Goal: Task Accomplishment & Management: Use online tool/utility

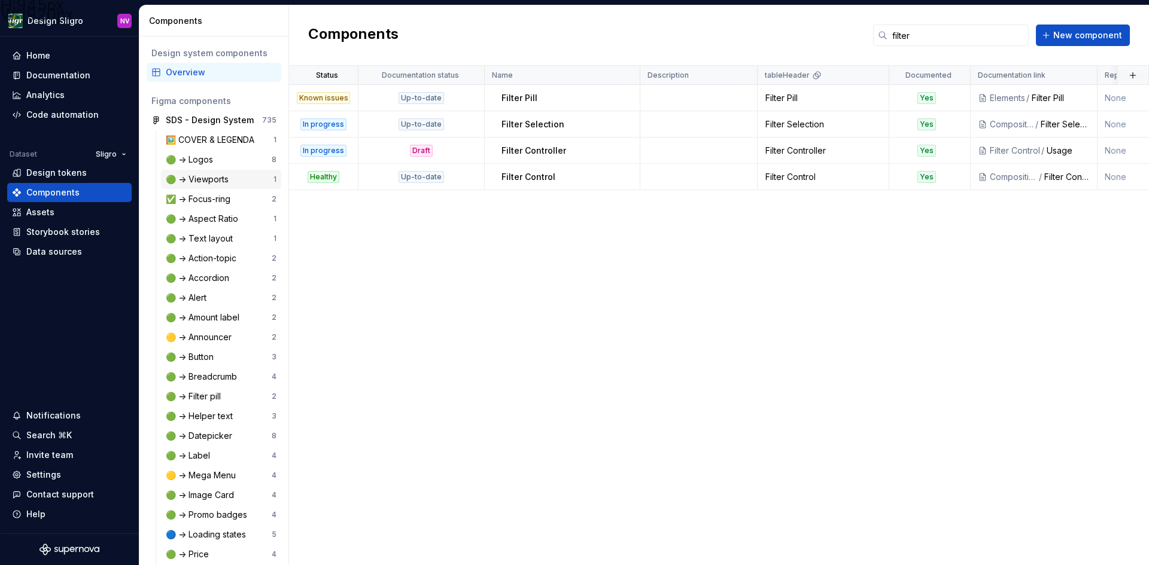
scroll to position [239, 0]
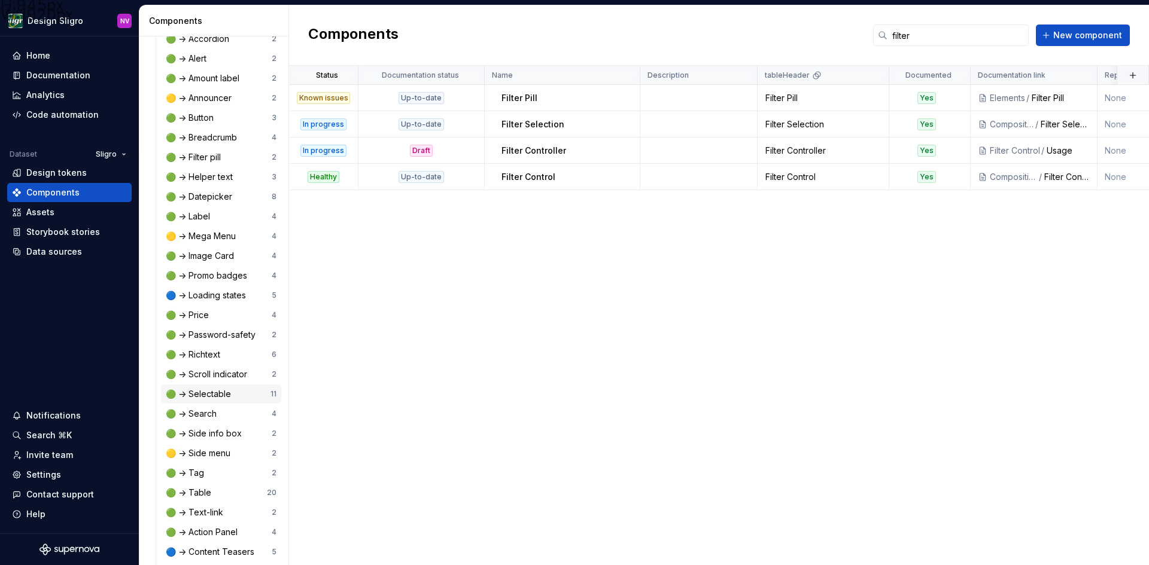
click at [211, 388] on div "🟢 -> Selectable" at bounding box center [201, 394] width 70 height 12
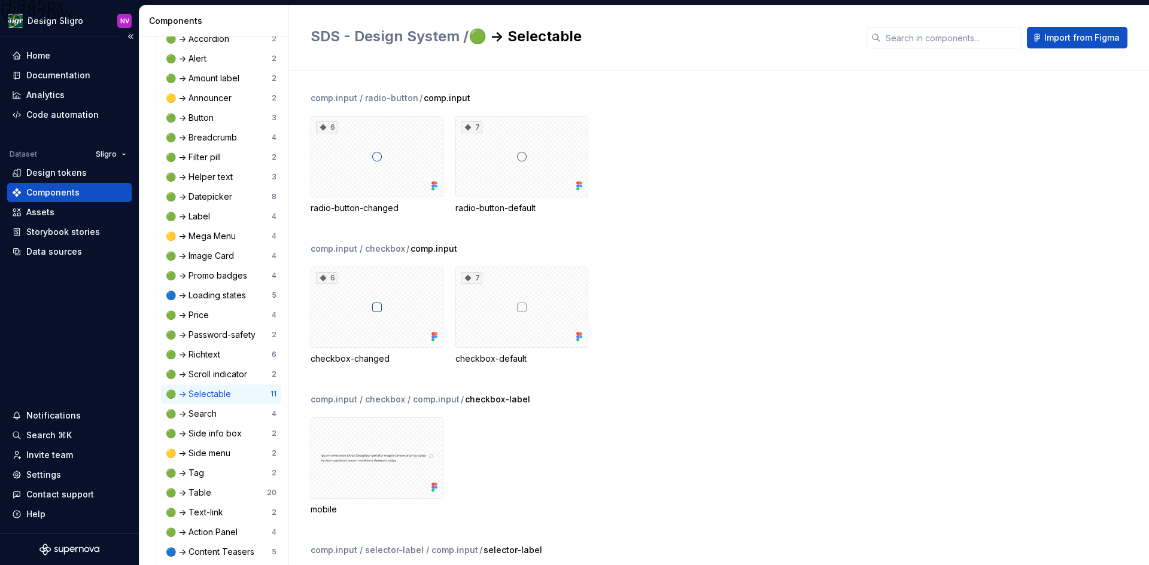
click at [86, 196] on div "Components" at bounding box center [69, 193] width 115 height 12
click at [954, 45] on input "text" at bounding box center [951, 38] width 141 height 22
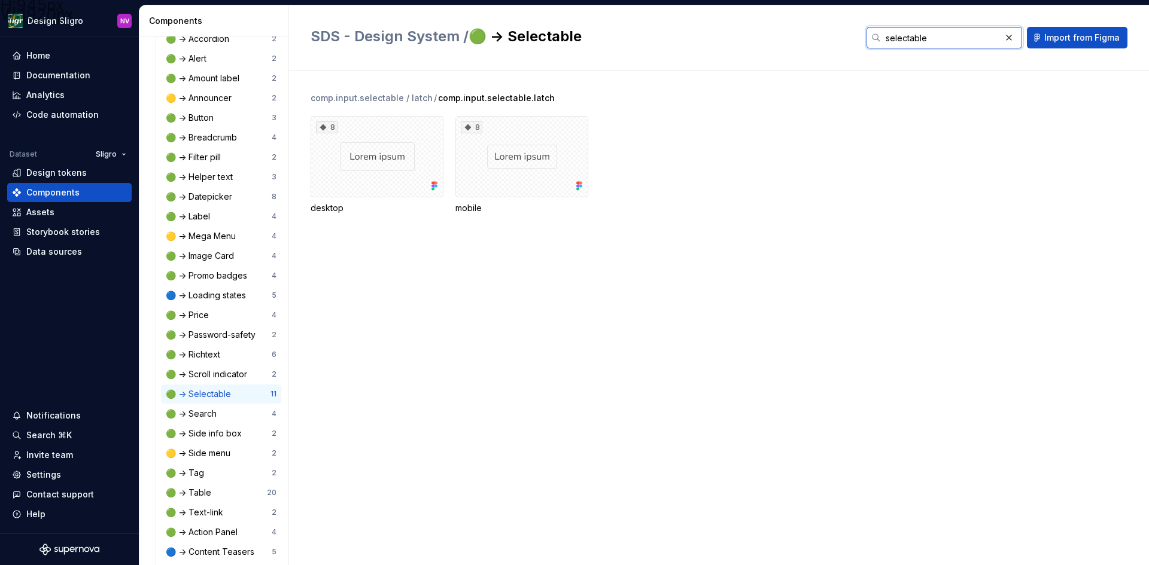
type input "selectable"
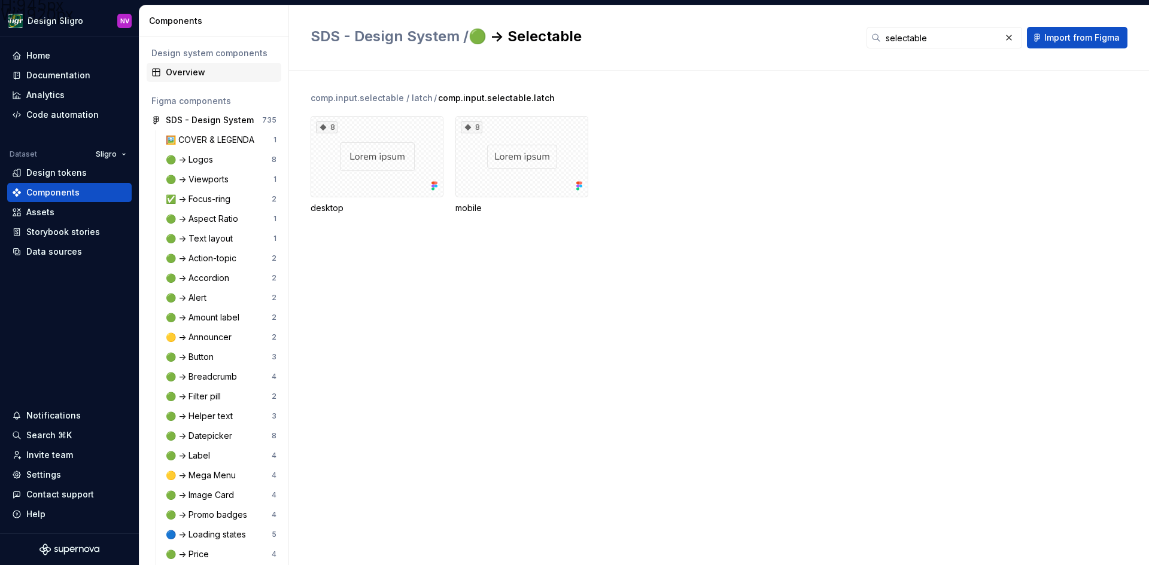
click at [193, 75] on div "Overview" at bounding box center [221, 72] width 111 height 12
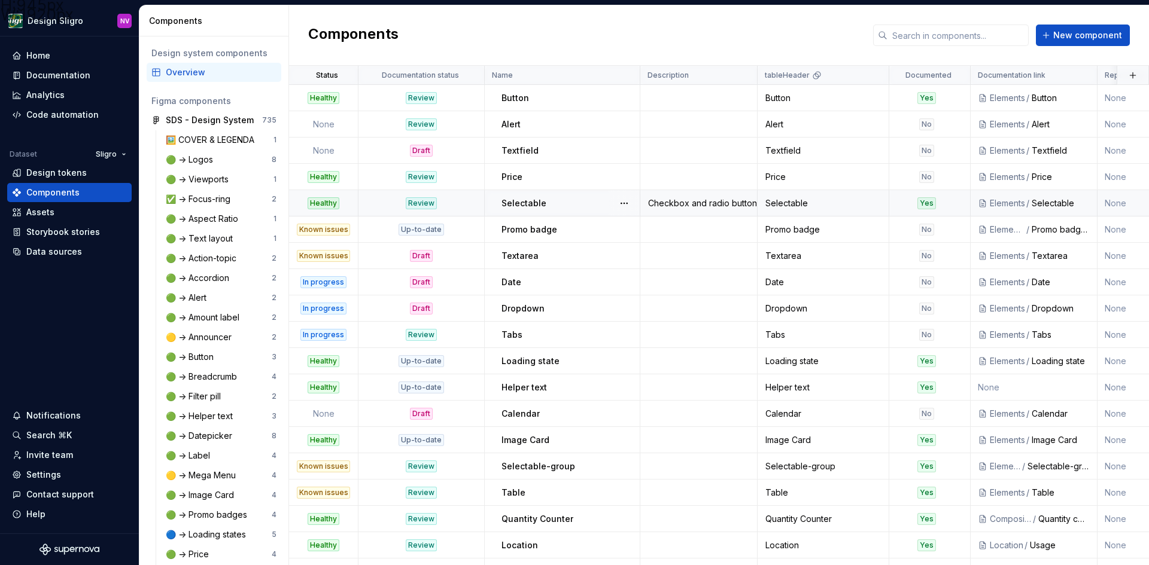
click at [543, 209] on p "Selectable" at bounding box center [523, 203] width 45 height 12
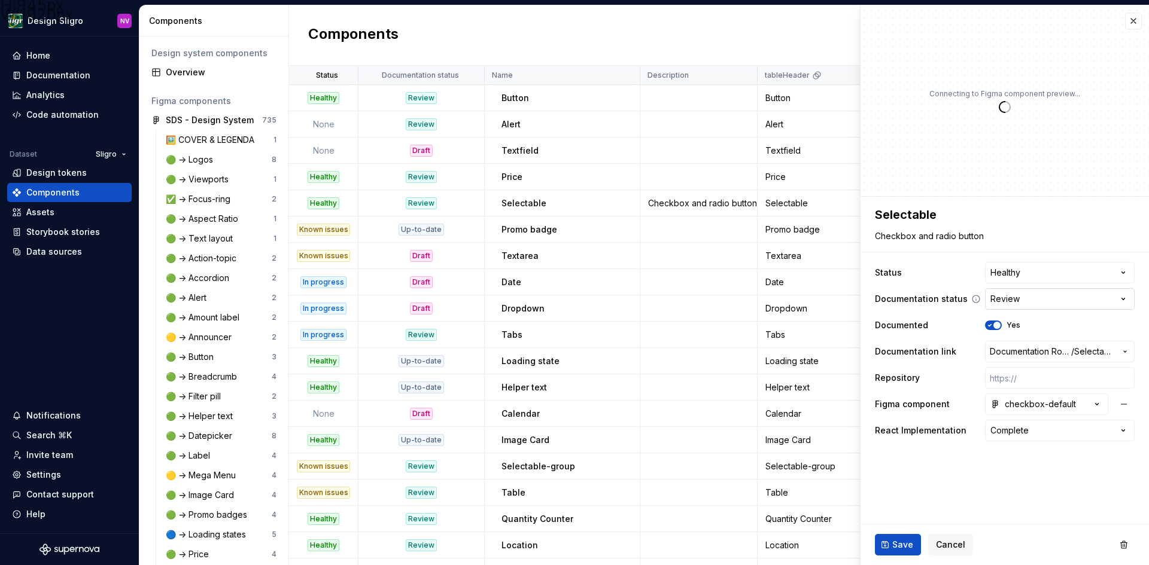
type textarea "*"
click at [1043, 276] on html "H:945px W:1920px Design Sligro NV Home Documentation Analytics Code automation …" at bounding box center [574, 282] width 1149 height 565
select select "**********"
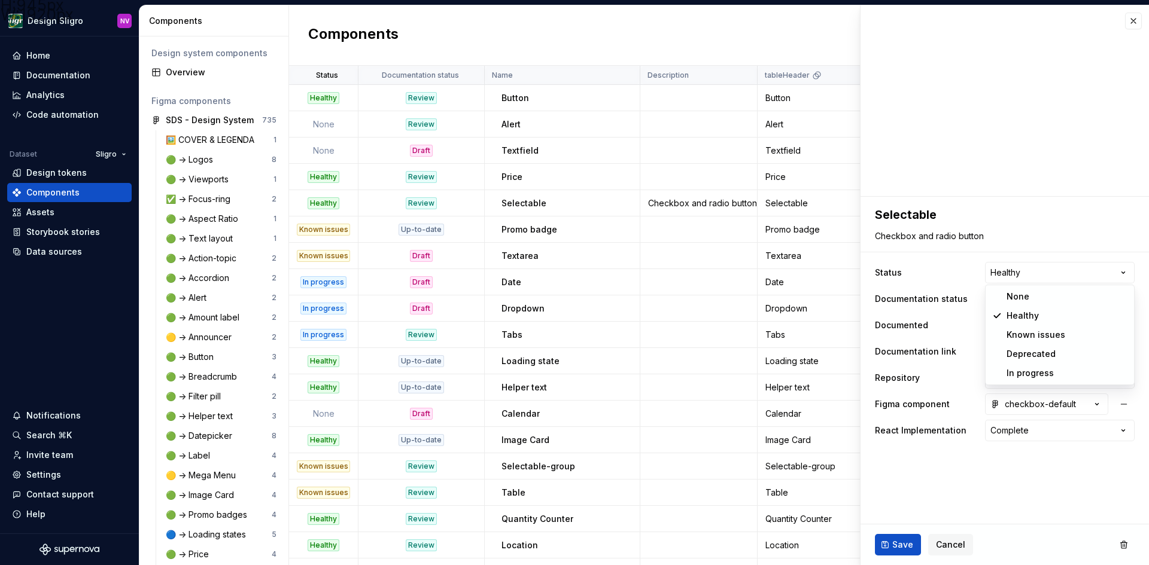
type textarea "*"
click at [1025, 304] on html "H:945px W:1920px Design Sligro NV Home Documentation Analytics Code automation …" at bounding box center [574, 282] width 1149 height 565
select select "**********"
click at [900, 538] on button "Save" at bounding box center [898, 545] width 46 height 22
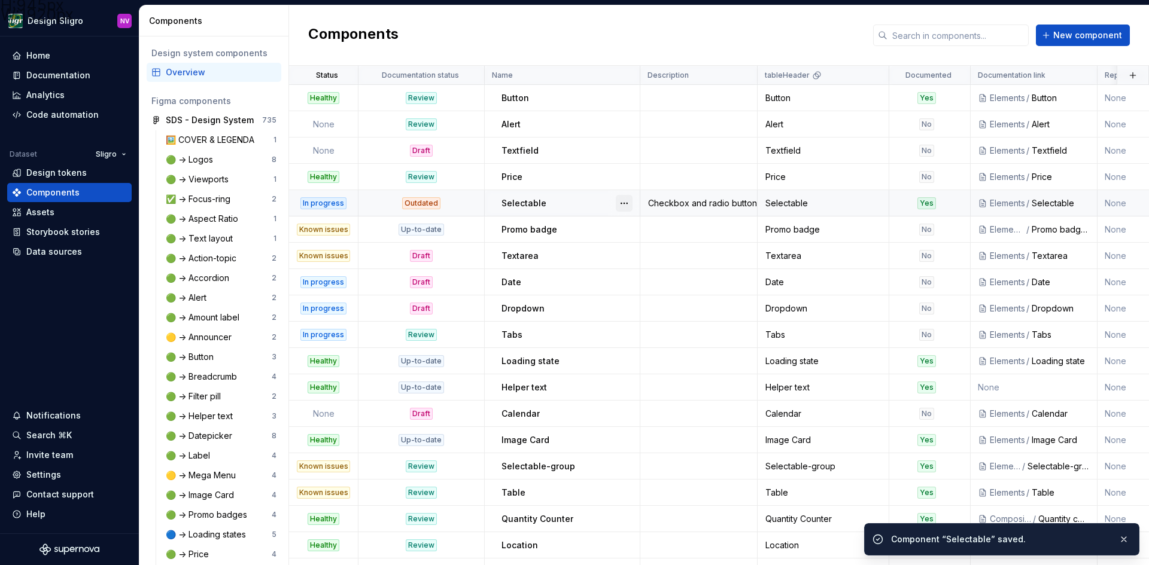
click at [626, 201] on button "button" at bounding box center [624, 203] width 17 height 17
click at [585, 203] on html "H:945px W:1920px Design Sligro NV Home Documentation Analytics Code automation …" at bounding box center [574, 282] width 1149 height 565
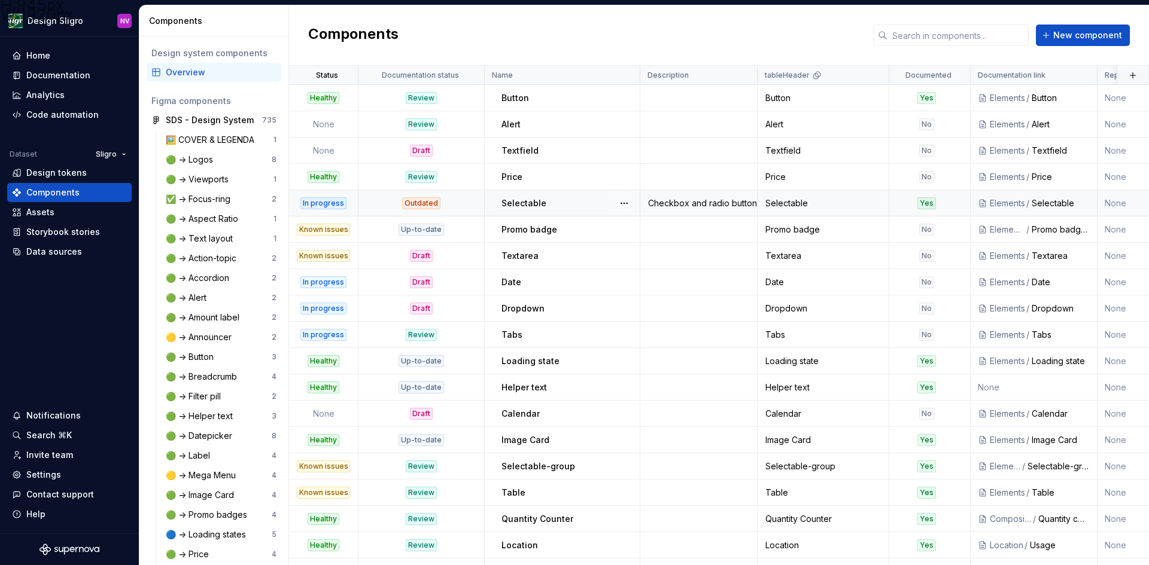
click at [535, 205] on p "Selectable" at bounding box center [523, 203] width 45 height 12
type textarea "*"
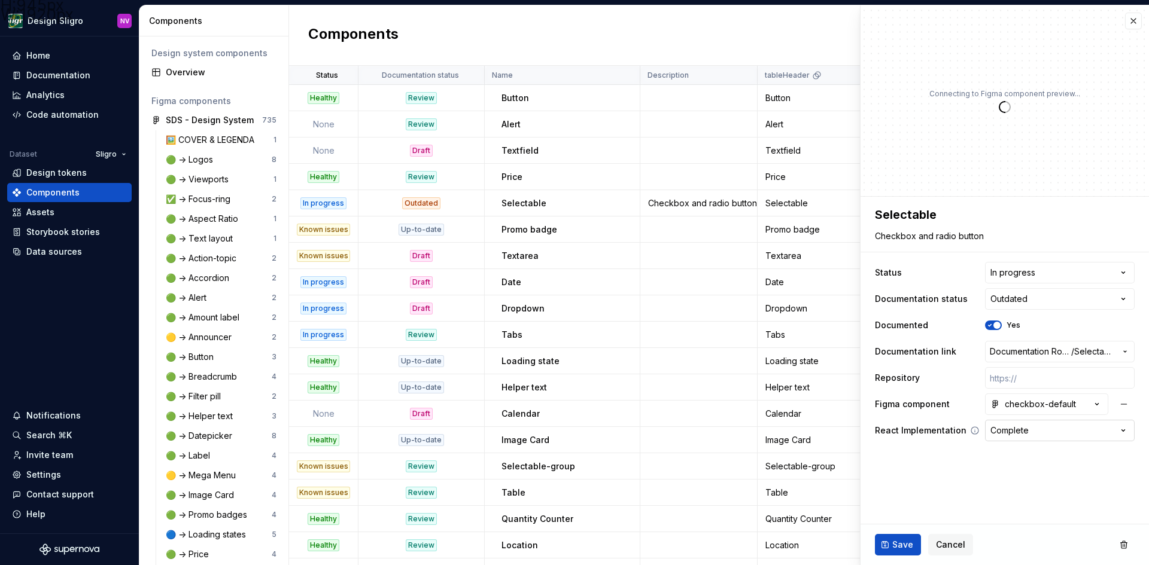
click at [1047, 439] on html "H:945px W:1920px Design Sligro NV Home Documentation Analytics Code automation …" at bounding box center [574, 282] width 1149 height 565
select select "**********"
click at [908, 548] on span "Save" at bounding box center [902, 545] width 21 height 12
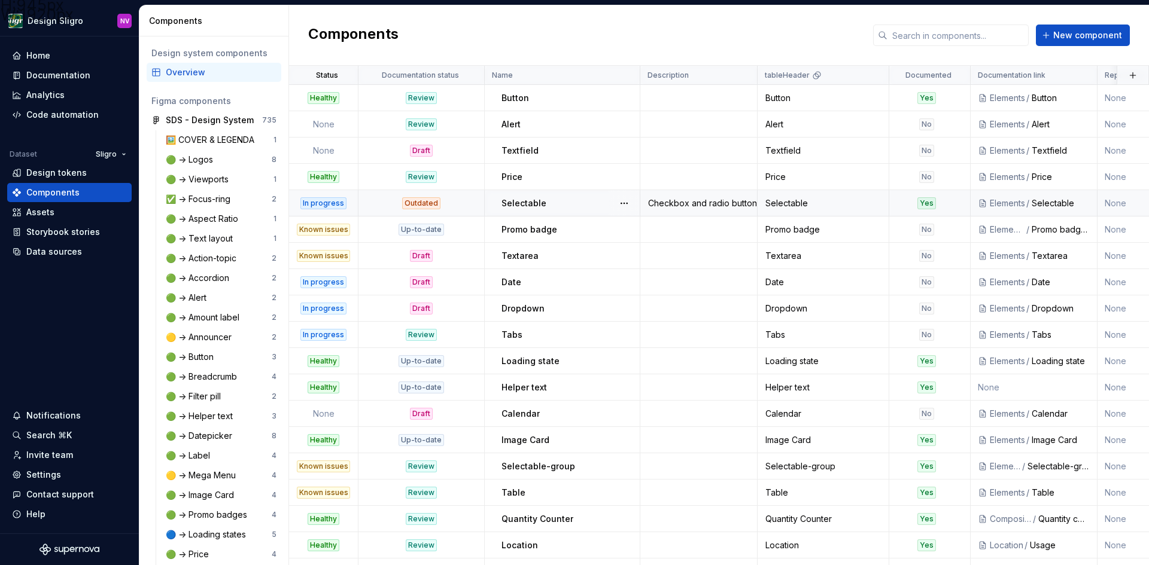
click at [686, 208] on div "Checkbox and radio button" at bounding box center [698, 203] width 115 height 12
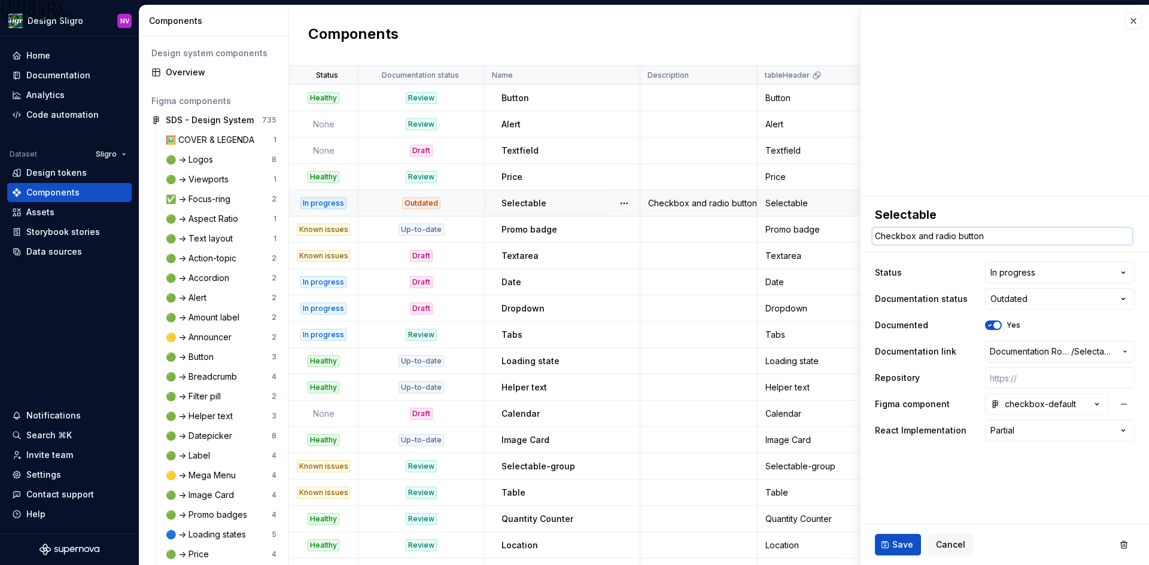
click at [991, 239] on textarea "Checkbox and radio button" at bounding box center [1002, 236] width 260 height 17
click at [995, 239] on textarea "Checkbox and radio button" at bounding box center [1002, 236] width 260 height 17
type textarea "*"
type textarea "Checkbox and radio button("
type textarea "*"
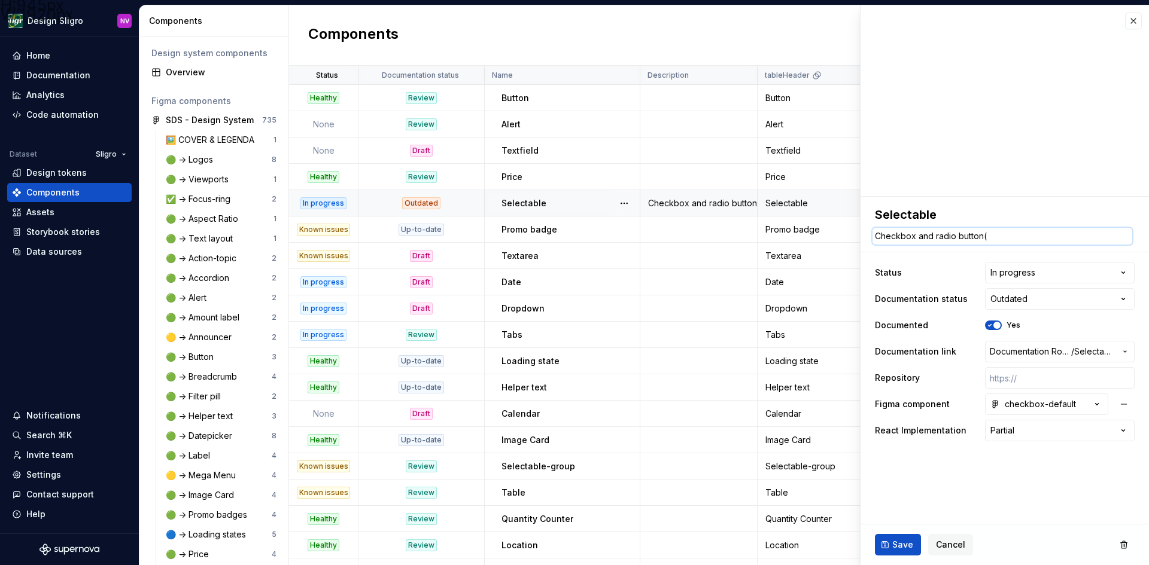
type textarea "Checkbox and radio button(s"
type textarea "*"
type textarea "Checkbox and radio button(s0"
type textarea "*"
type textarea "Checkbox and radio button(s"
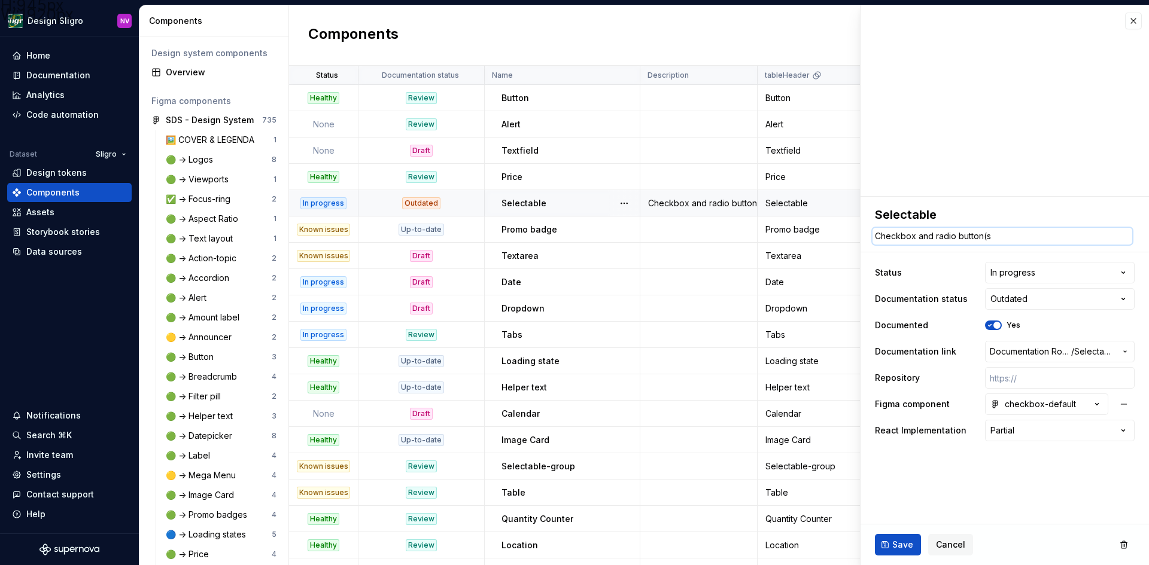
type textarea "*"
type textarea "Checkbox and radio button("
type textarea "*"
type textarea "Checkbox and radio button()"
type textarea "*"
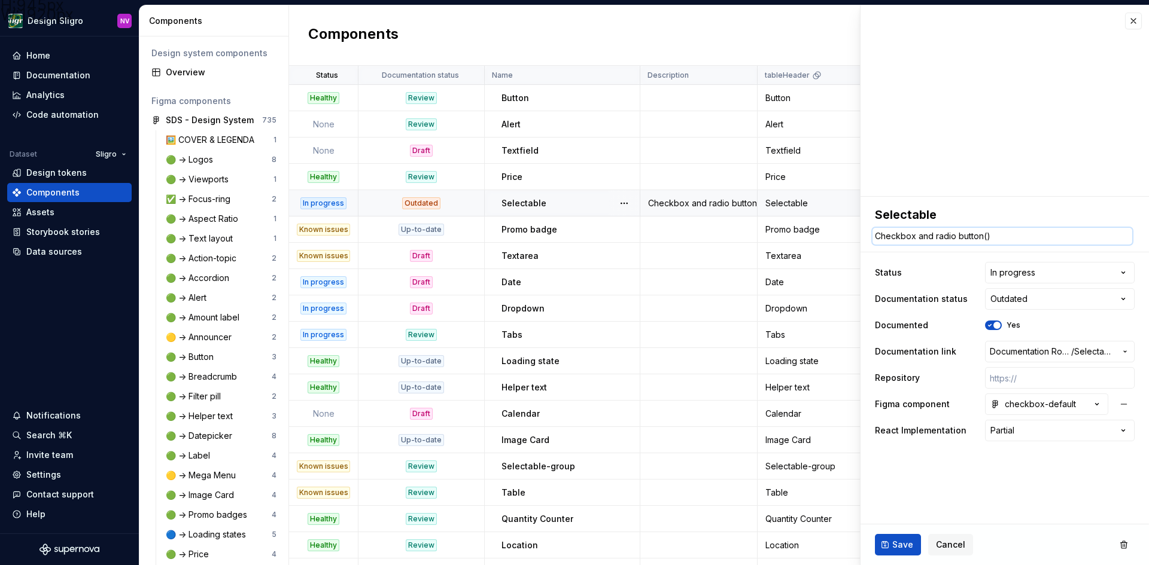
type textarea "Checkbox and radio button("
type textarea "*"
type textarea "Checkbox and radio button(s"
type textarea "*"
type textarea "Checkbox and radio button(s)"
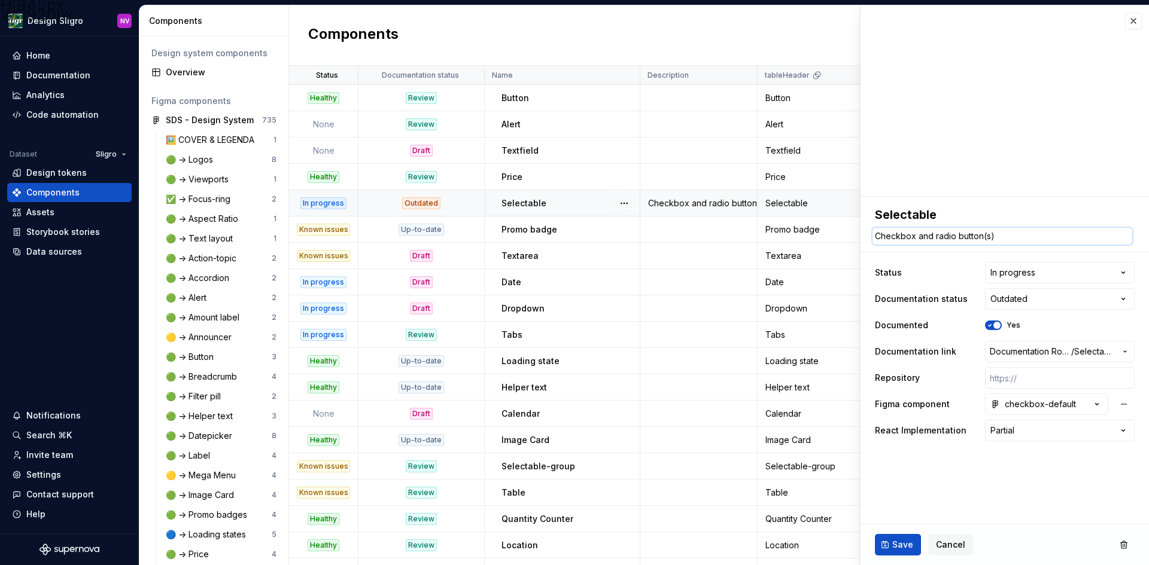
type textarea "*"
type textarea "Checkbox and radio button(s)"
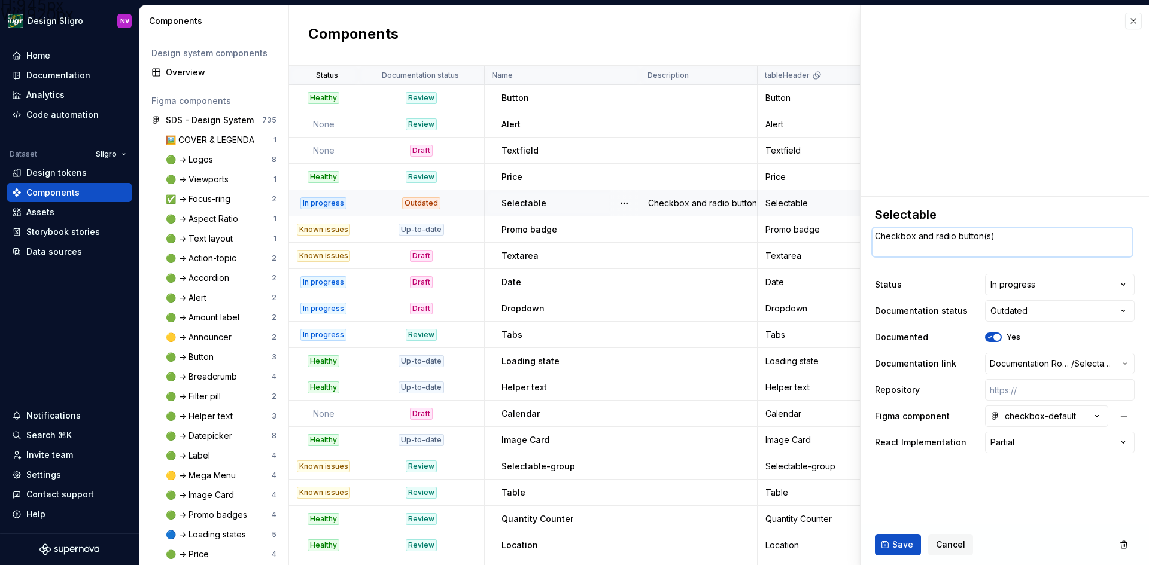
type textarea "*"
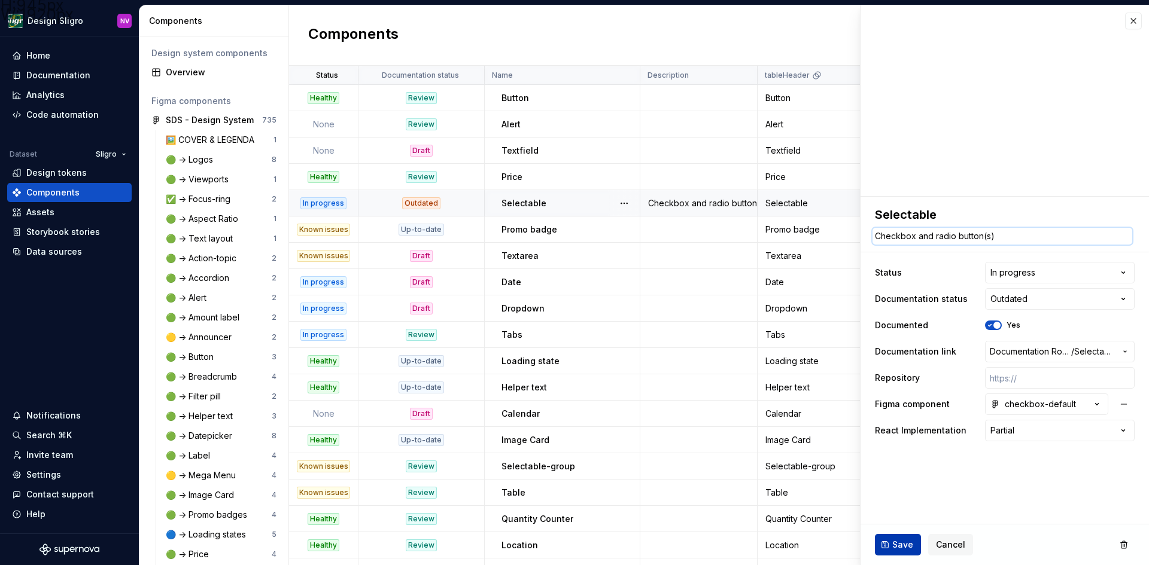
type textarea "Checkbox and radio button(s)"
click at [899, 541] on span "Save" at bounding box center [902, 545] width 21 height 12
type textarea "*"
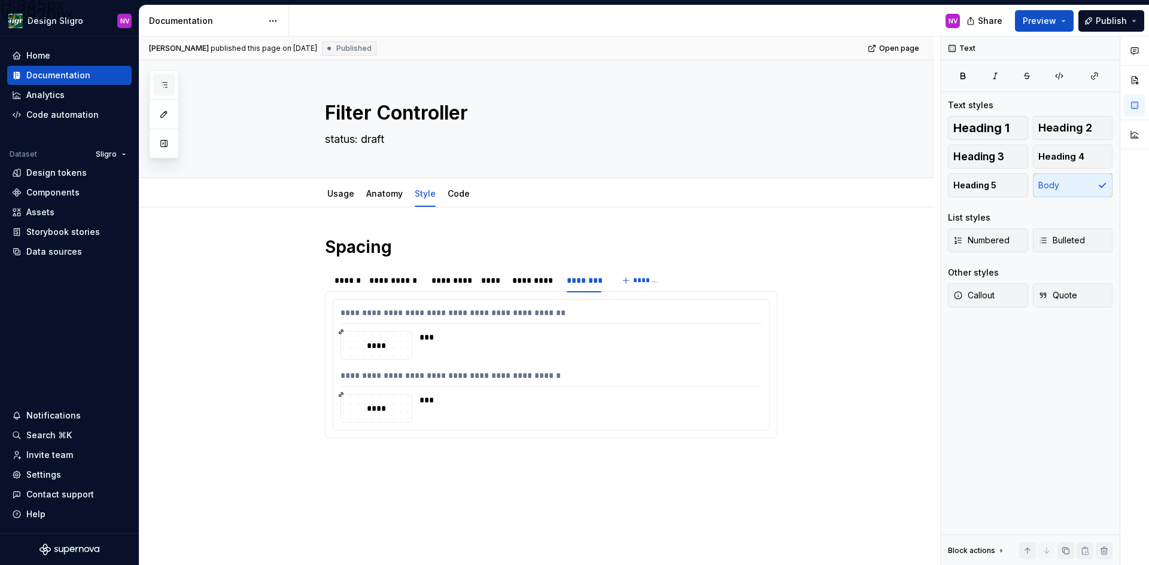
click at [160, 86] on icon "button" at bounding box center [164, 85] width 10 height 10
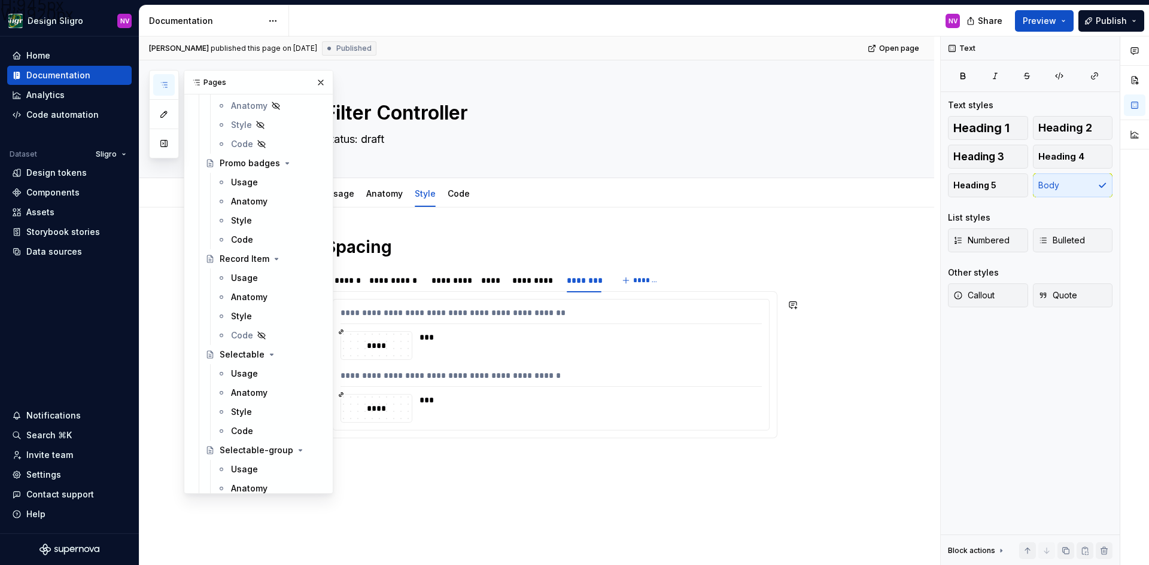
scroll to position [2453, 0]
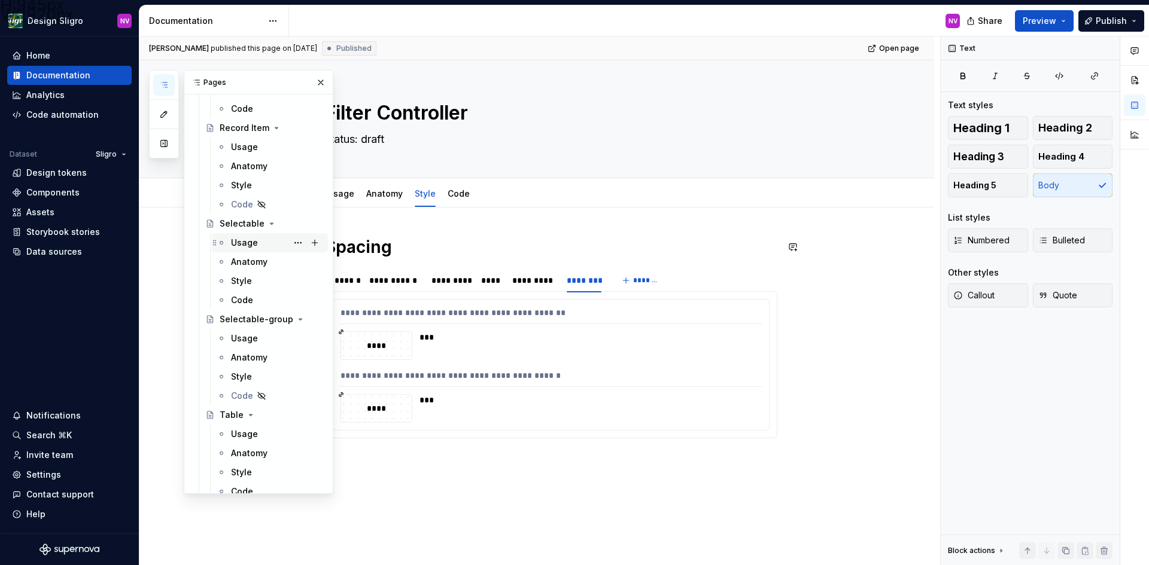
click at [242, 248] on div "Usage" at bounding box center [244, 243] width 27 height 12
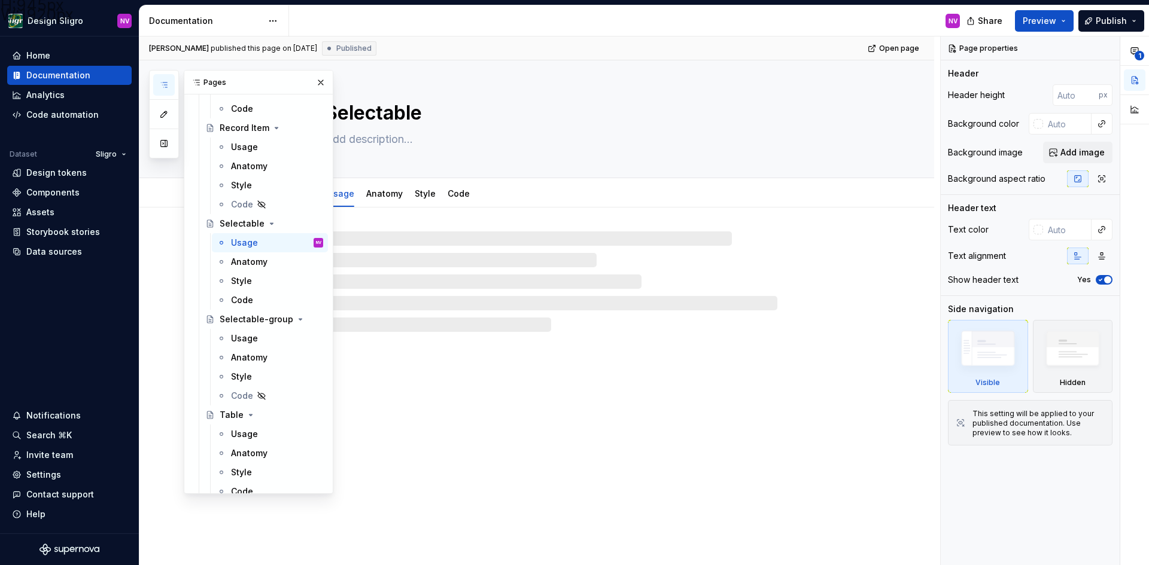
click at [545, 374] on div "Selectable Usage Anatomy Style Code" at bounding box center [536, 313] width 795 height 506
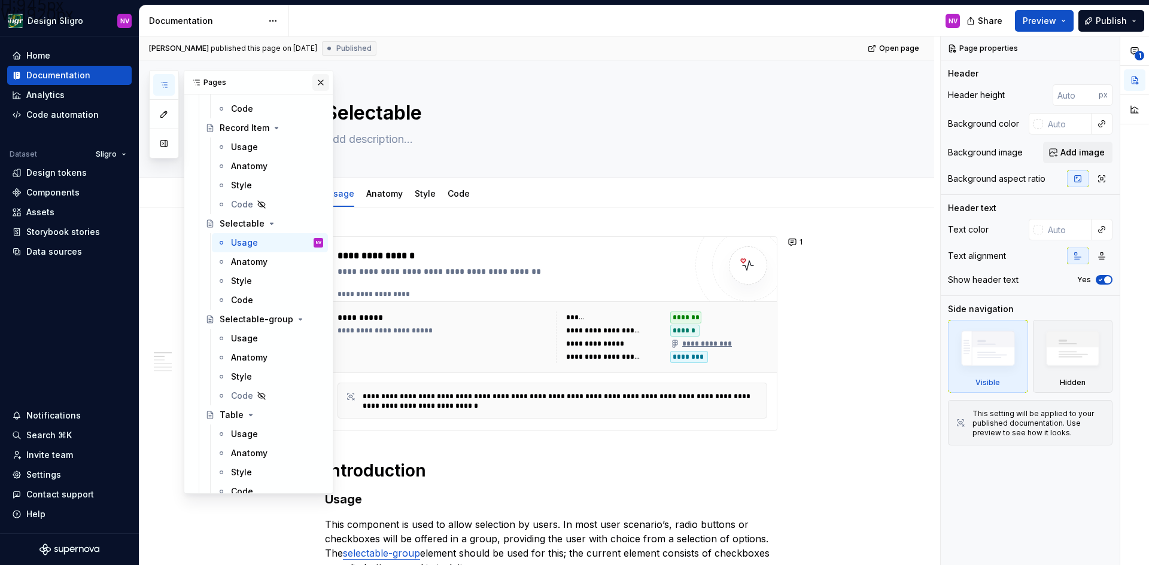
click at [312, 84] on button "button" at bounding box center [320, 82] width 17 height 17
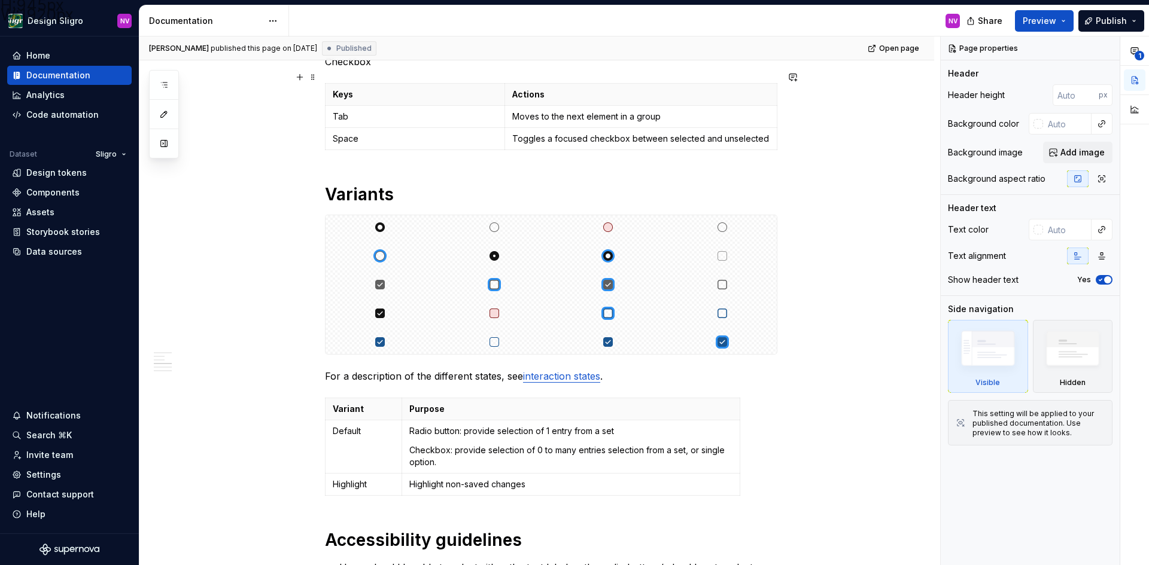
scroll to position [957, 0]
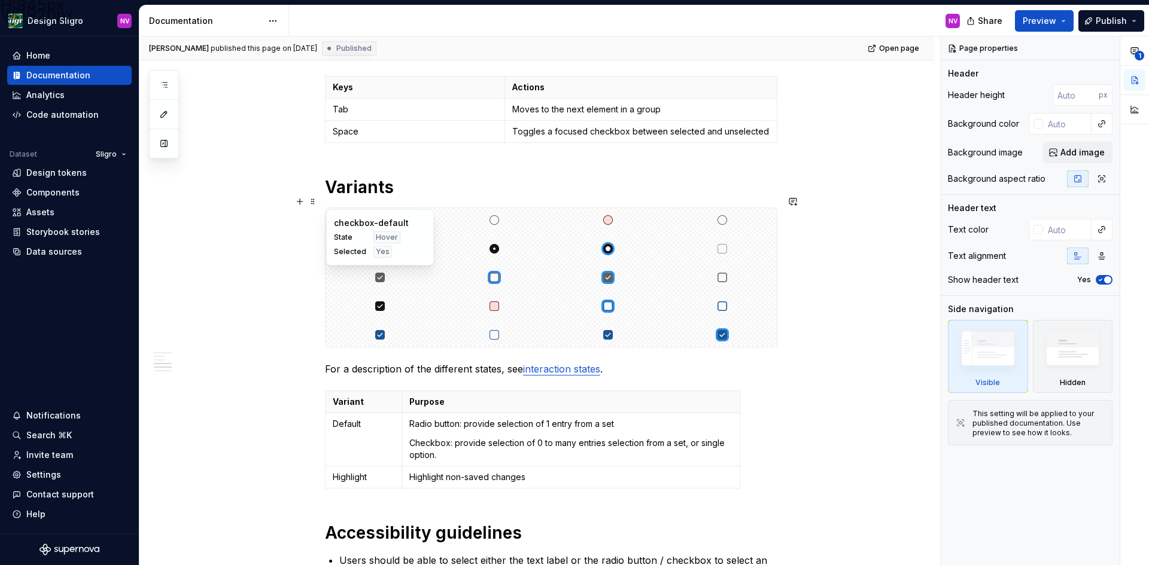
click at [434, 266] on div at bounding box center [379, 278] width 109 height 24
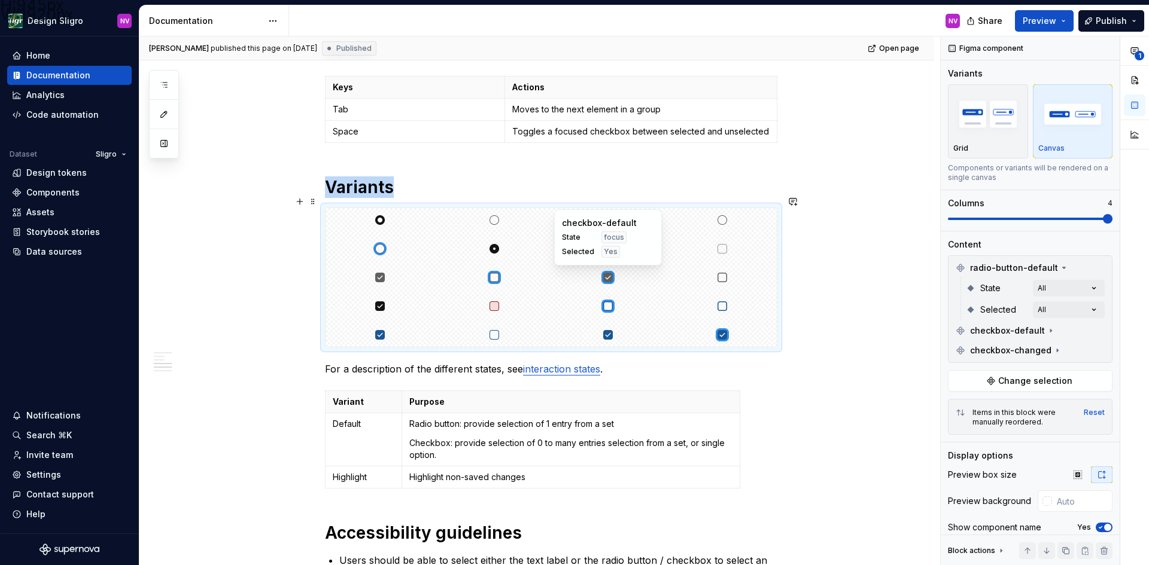
click at [605, 270] on img at bounding box center [608, 277] width 14 height 14
click at [1024, 385] on span "Change selection" at bounding box center [1035, 381] width 74 height 12
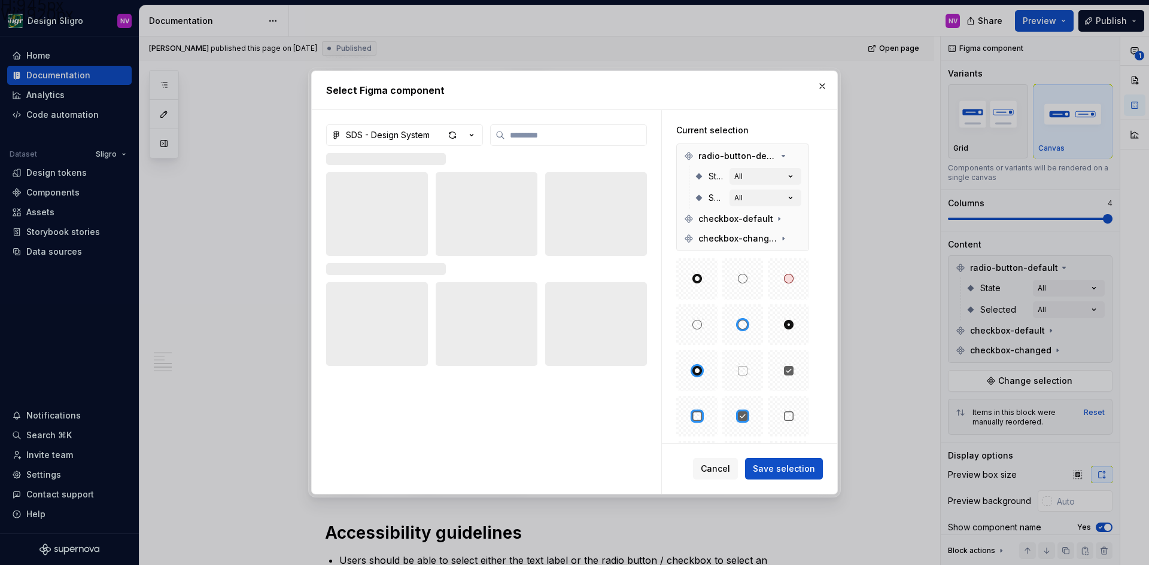
type textarea "*"
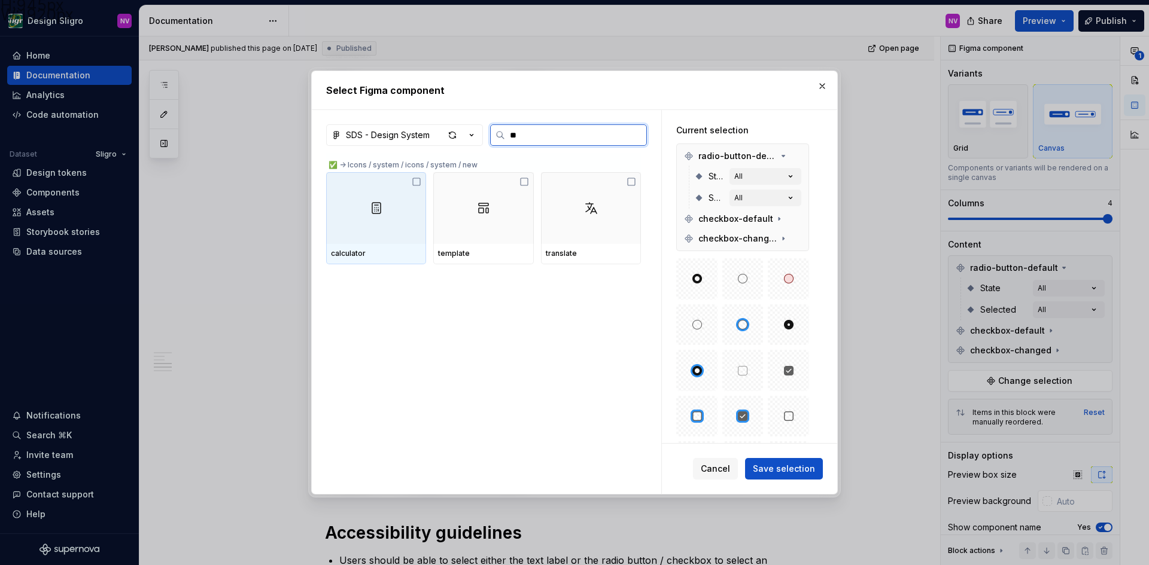
type input "*"
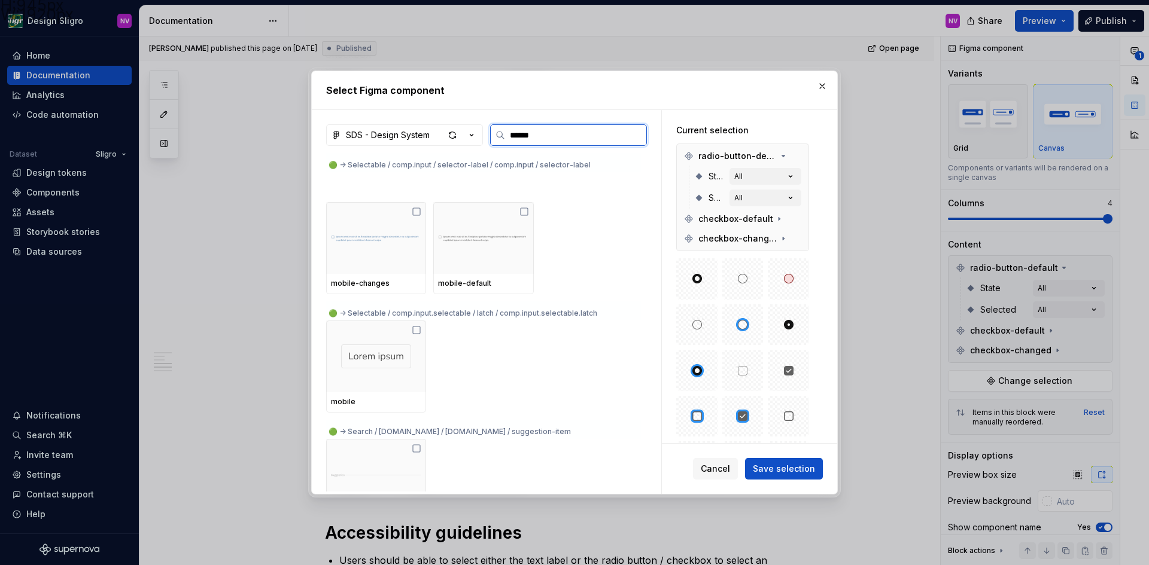
scroll to position [2872, 0]
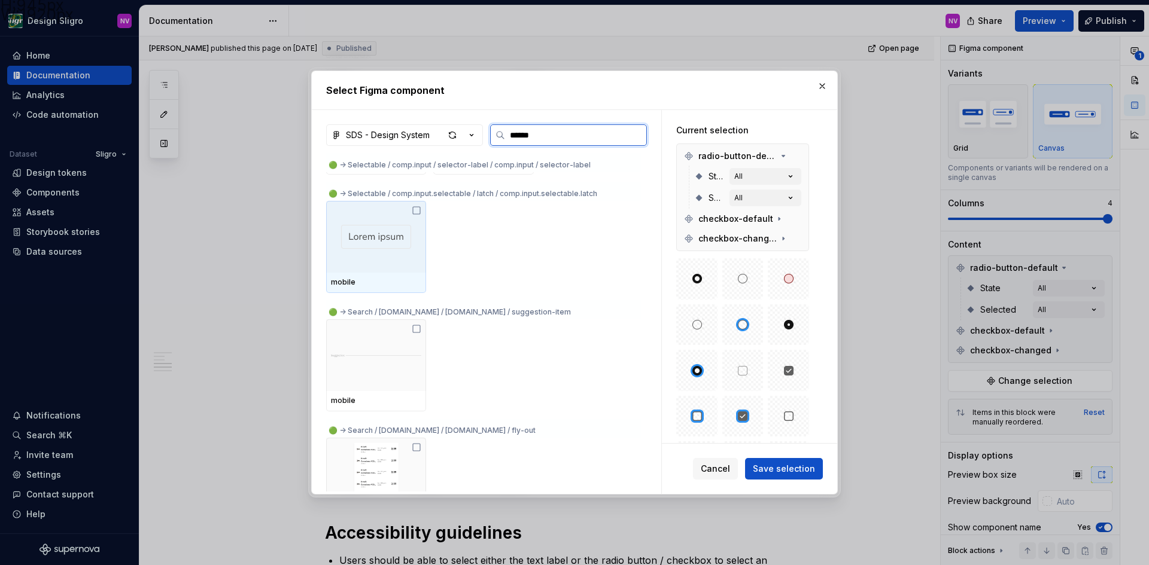
click at [400, 236] on img at bounding box center [376, 237] width 70 height 24
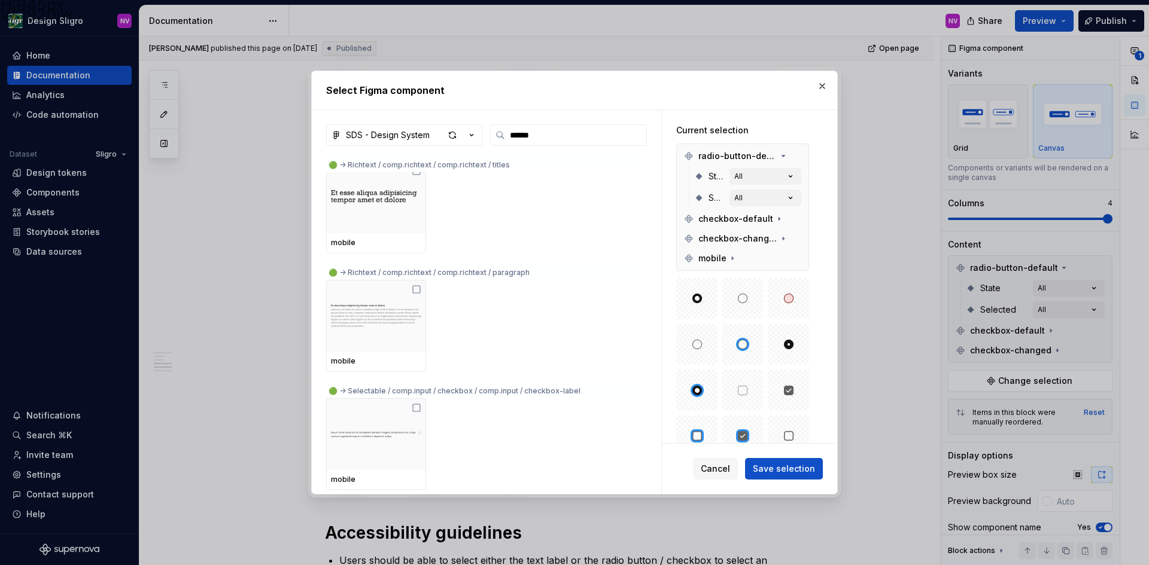
scroll to position [2453, 0]
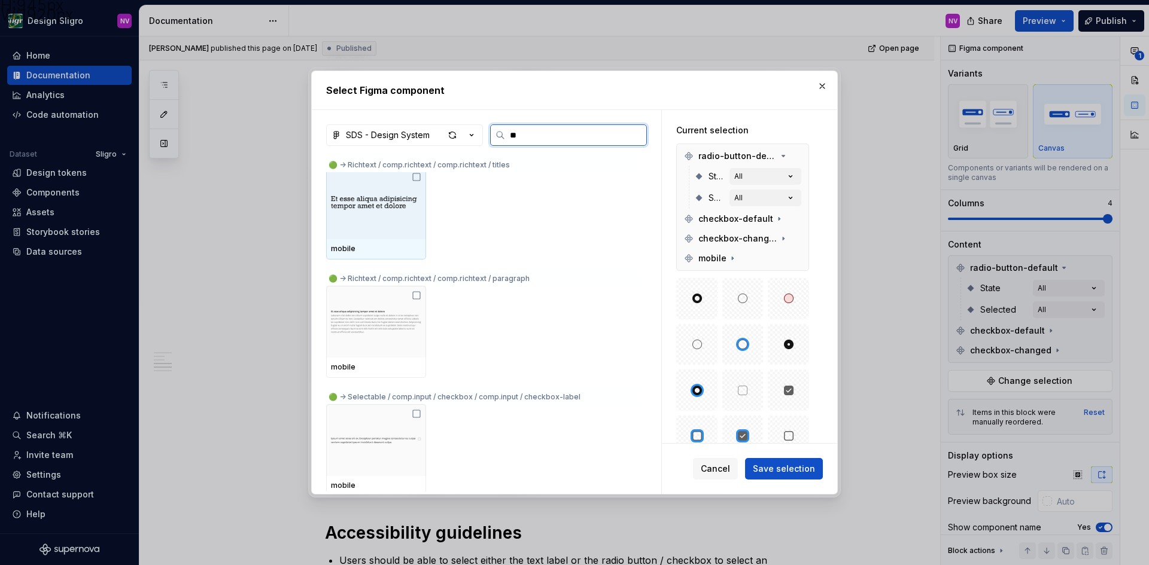
type input "*"
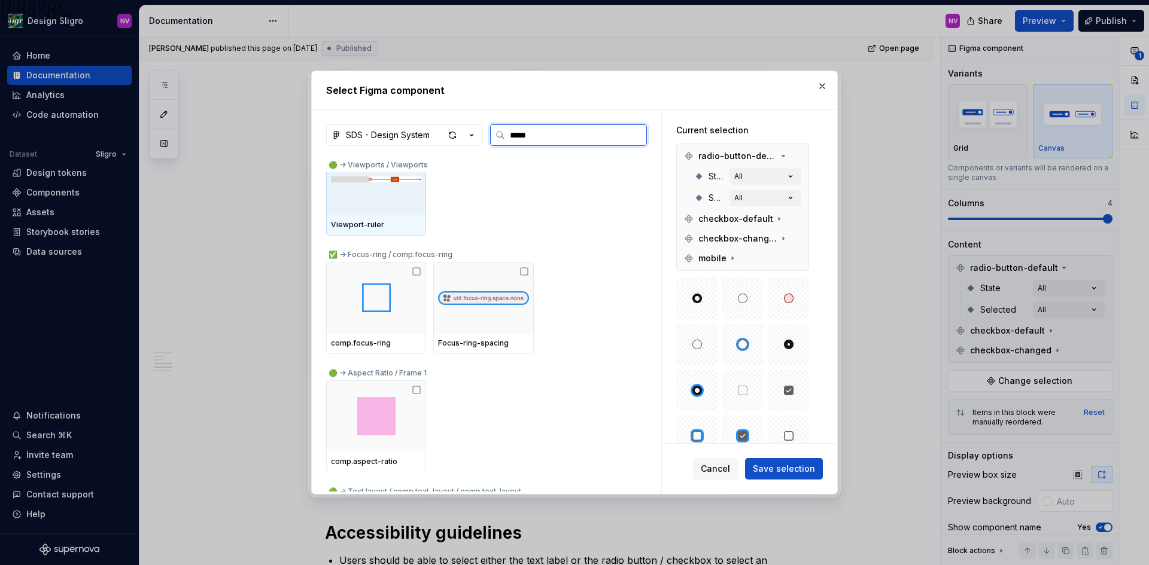
scroll to position [0, 0]
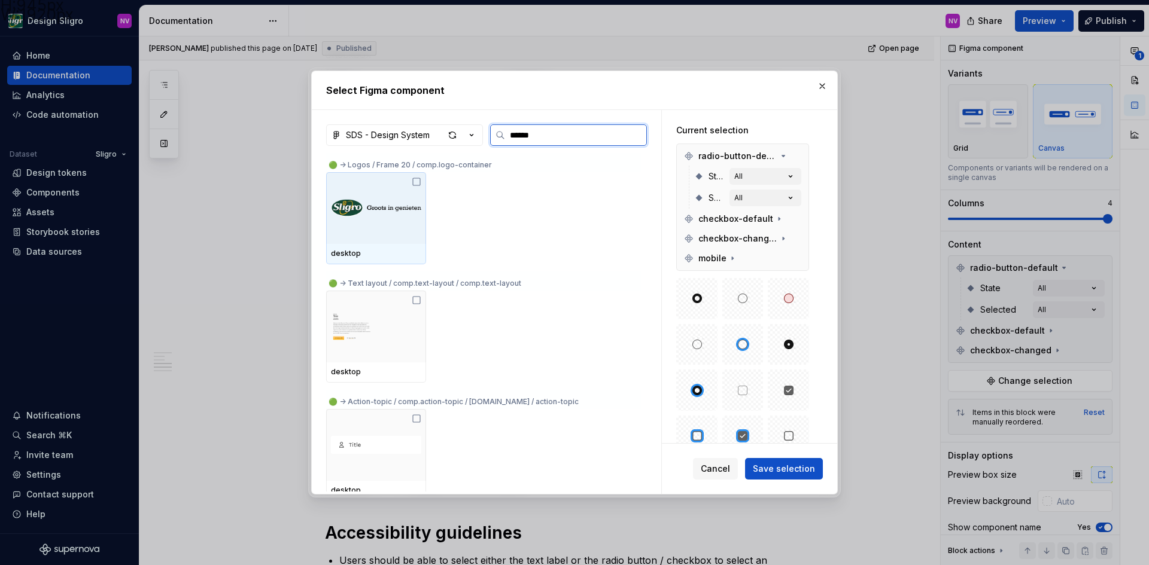
type input "*******"
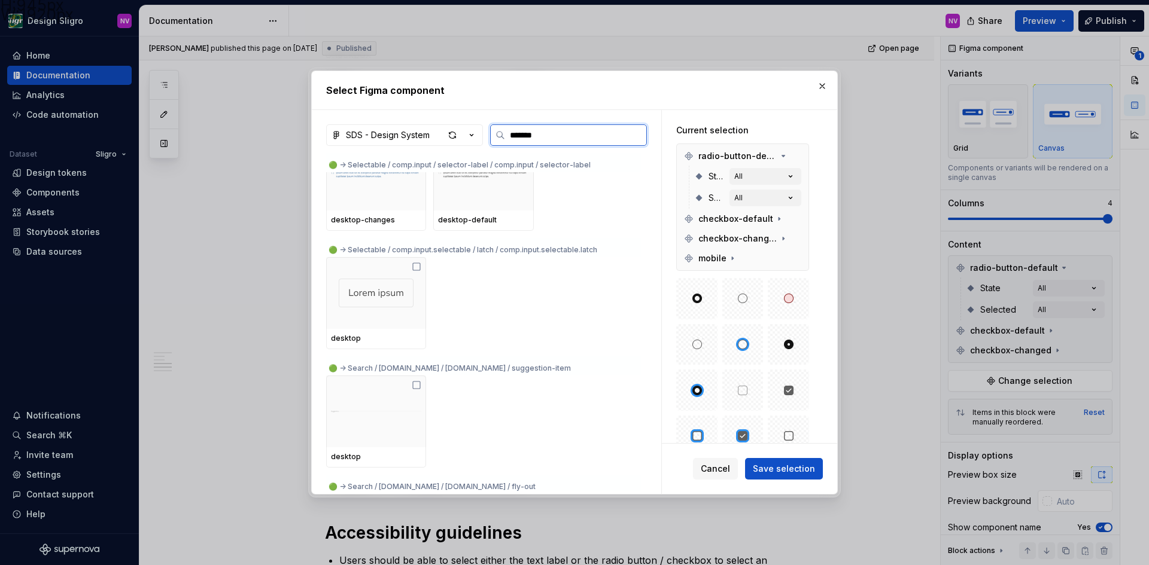
scroll to position [2932, 0]
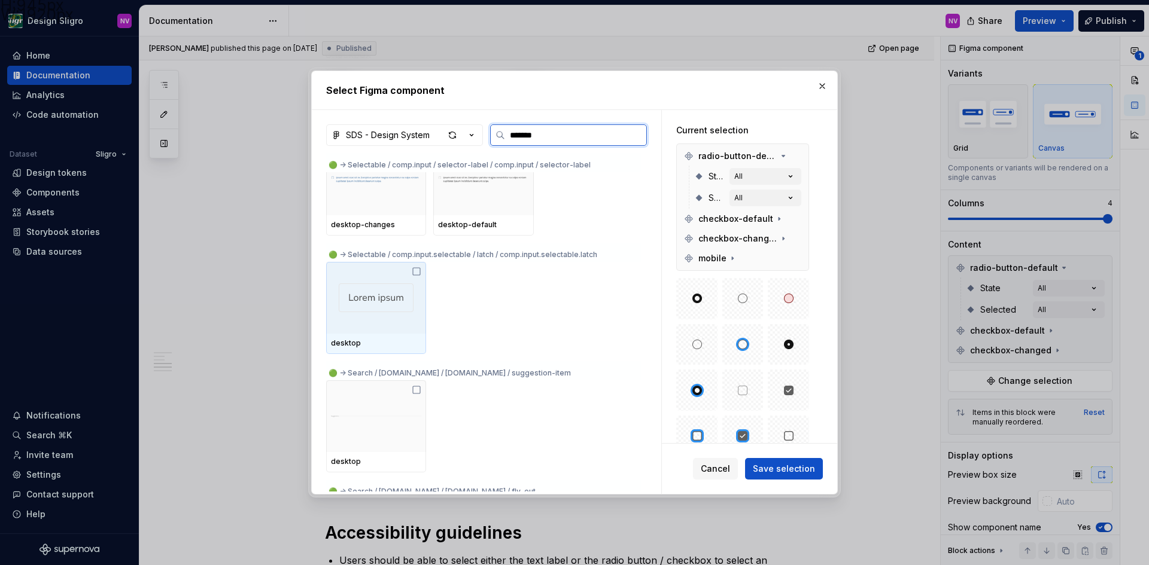
click at [402, 283] on div at bounding box center [376, 298] width 100 height 72
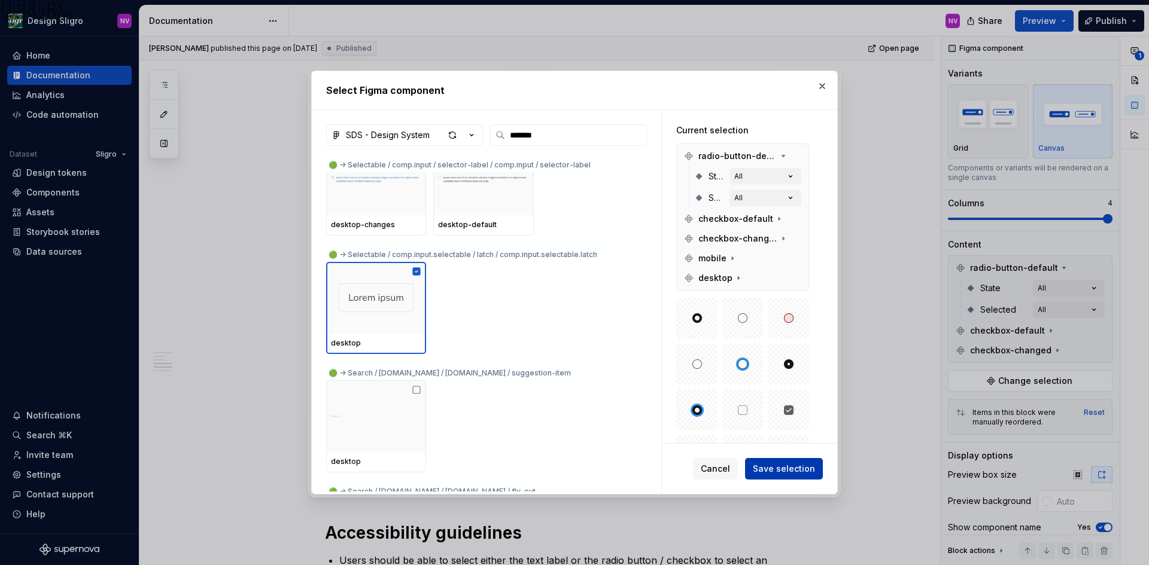
click at [799, 474] on span "Save selection" at bounding box center [784, 469] width 62 height 12
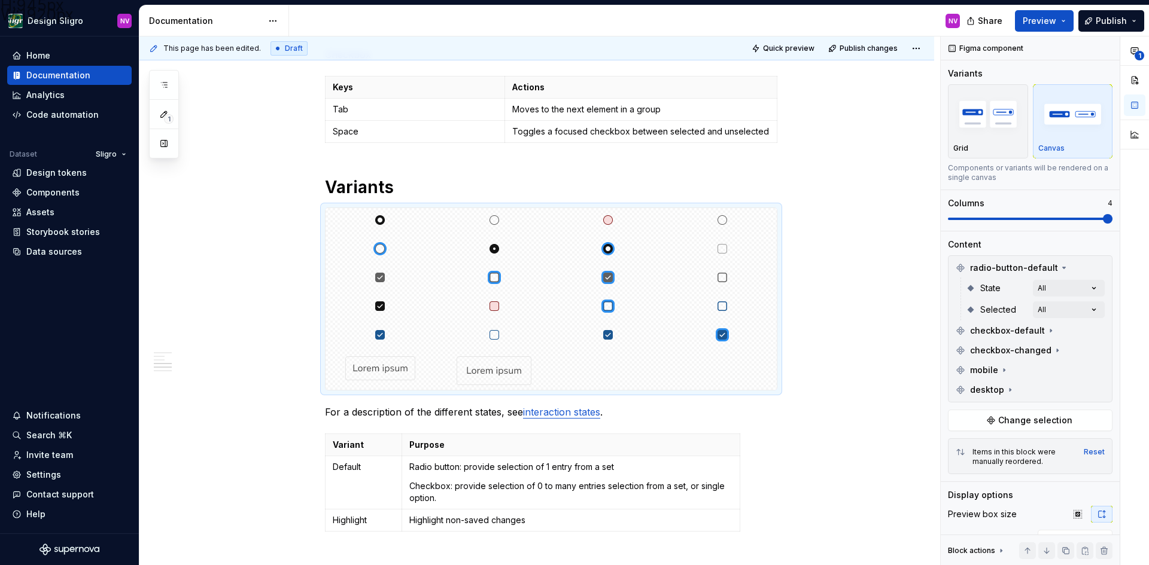
type textarea "*"
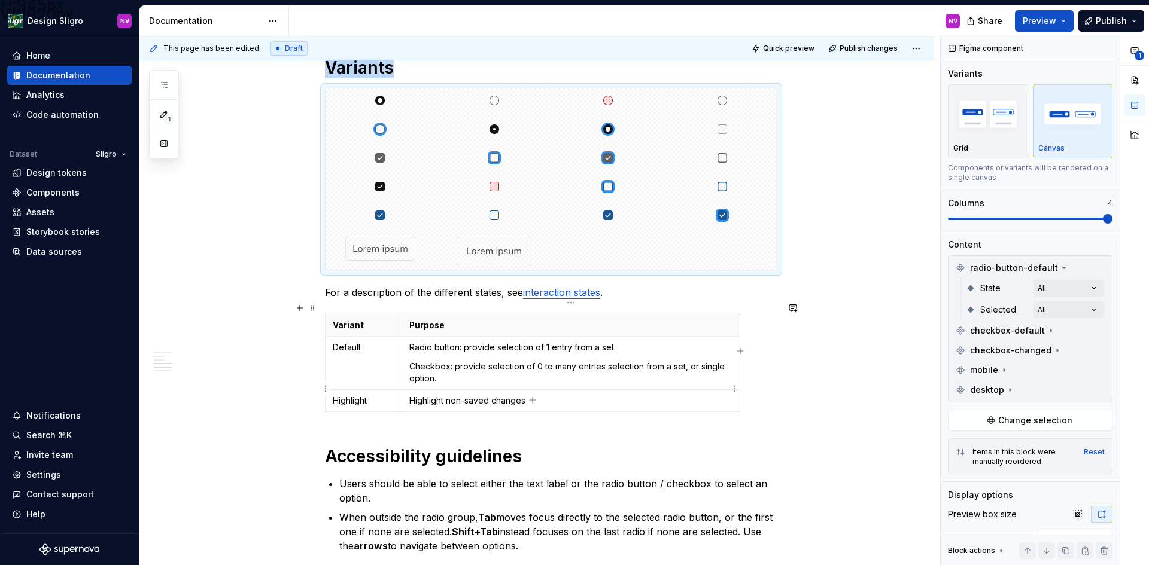
click at [550, 395] on p "Highlight non-saved changes" at bounding box center [570, 401] width 323 height 12
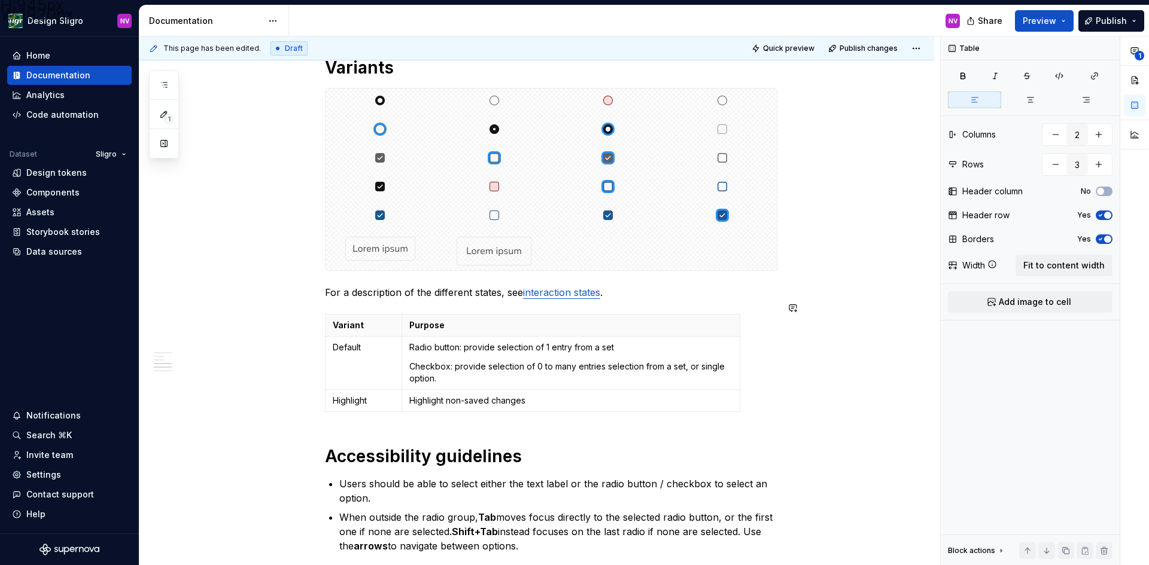
type input "4"
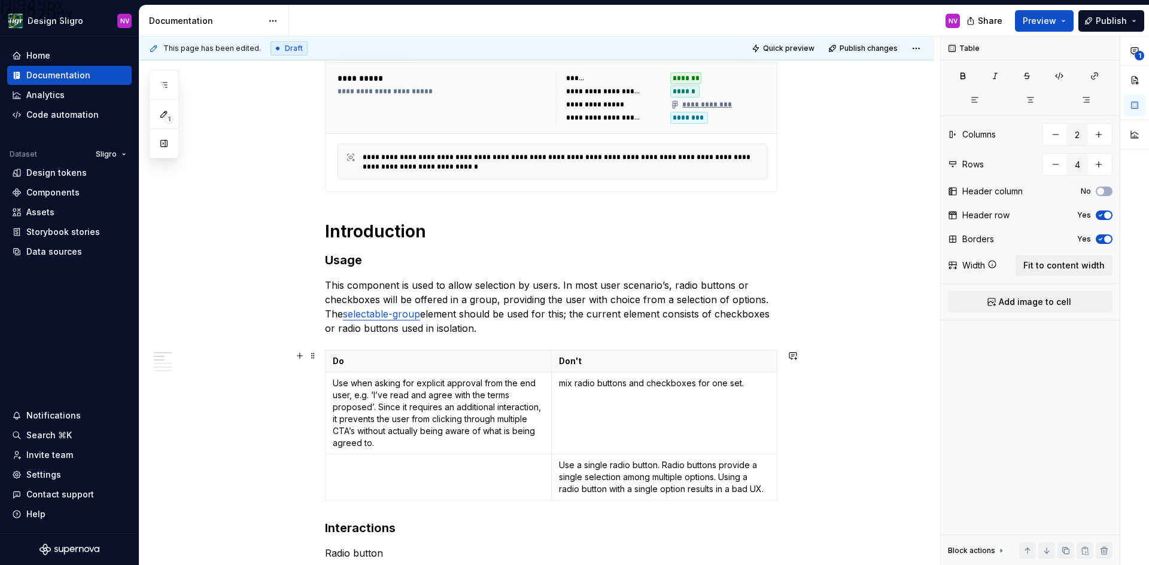
scroll to position [0, 0]
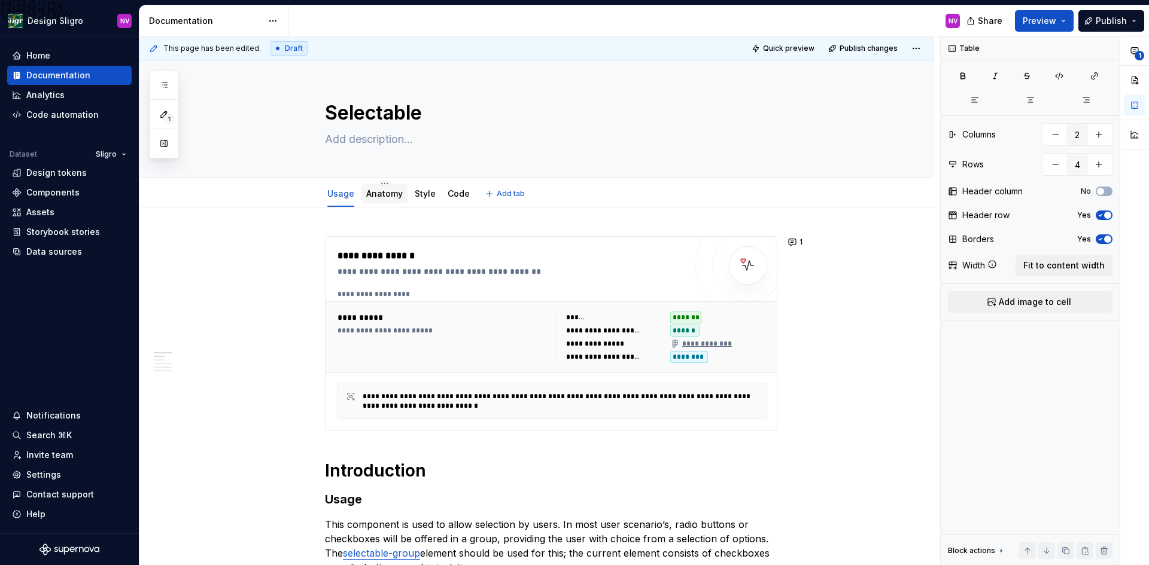
click at [386, 198] on link "Anatomy" at bounding box center [384, 193] width 36 height 10
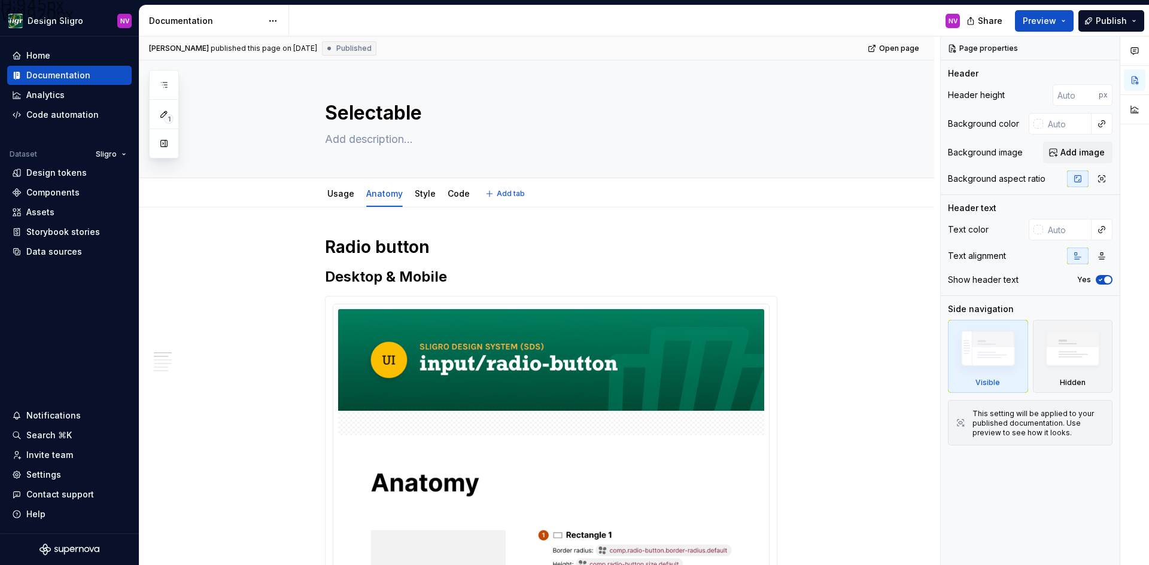
type textarea "*"
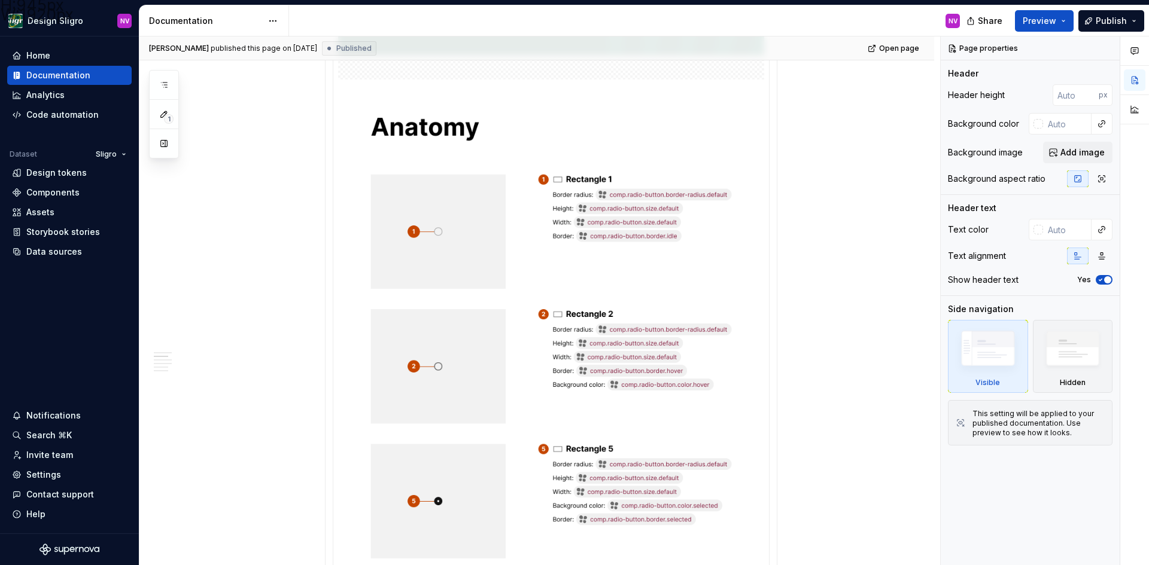
scroll to position [239, 0]
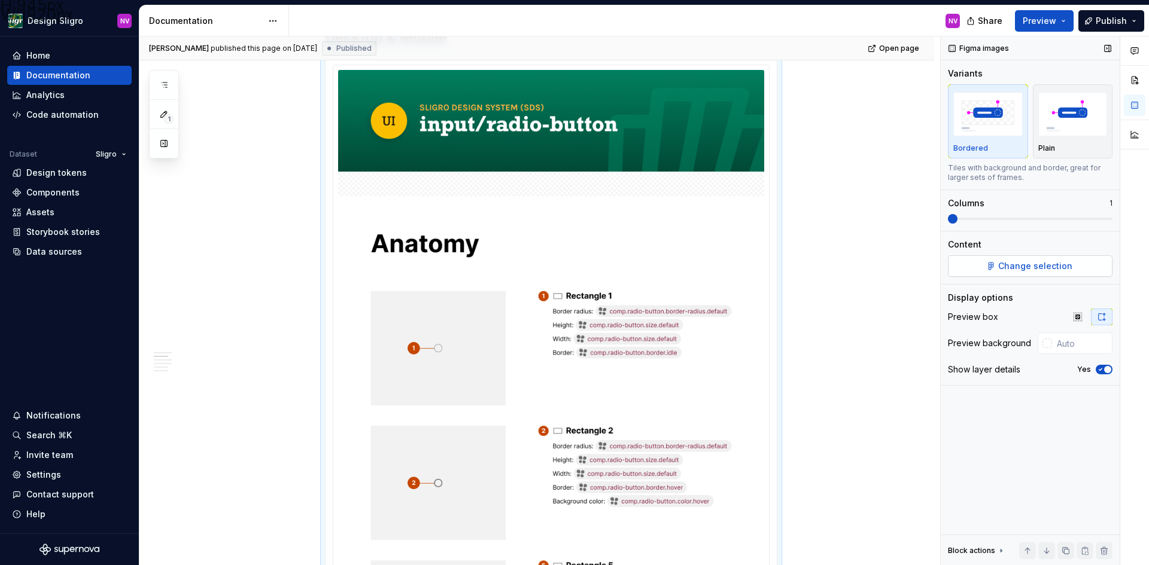
click at [1051, 269] on span "Change selection" at bounding box center [1035, 266] width 74 height 12
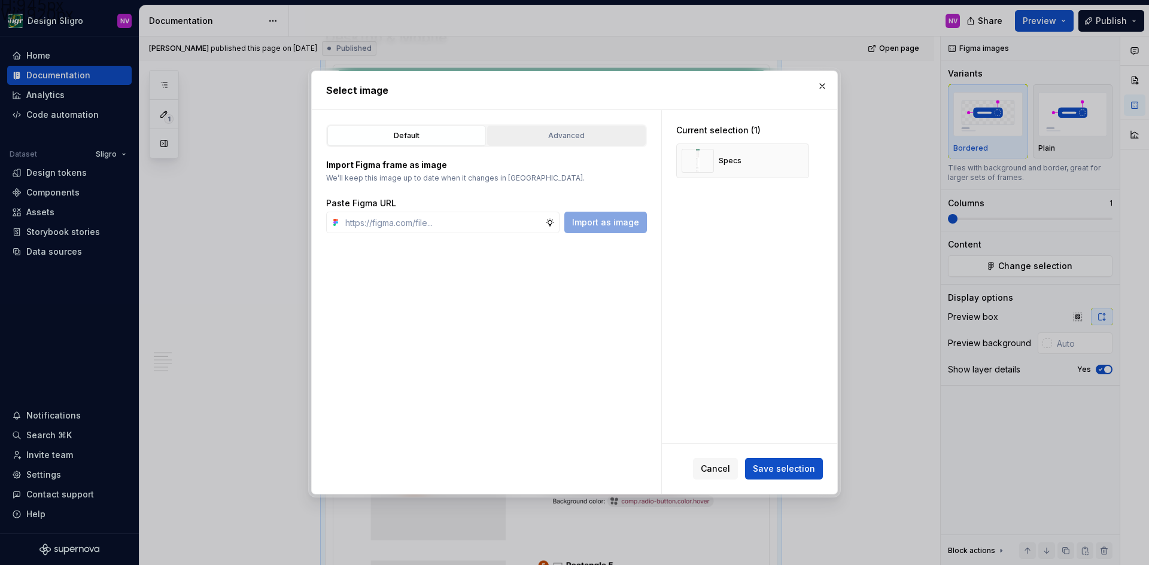
click at [575, 135] on div "Advanced" at bounding box center [566, 136] width 150 height 12
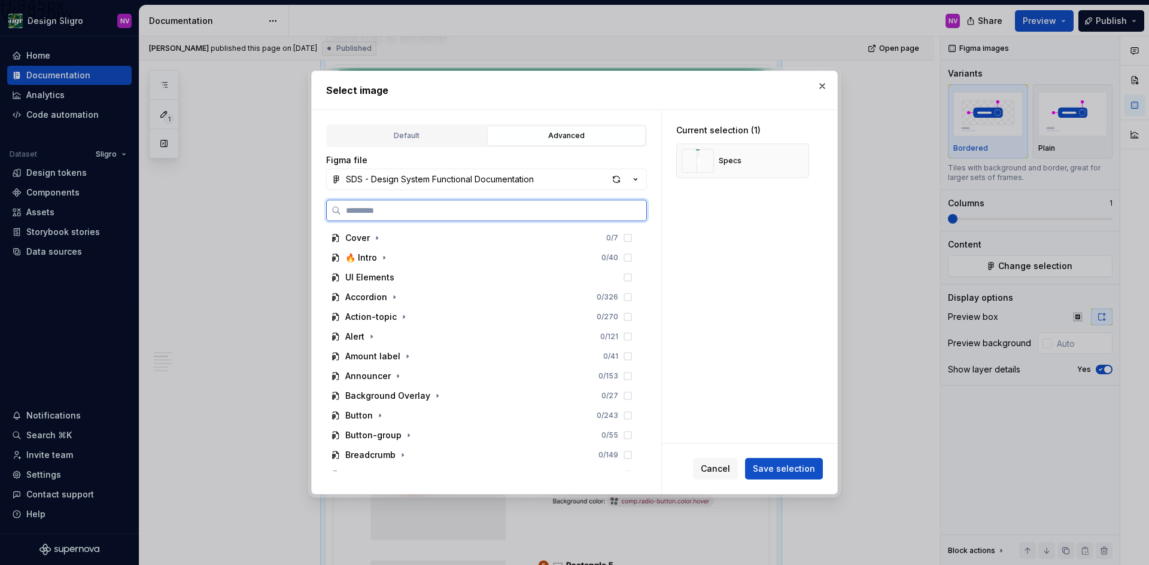
click at [470, 206] on input "search" at bounding box center [493, 211] width 305 height 12
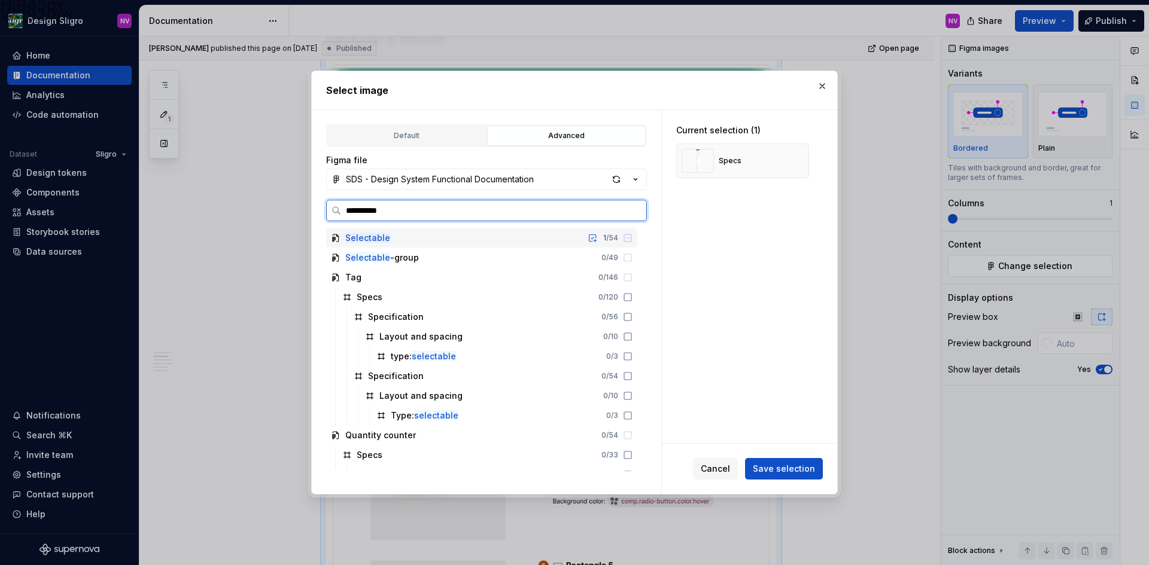
click at [458, 235] on div "Selectable 1 / 54" at bounding box center [481, 238] width 311 height 19
click at [625, 237] on icon at bounding box center [628, 238] width 10 height 10
type input "*****"
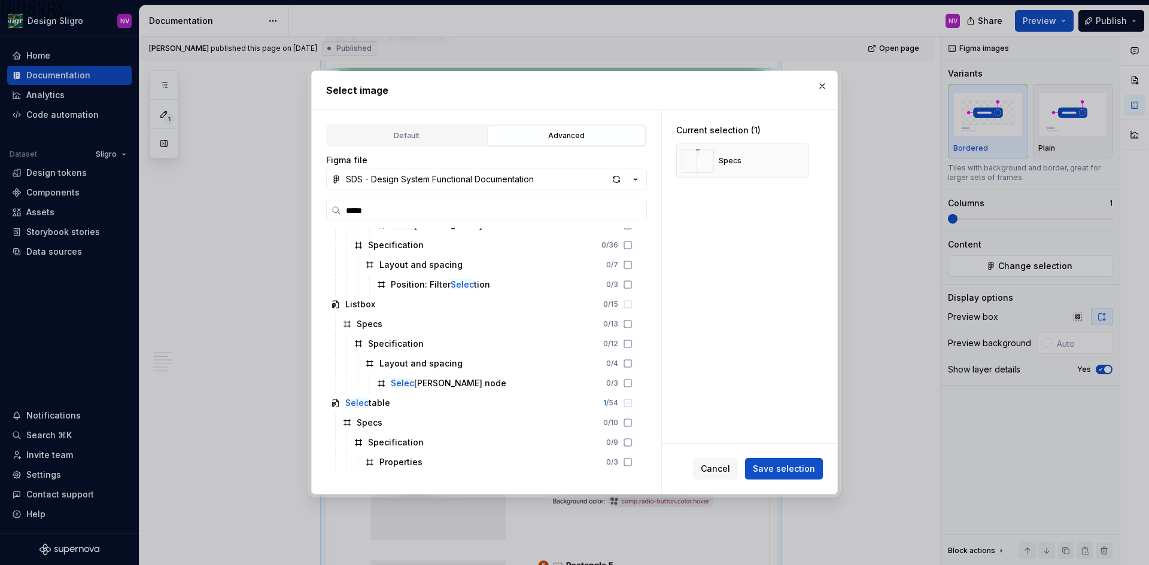
scroll to position [2273, 0]
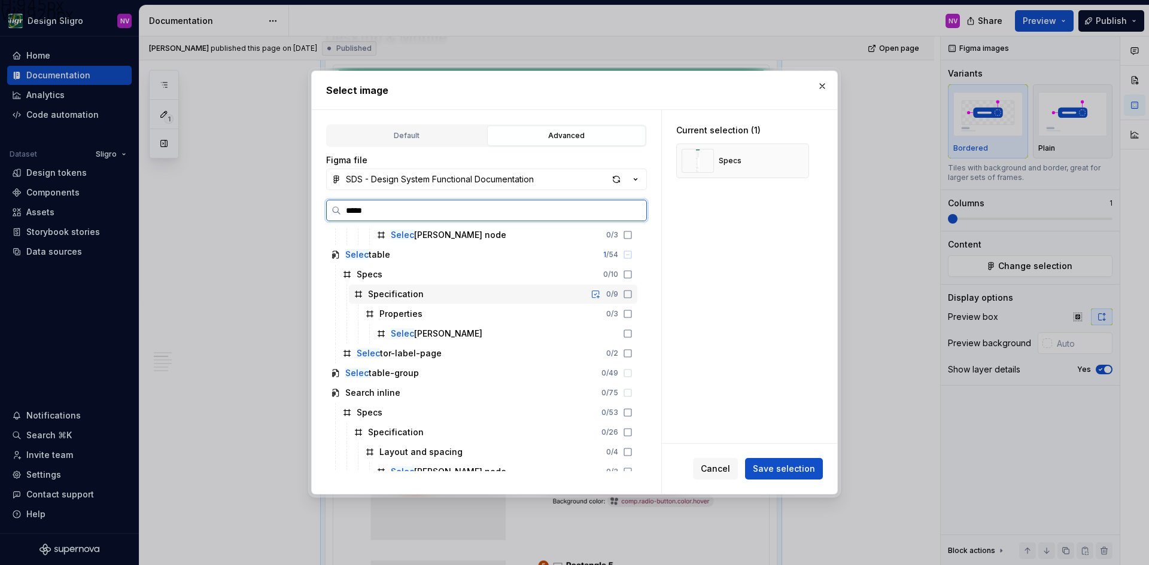
click at [629, 293] on icon at bounding box center [628, 295] width 10 height 10
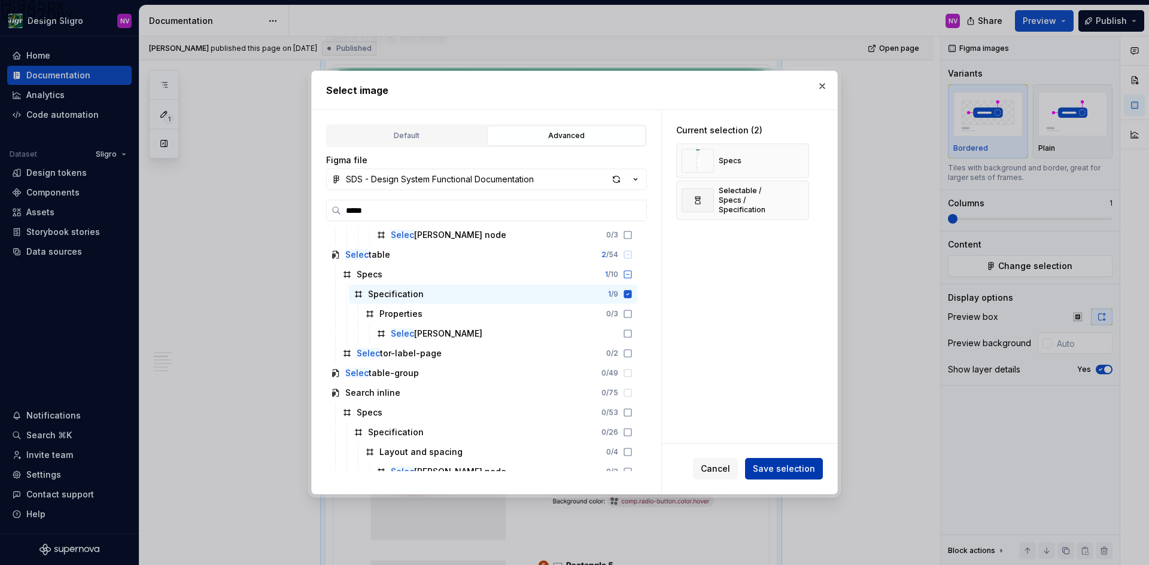
click at [778, 474] on span "Save selection" at bounding box center [784, 469] width 62 height 12
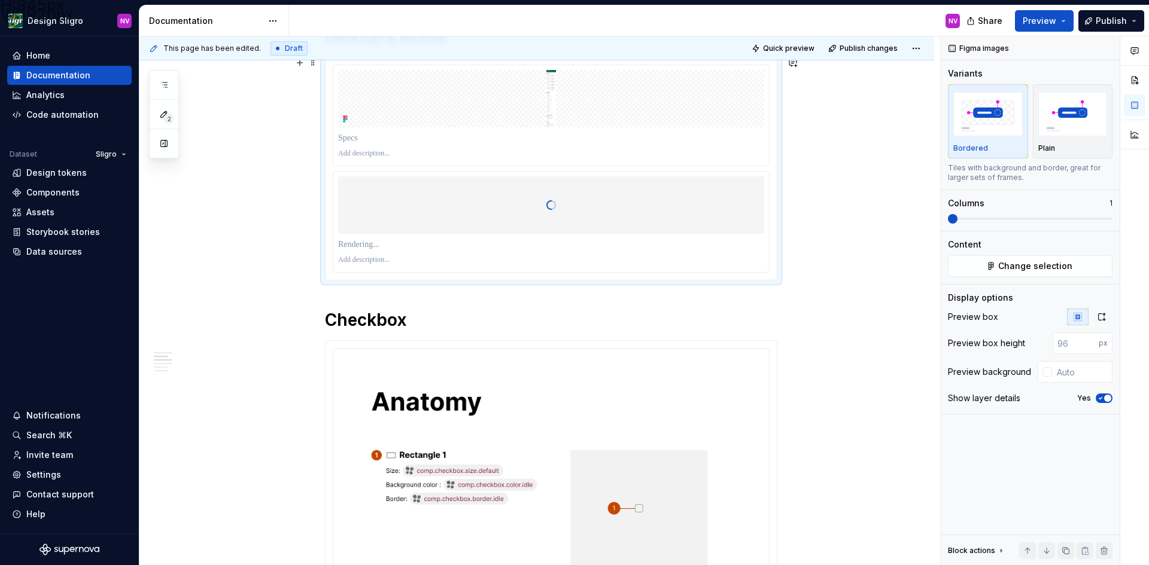
type textarea "*"
click at [948, 224] on span at bounding box center [953, 219] width 10 height 10
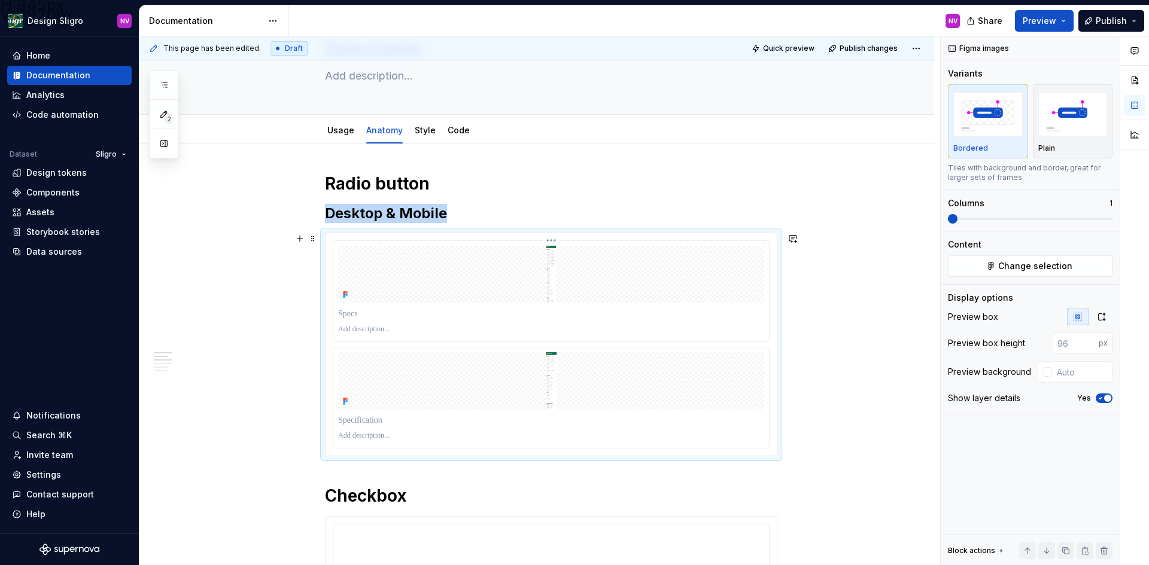
scroll to position [0, 0]
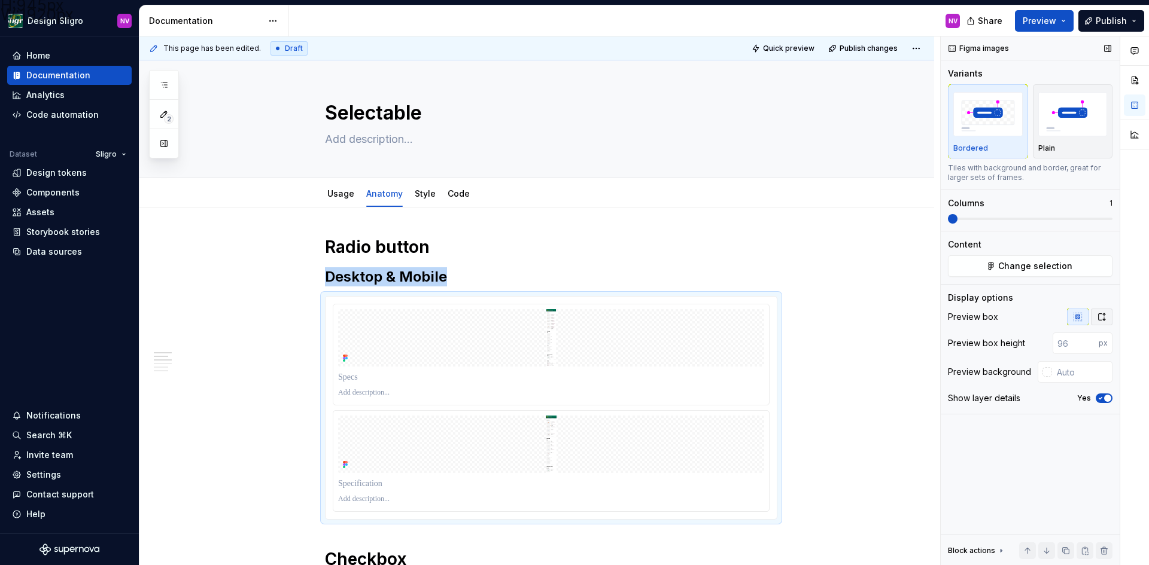
click at [1096, 317] on button "button" at bounding box center [1102, 317] width 22 height 17
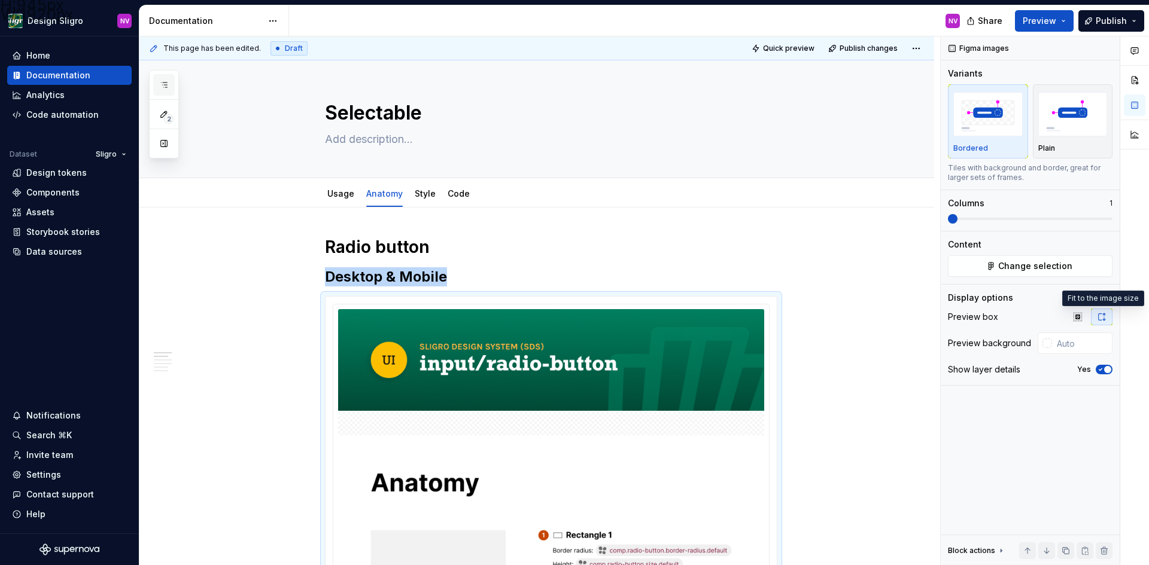
click at [171, 85] on button "button" at bounding box center [164, 85] width 22 height 22
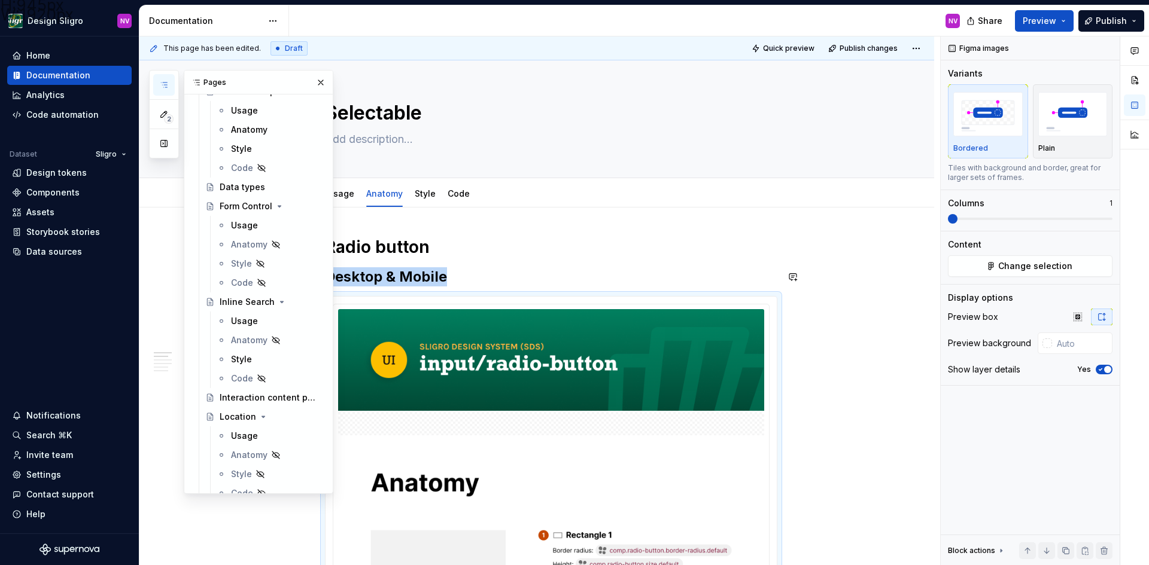
scroll to position [419, 0]
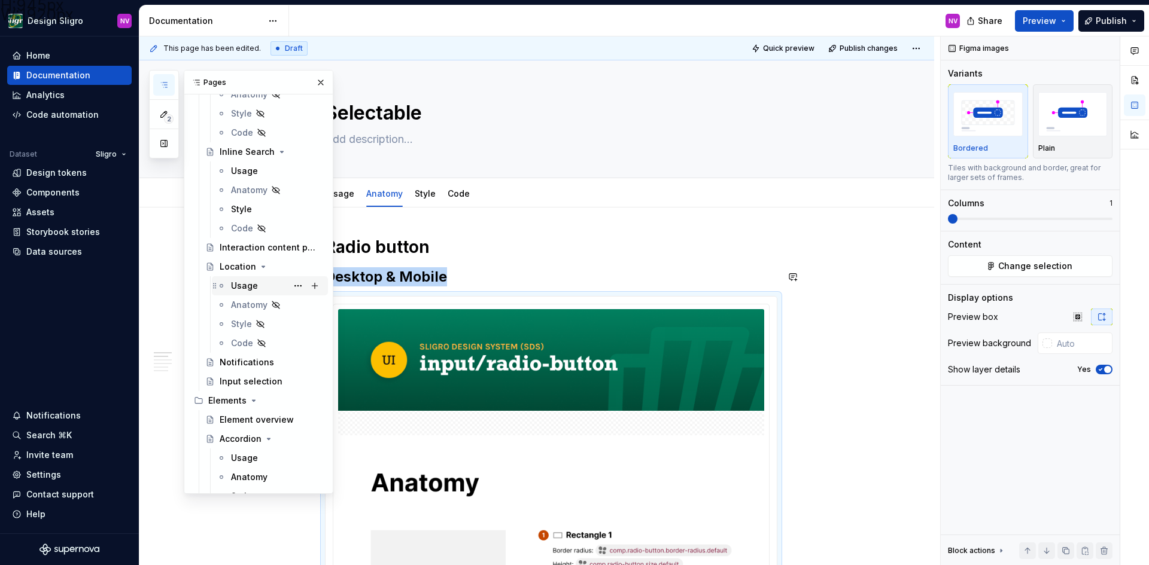
click at [241, 282] on div "Usage" at bounding box center [244, 286] width 27 height 12
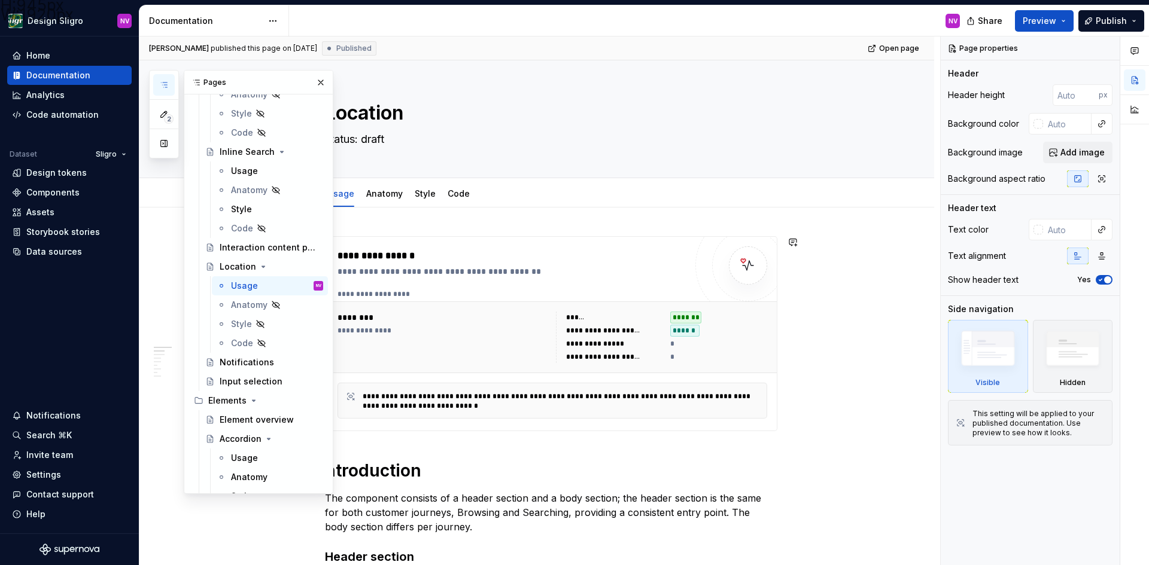
click at [549, 270] on div "**********" at bounding box center [511, 272] width 348 height 12
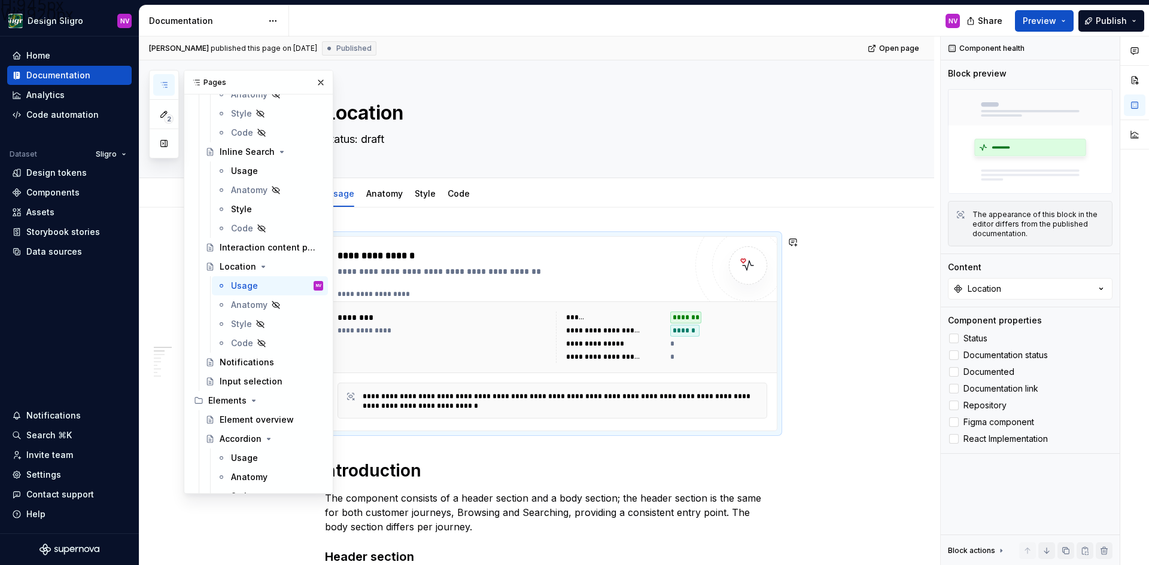
click at [379, 464] on h1 "ntroduction" at bounding box center [551, 471] width 452 height 22
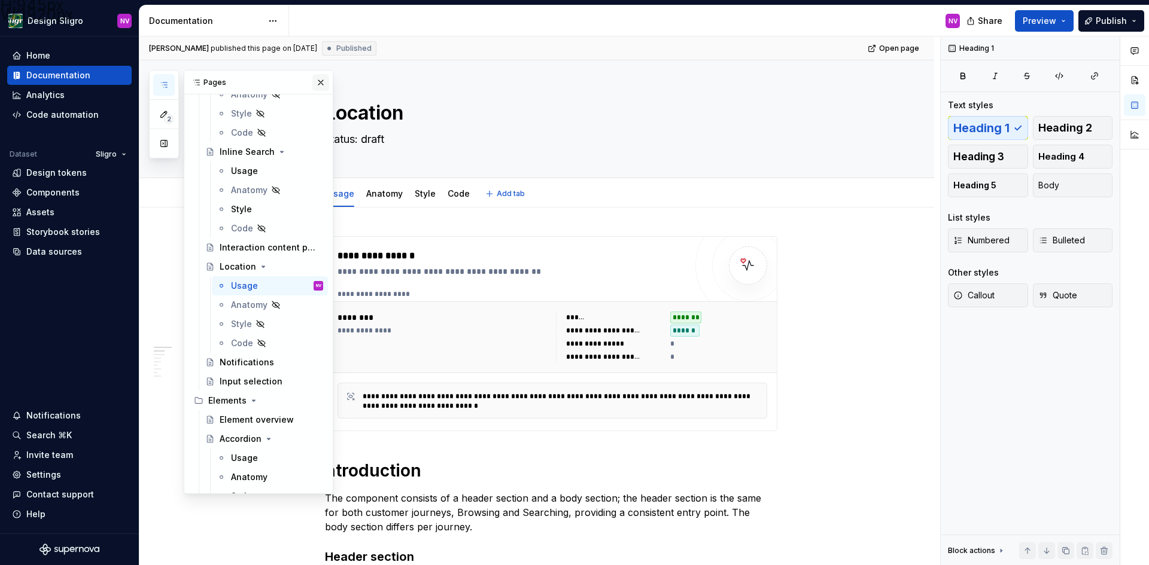
click at [313, 77] on button "button" at bounding box center [320, 82] width 17 height 17
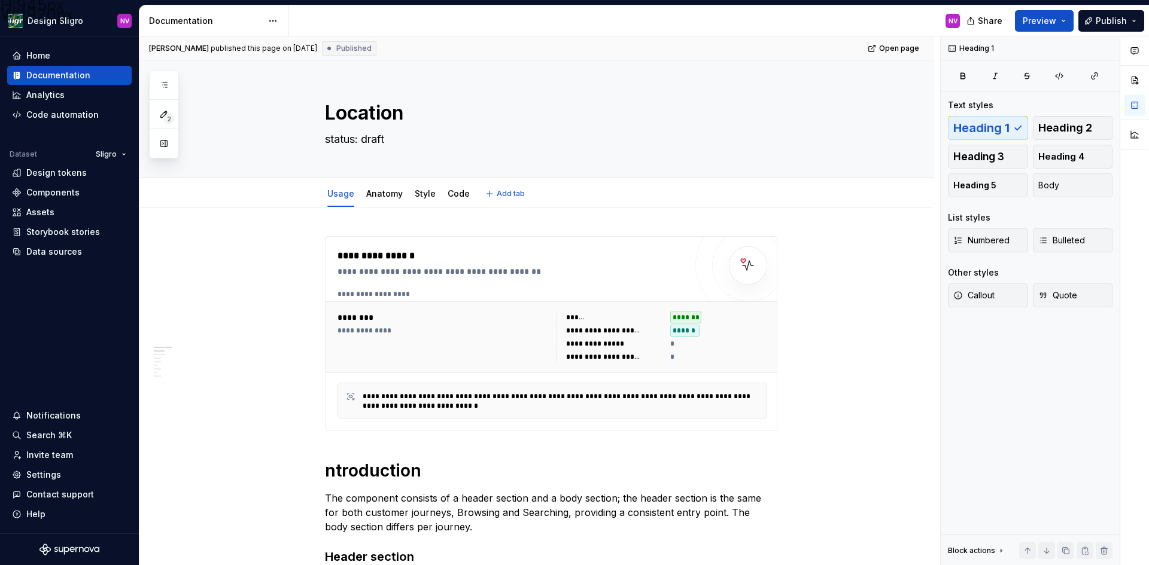
type textarea "*"
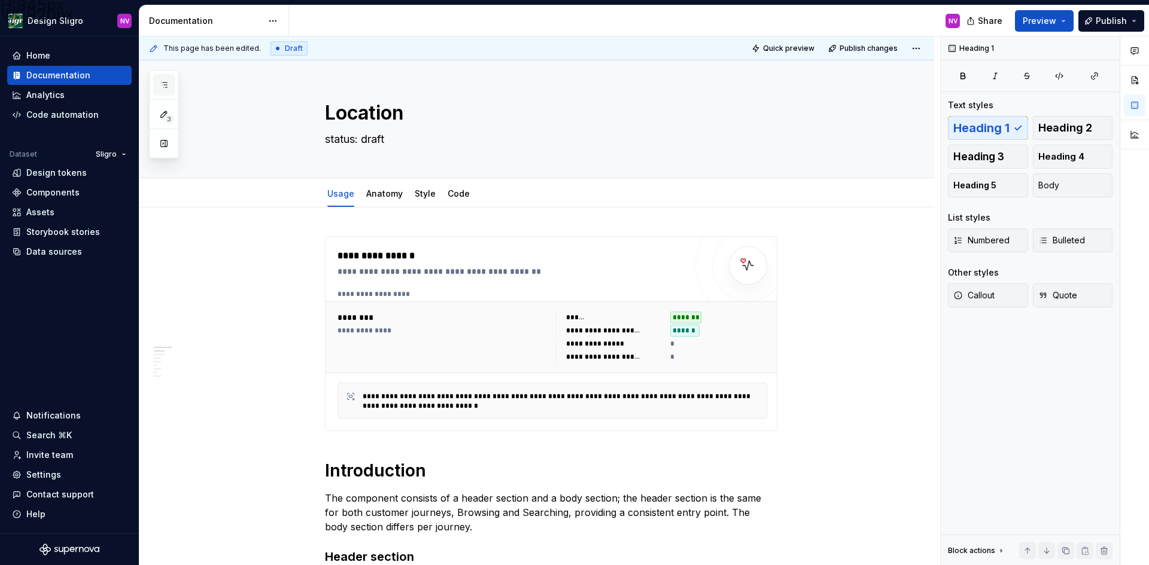
click at [159, 84] on button "button" at bounding box center [164, 85] width 22 height 22
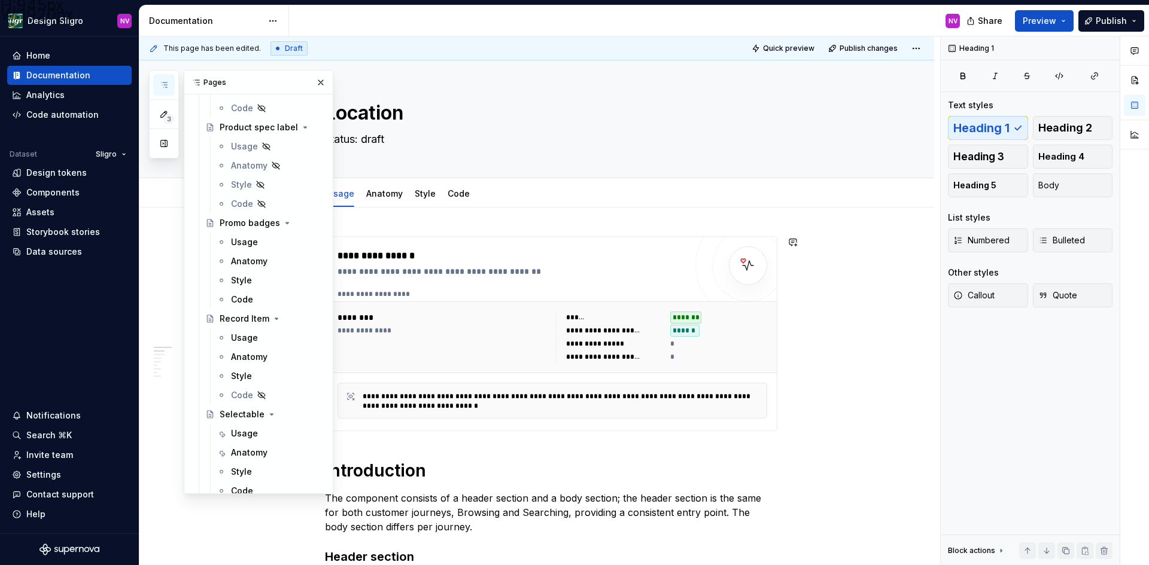
scroll to position [2393, 0]
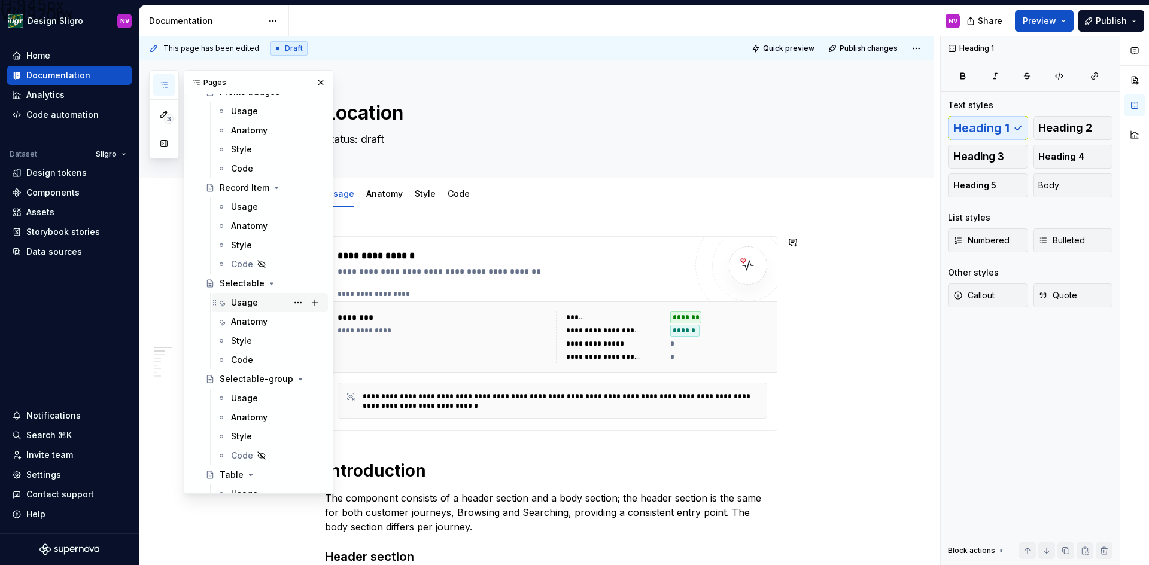
click at [266, 305] on div "Usage" at bounding box center [277, 302] width 92 height 17
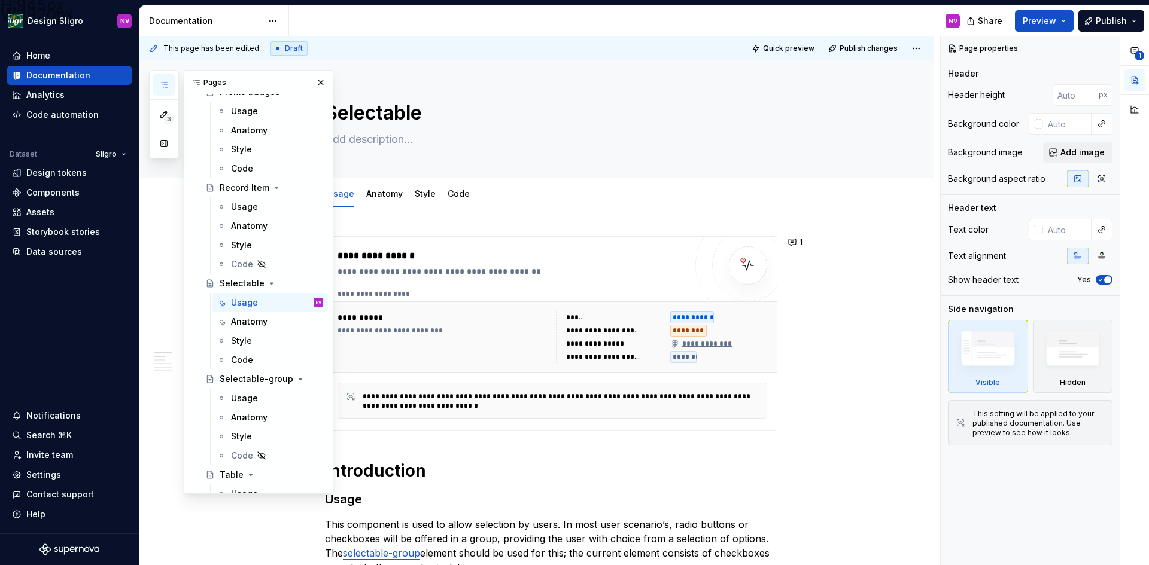
click at [476, 431] on div "**********" at bounding box center [551, 333] width 452 height 195
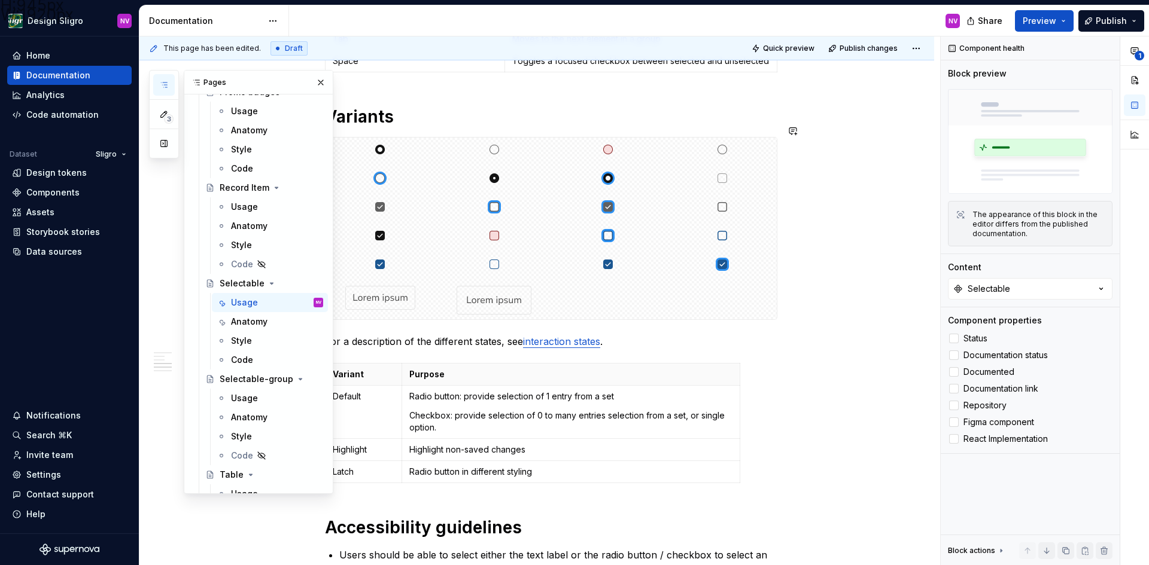
scroll to position [897, 0]
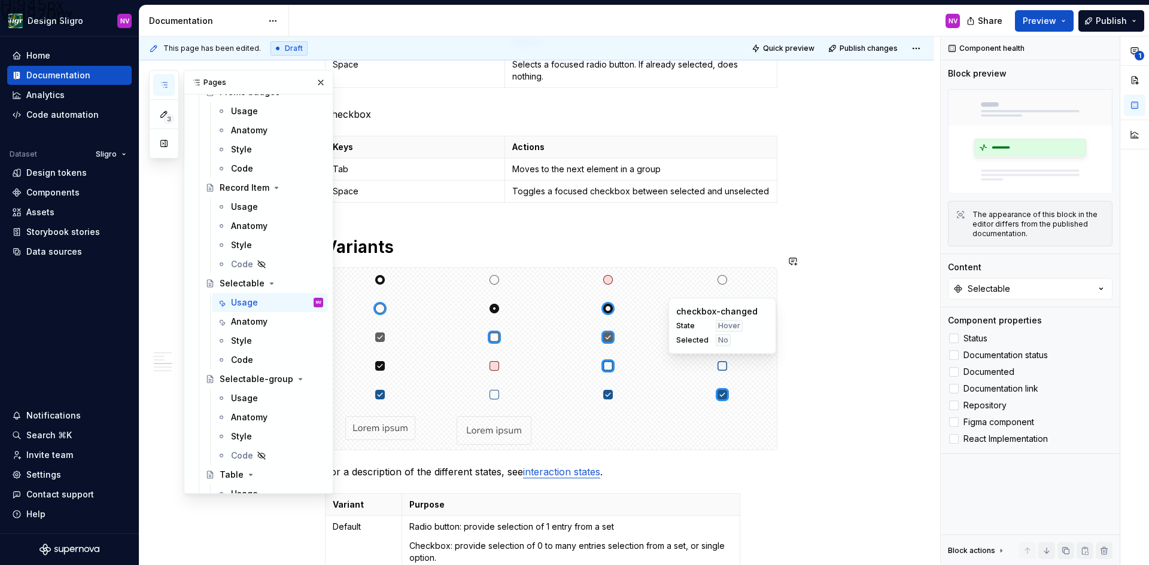
click at [751, 342] on div "State Hover Selected No" at bounding box center [722, 333] width 92 height 26
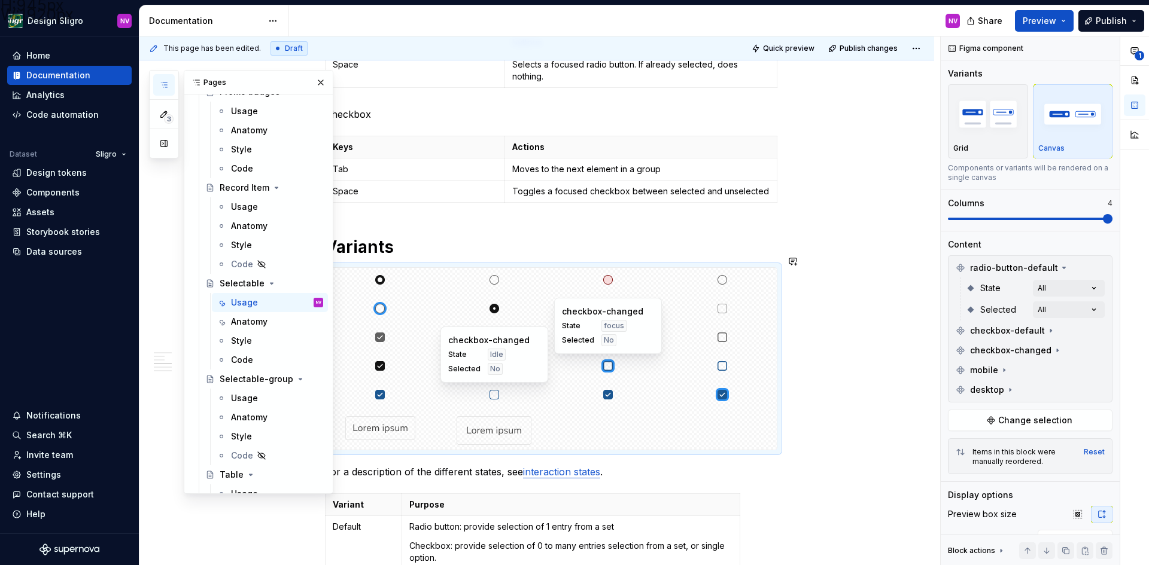
click at [464, 424] on img at bounding box center [493, 430] width 75 height 29
click at [1003, 370] on icon at bounding box center [1003, 370] width 1 height 3
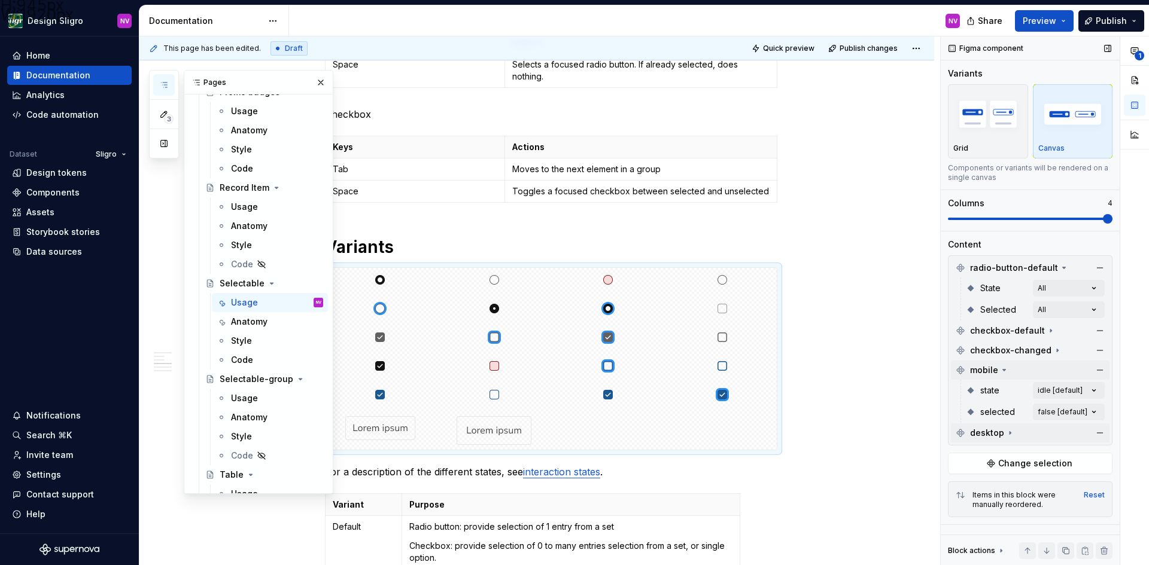
click at [1008, 430] on icon at bounding box center [1010, 433] width 10 height 10
click at [1086, 389] on div "**********" at bounding box center [1044, 300] width 208 height 529
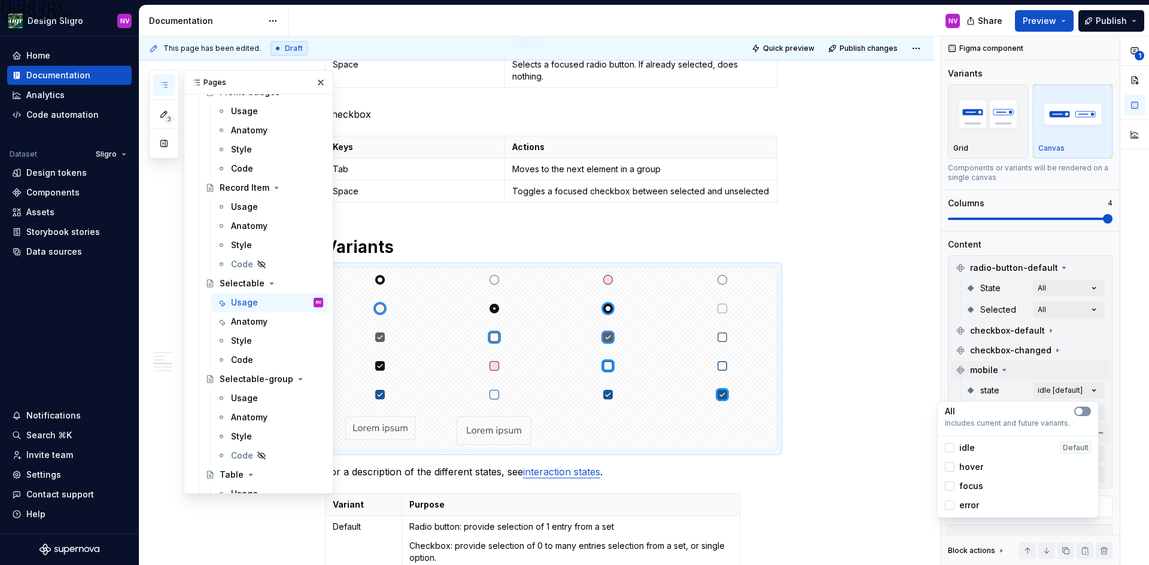
click at [1081, 411] on span "button" at bounding box center [1078, 411] width 7 height 7
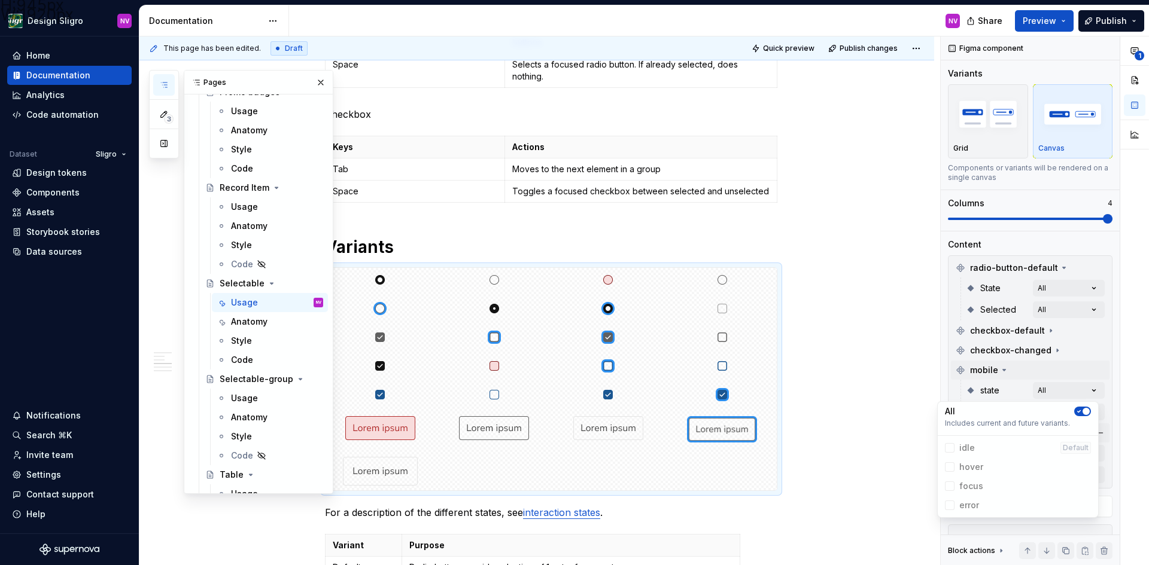
click at [1103, 383] on div "**********" at bounding box center [1044, 300] width 208 height 529
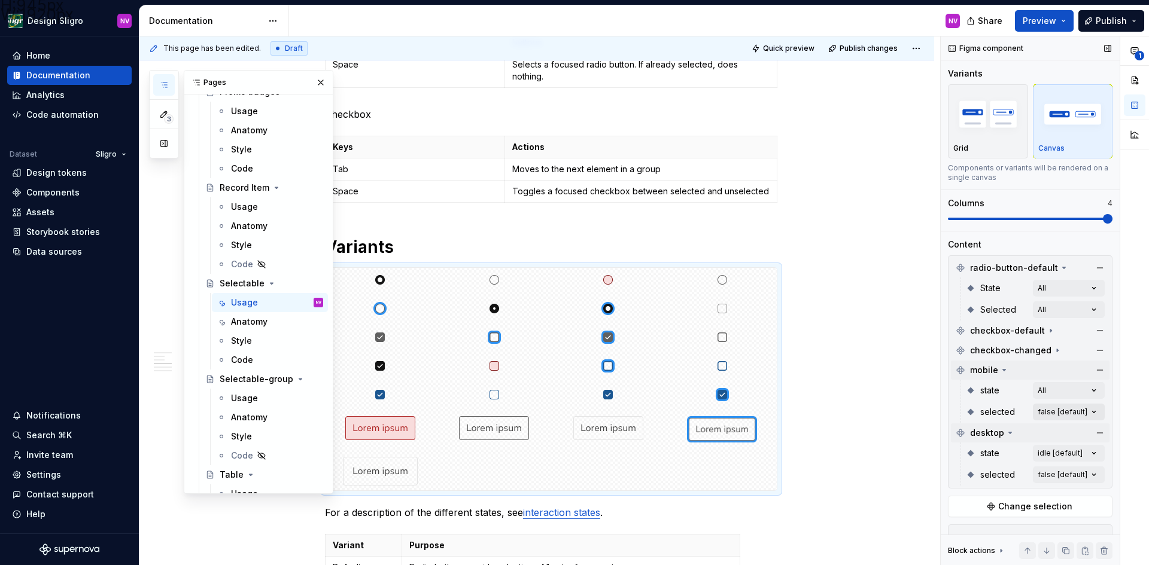
click at [1090, 412] on div "**********" at bounding box center [1044, 300] width 208 height 529
click at [1080, 427] on div "All Includes current and future variants." at bounding box center [1018, 440] width 156 height 29
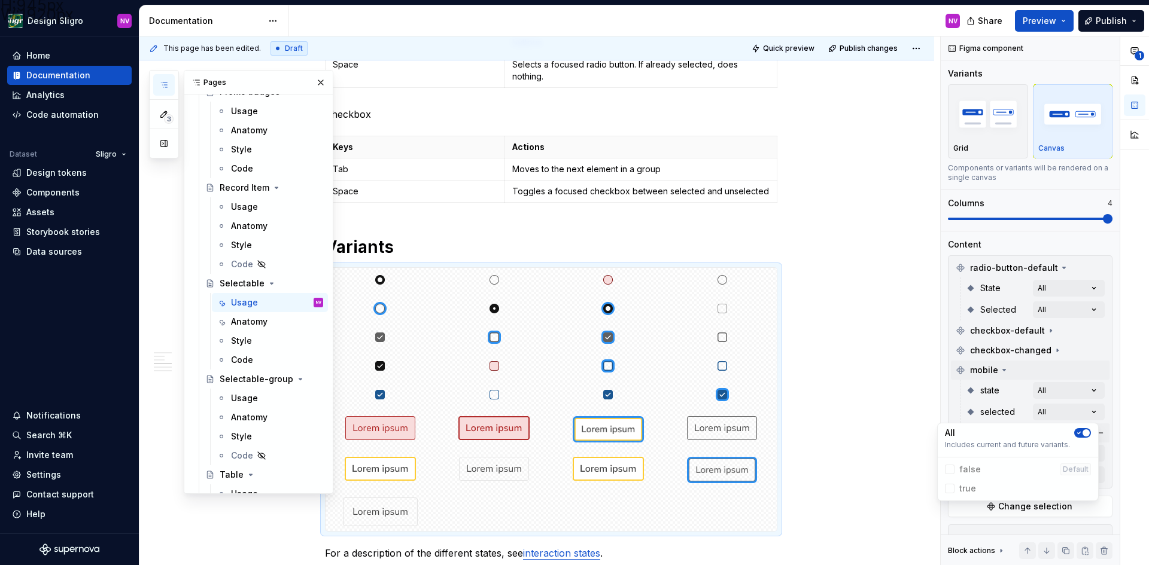
click at [1103, 406] on div "**********" at bounding box center [1044, 300] width 208 height 529
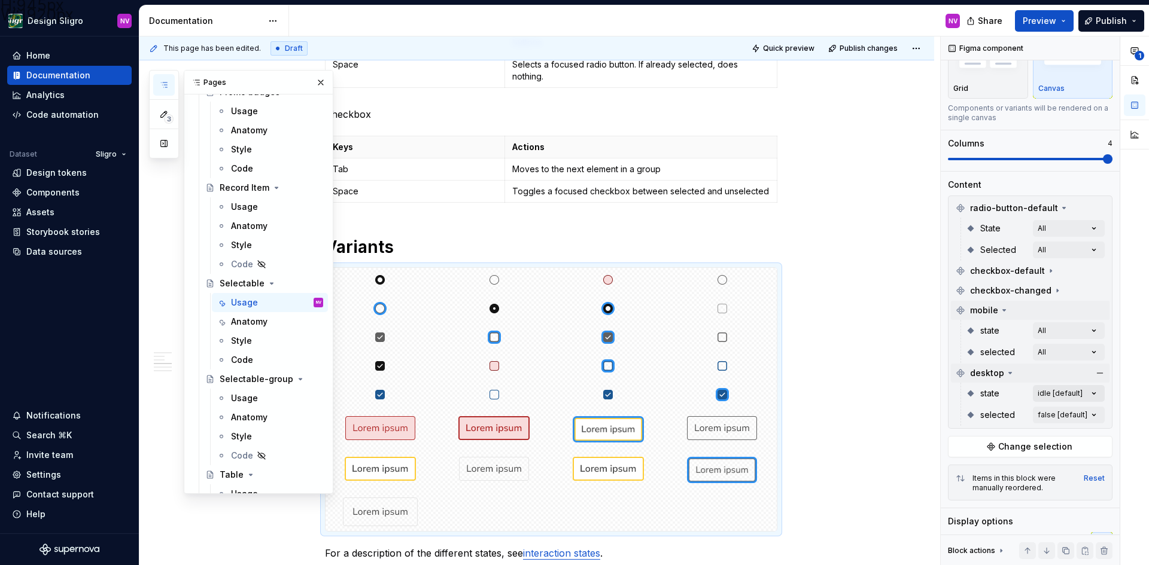
click at [1085, 396] on div "**********" at bounding box center [1044, 300] width 208 height 529
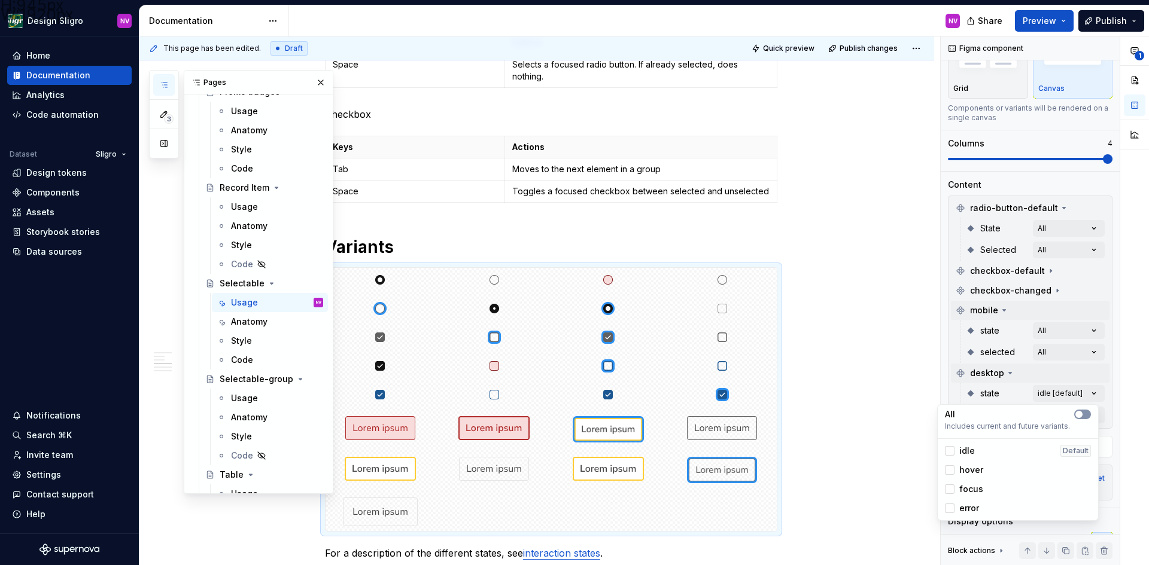
click at [1089, 415] on button "button" at bounding box center [1082, 415] width 17 height 10
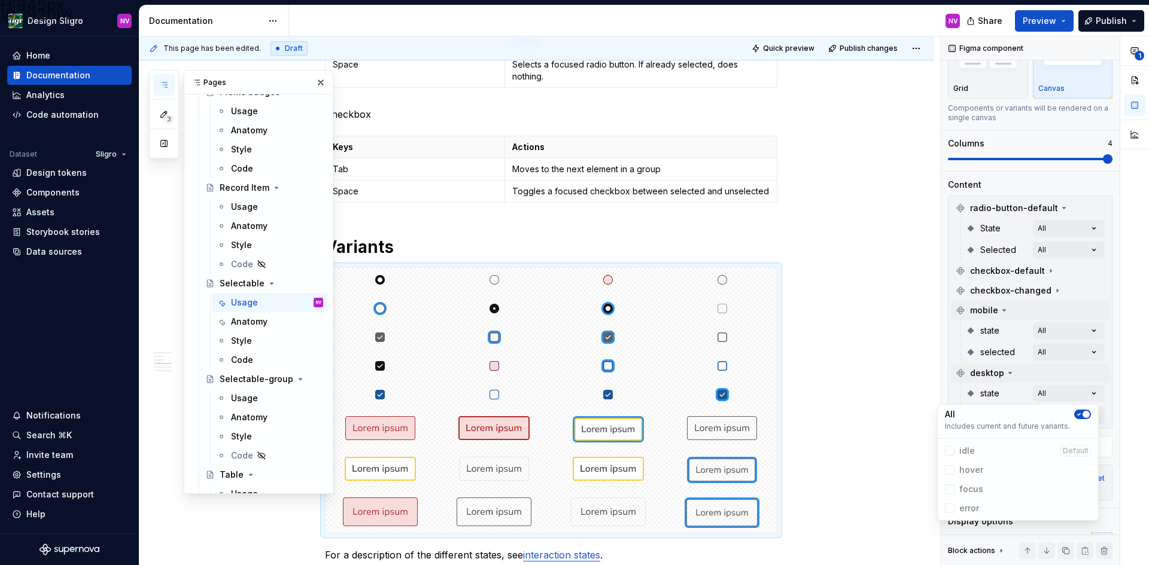
click at [1106, 398] on div "**********" at bounding box center [1044, 300] width 208 height 529
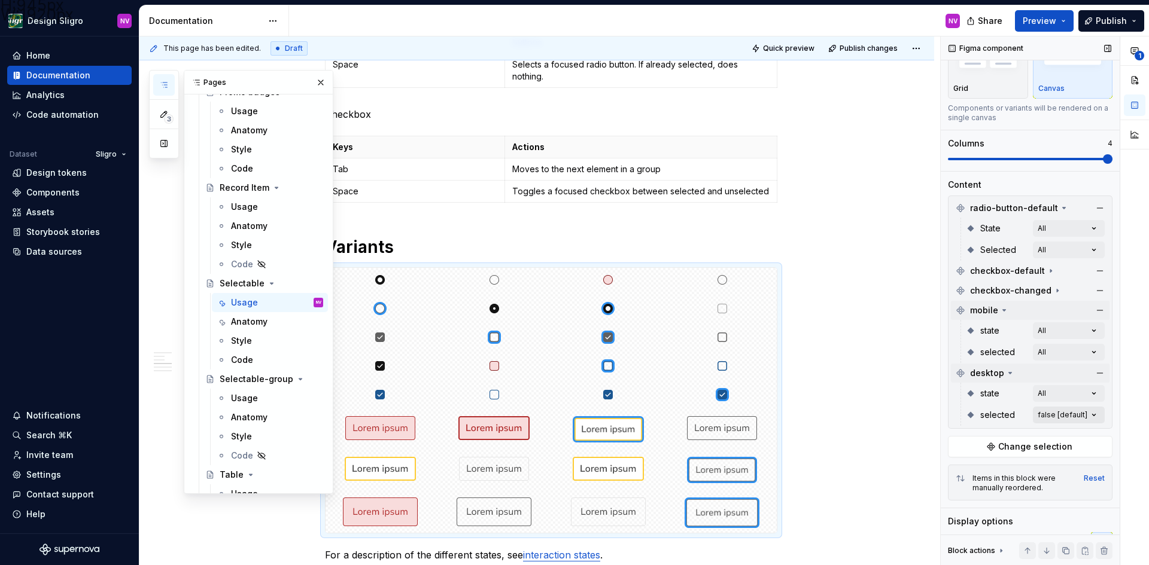
click at [1095, 413] on div "**********" at bounding box center [1044, 300] width 208 height 529
click at [1081, 433] on span "button" at bounding box center [1078, 436] width 7 height 7
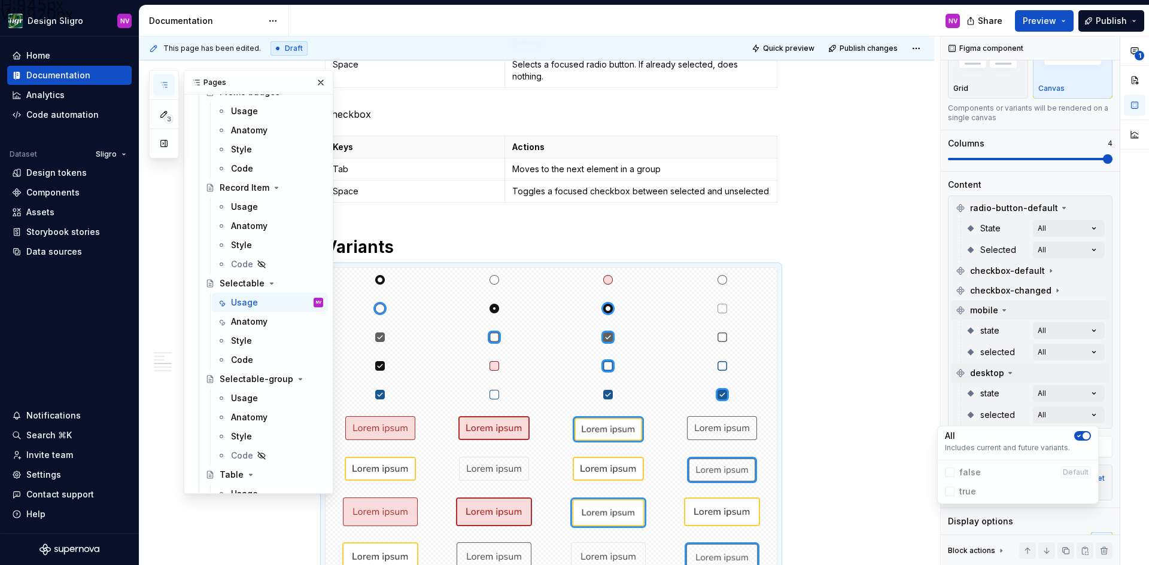
click at [1107, 412] on div "**********" at bounding box center [1044, 300] width 208 height 529
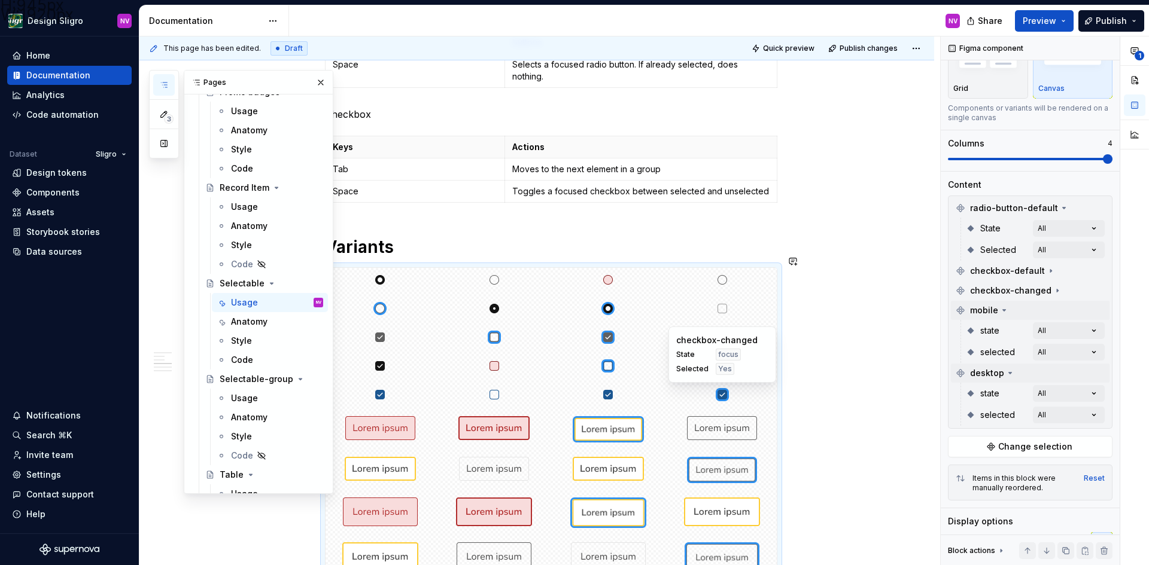
click at [815, 374] on div "**********" at bounding box center [536, 233] width 795 height 1846
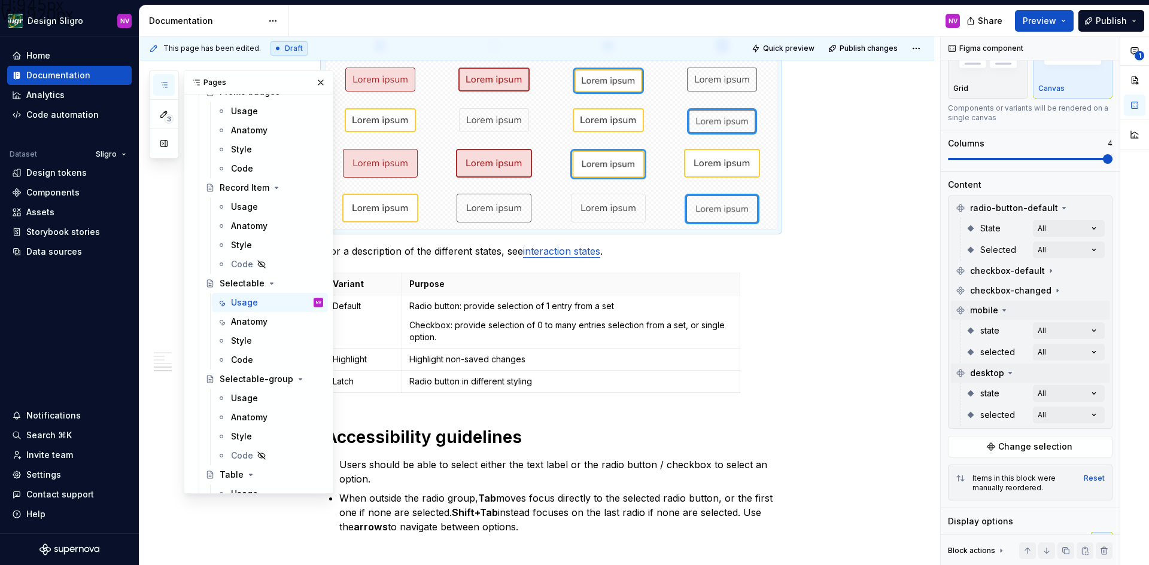
scroll to position [1256, 0]
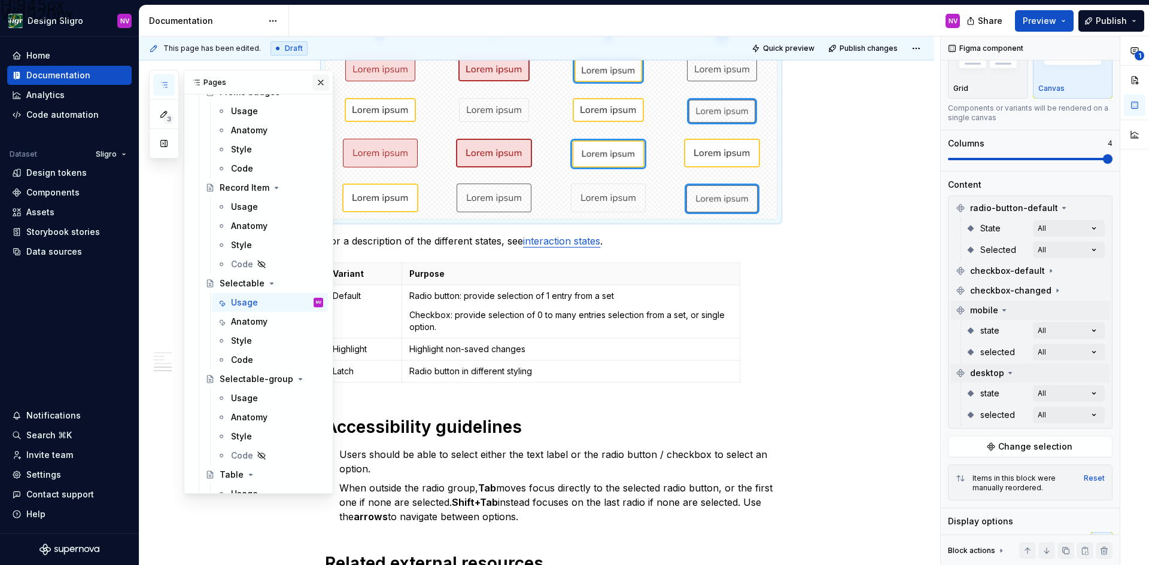
click at [316, 82] on button "button" at bounding box center [320, 82] width 17 height 17
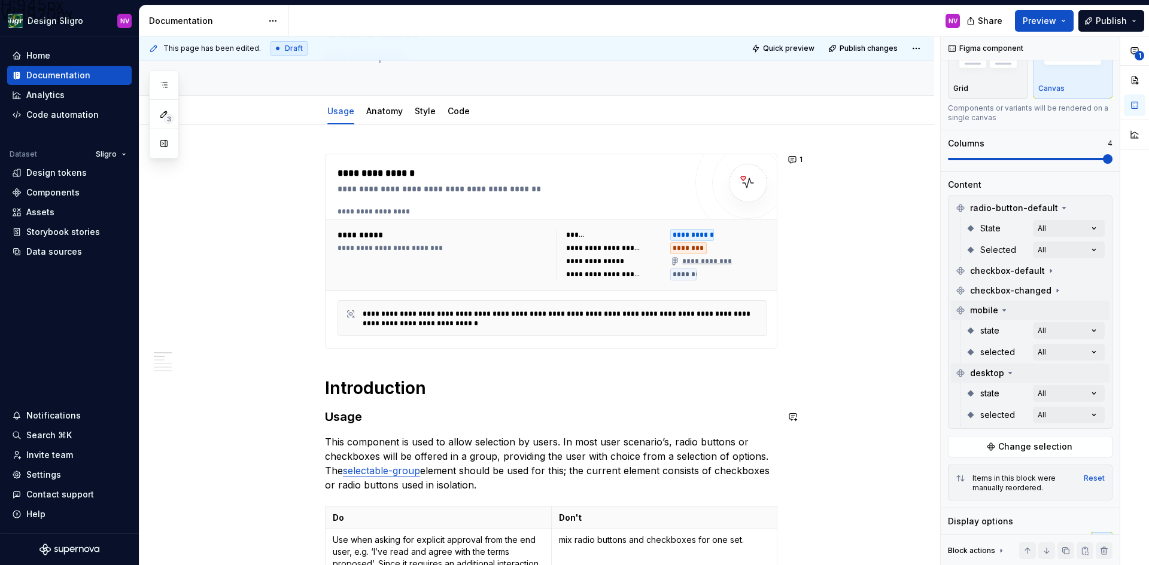
scroll to position [0, 0]
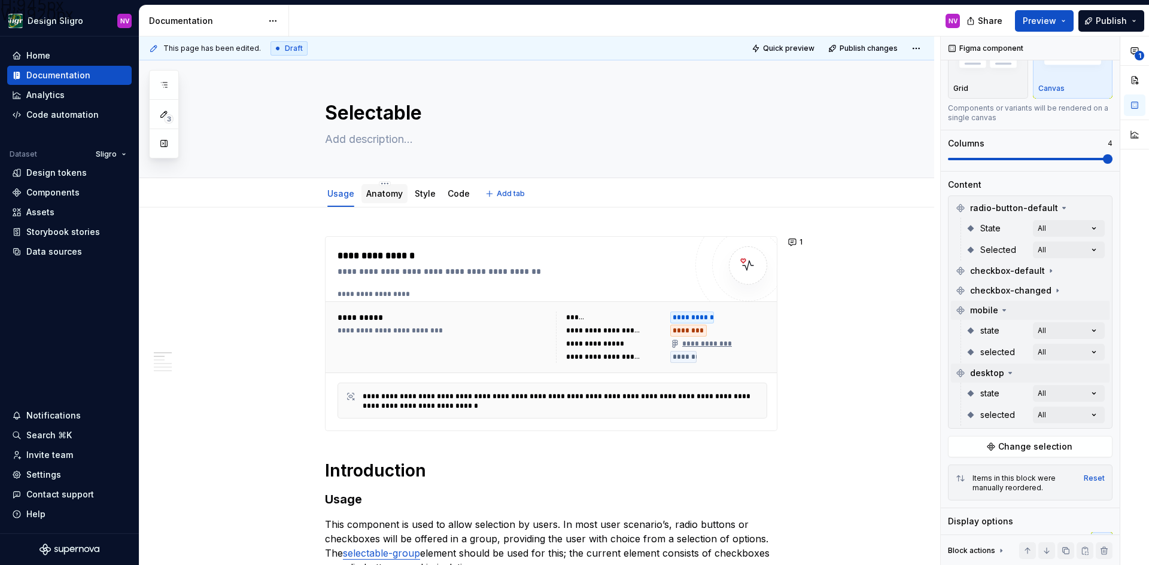
click at [377, 193] on link "Anatomy" at bounding box center [384, 193] width 36 height 10
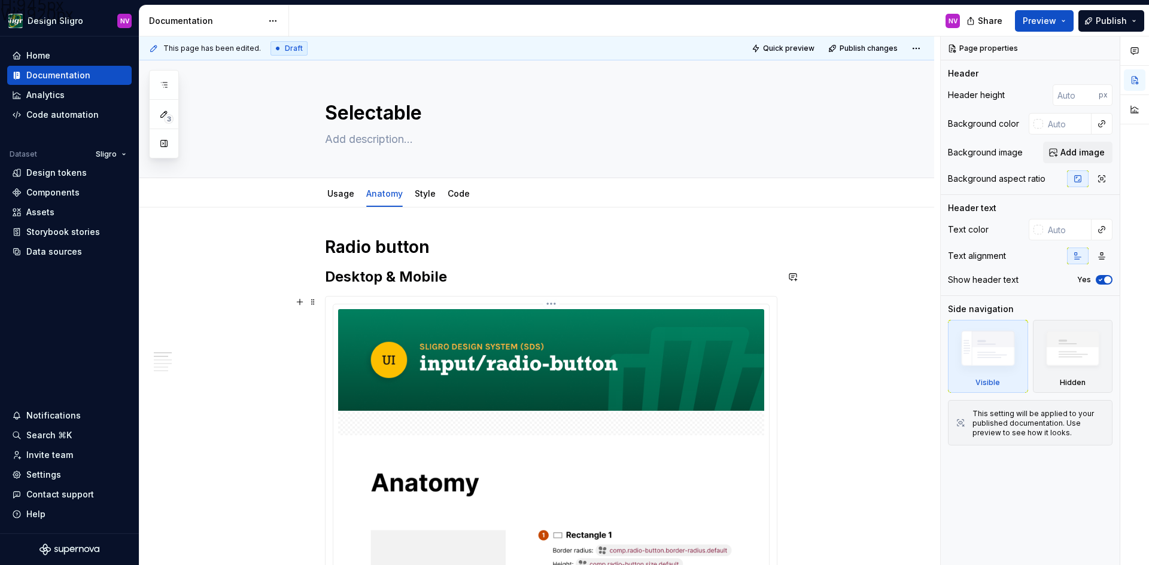
scroll to position [299, 0]
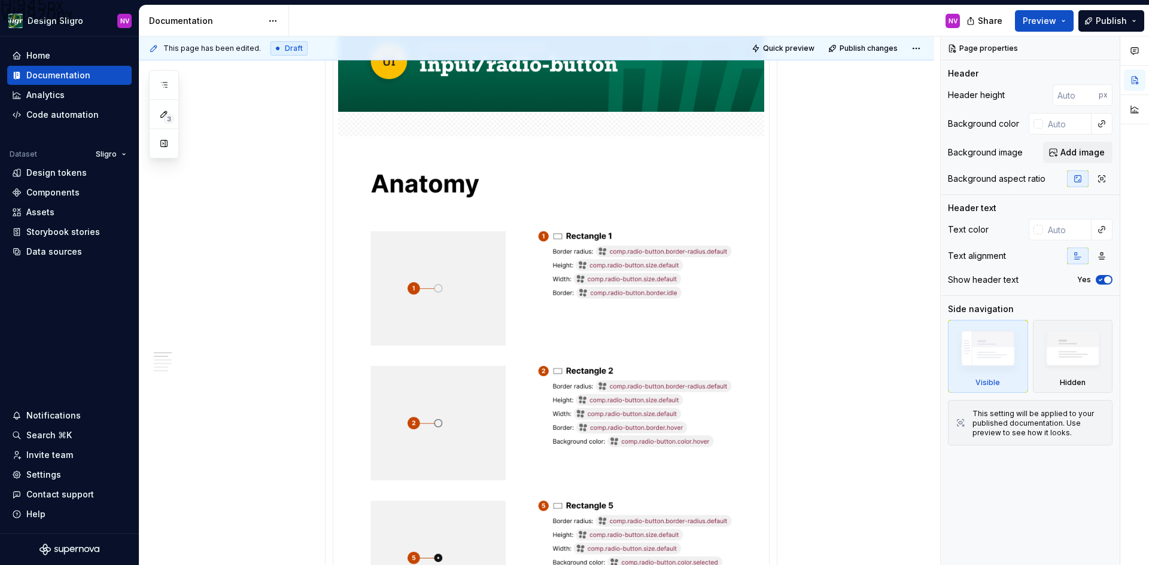
type textarea "*"
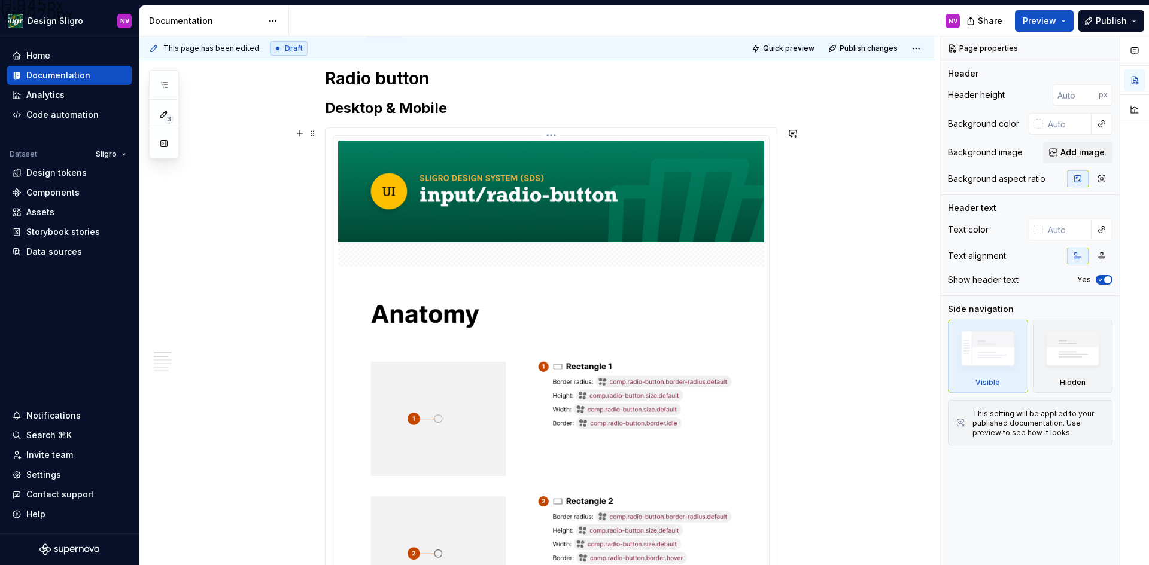
scroll to position [120, 0]
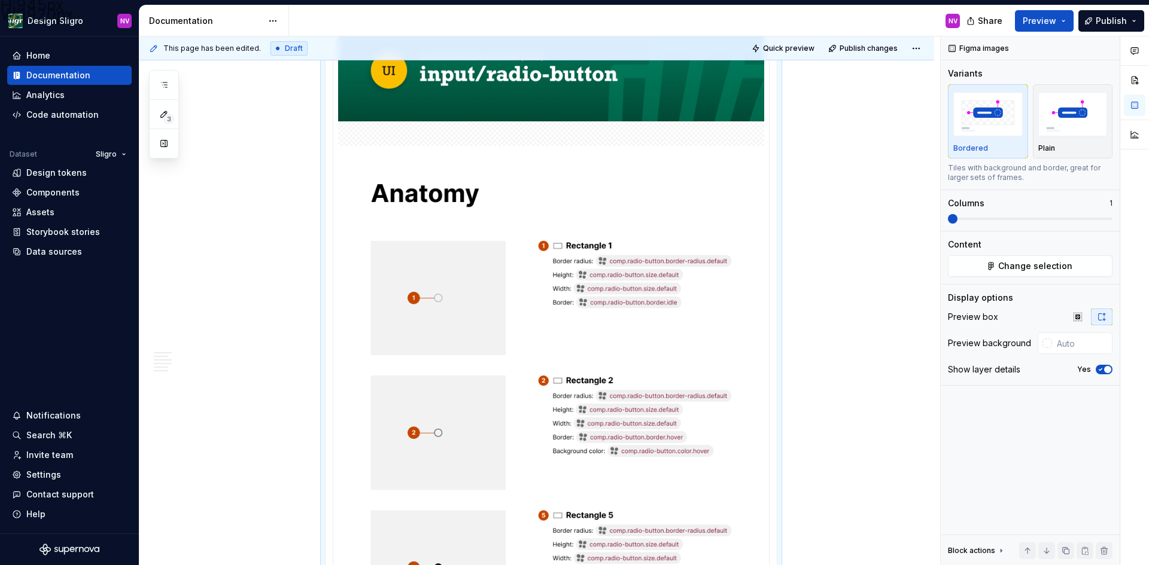
scroll to position [118, 0]
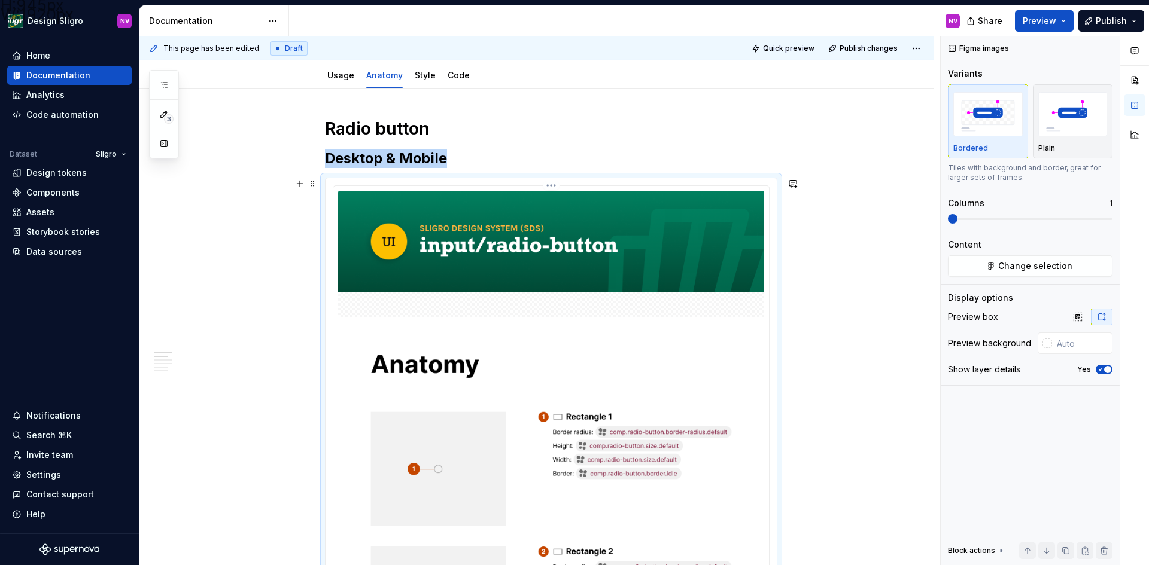
click at [1034, 270] on span "Change selection" at bounding box center [1035, 266] width 74 height 12
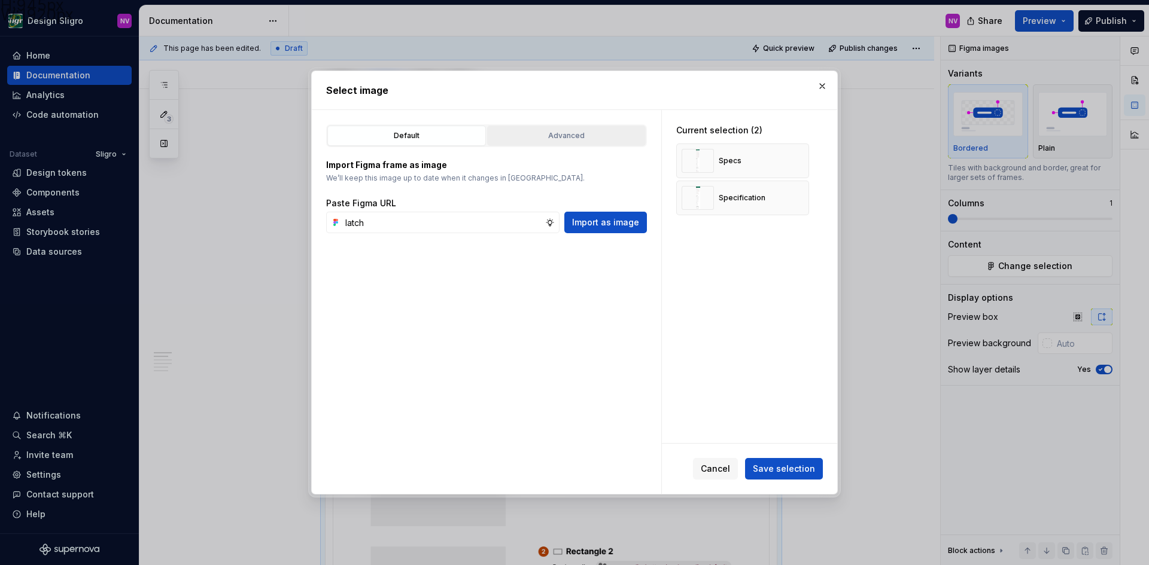
type input "latch"
click at [555, 144] on button "Advanced" at bounding box center [566, 136] width 159 height 20
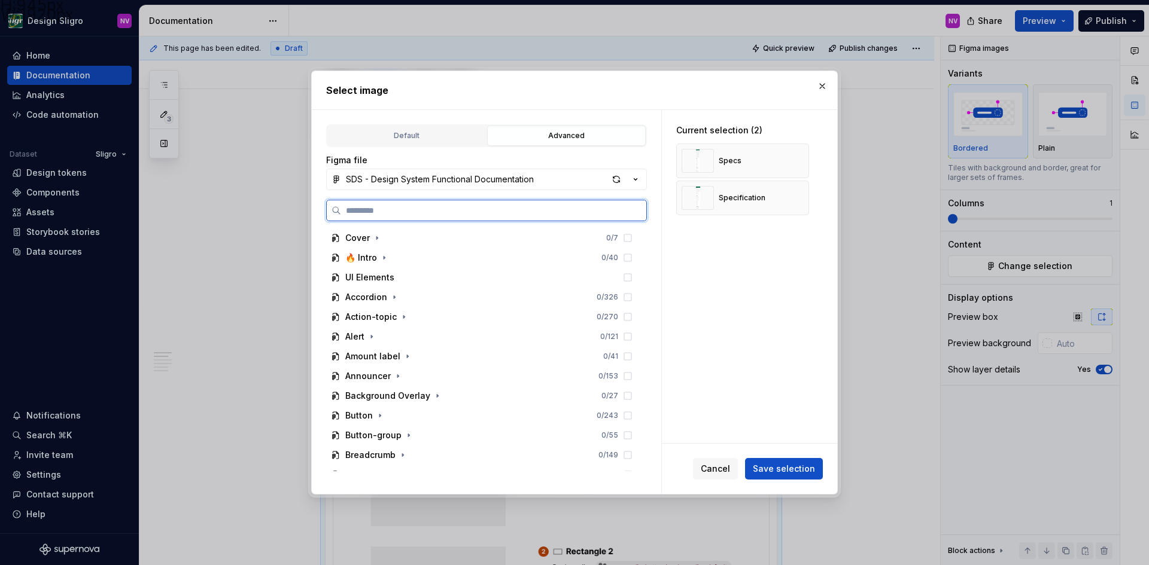
click at [398, 209] on input "search" at bounding box center [493, 211] width 305 height 12
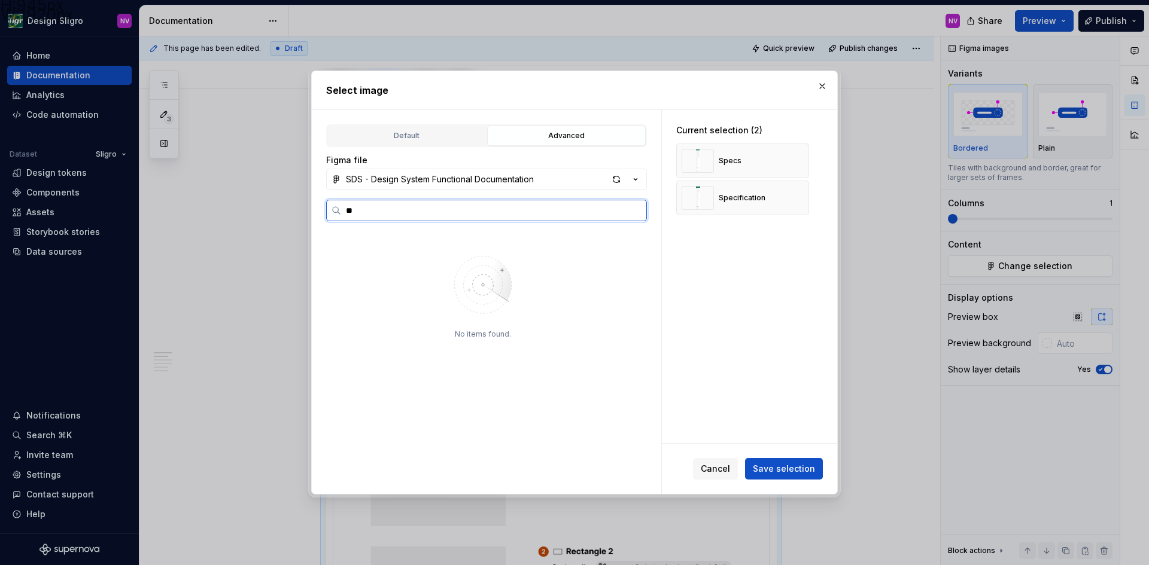
type input "*"
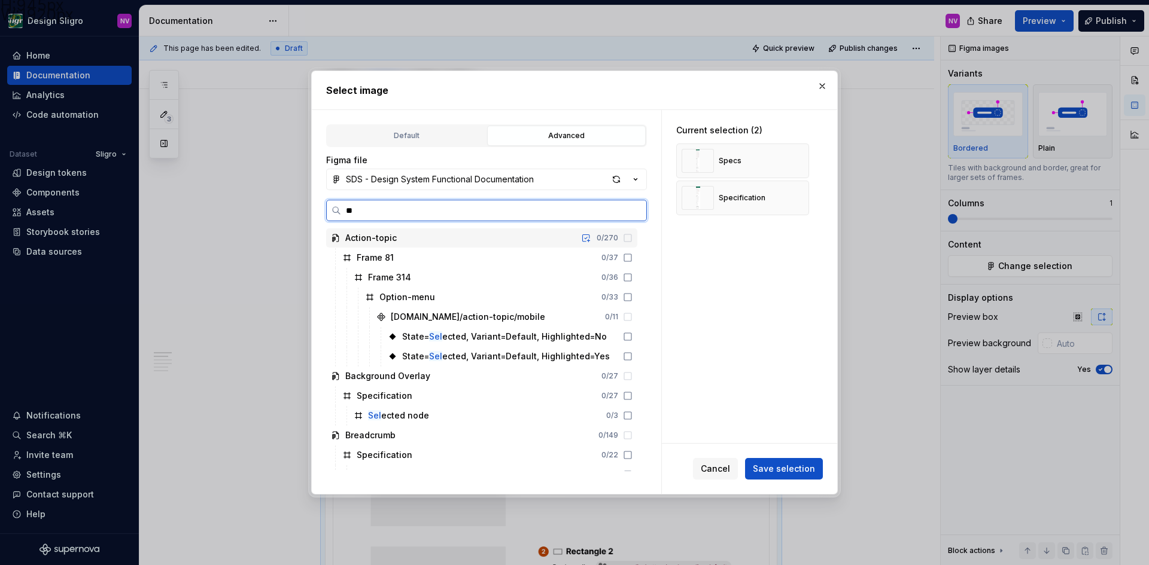
type input "*"
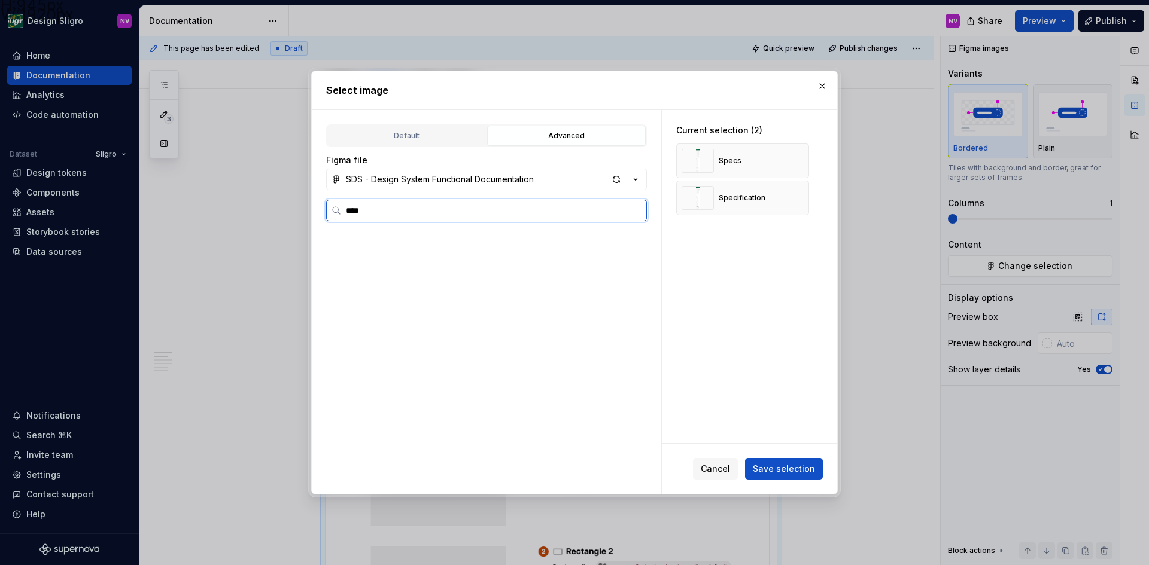
scroll to position [1518, 0]
type input "*"
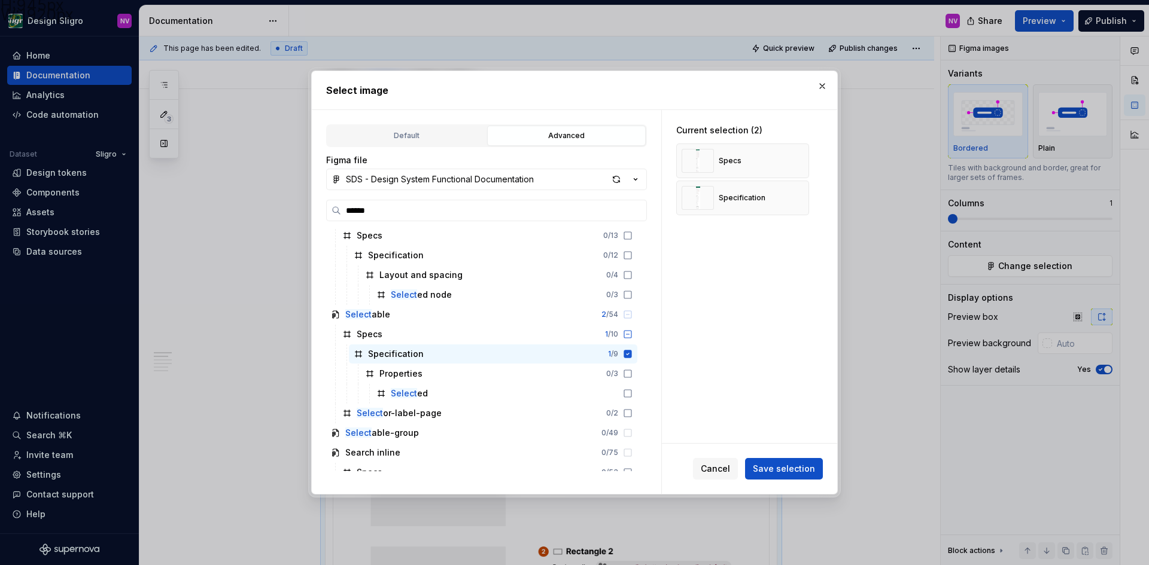
scroll to position [2333, 0]
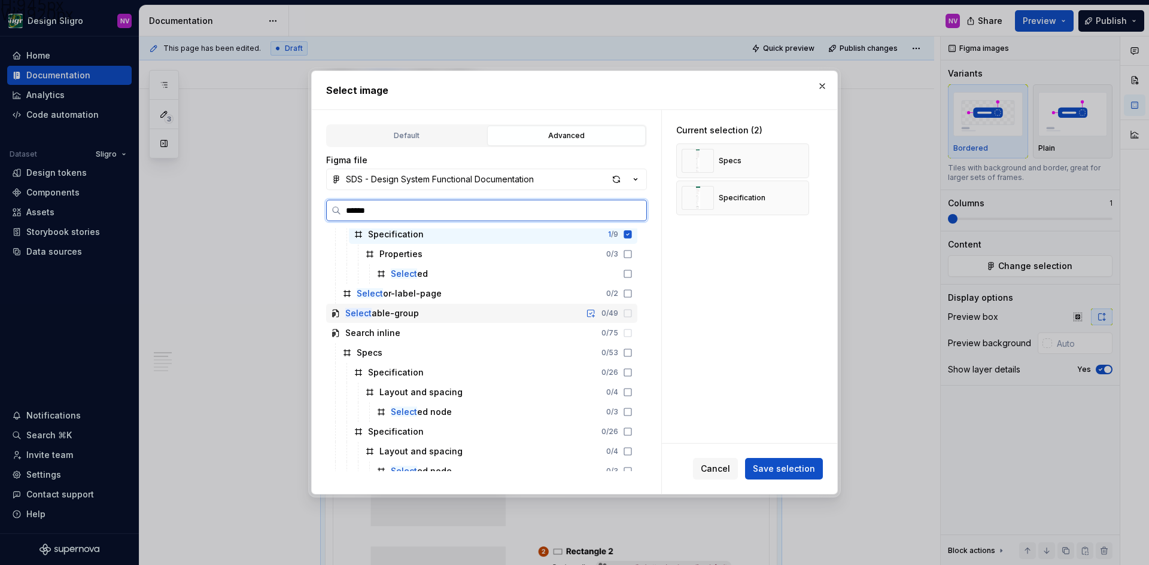
click at [627, 313] on icon at bounding box center [628, 314] width 10 height 10
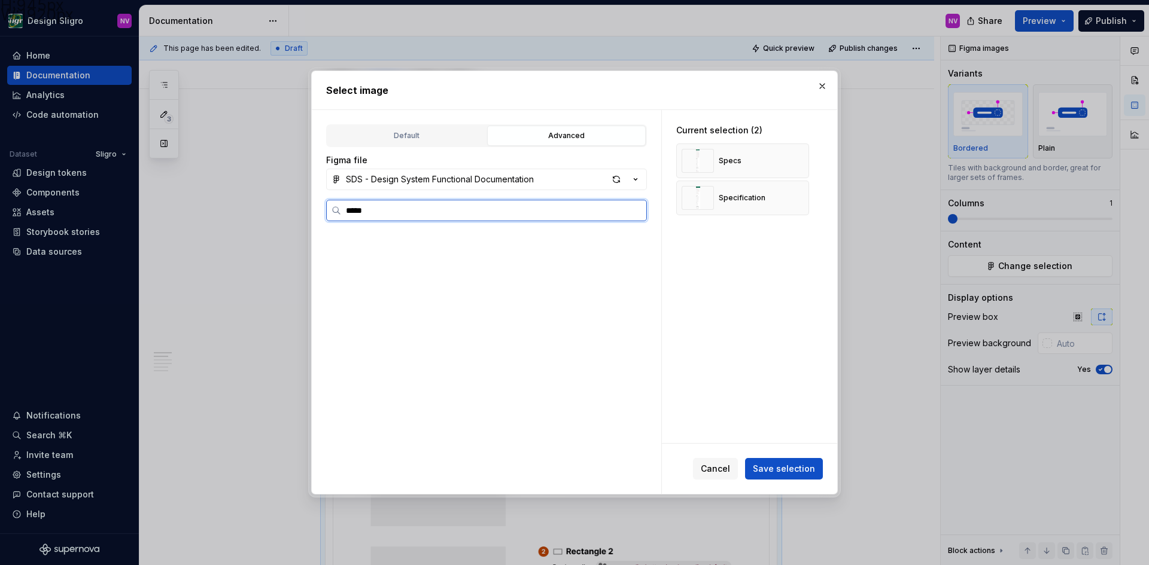
scroll to position [0, 0]
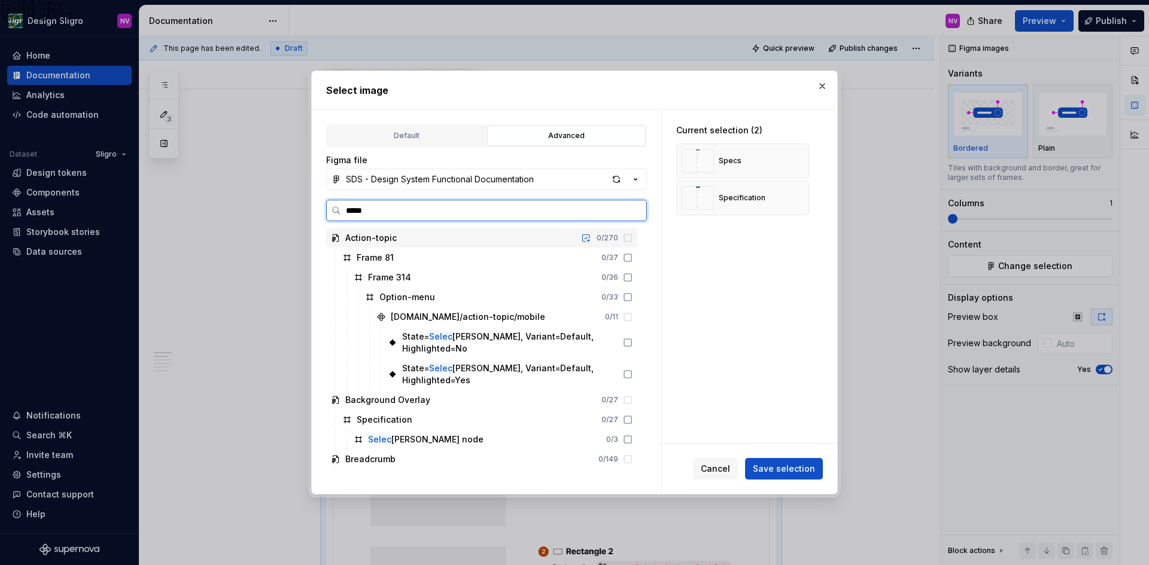
type input "****"
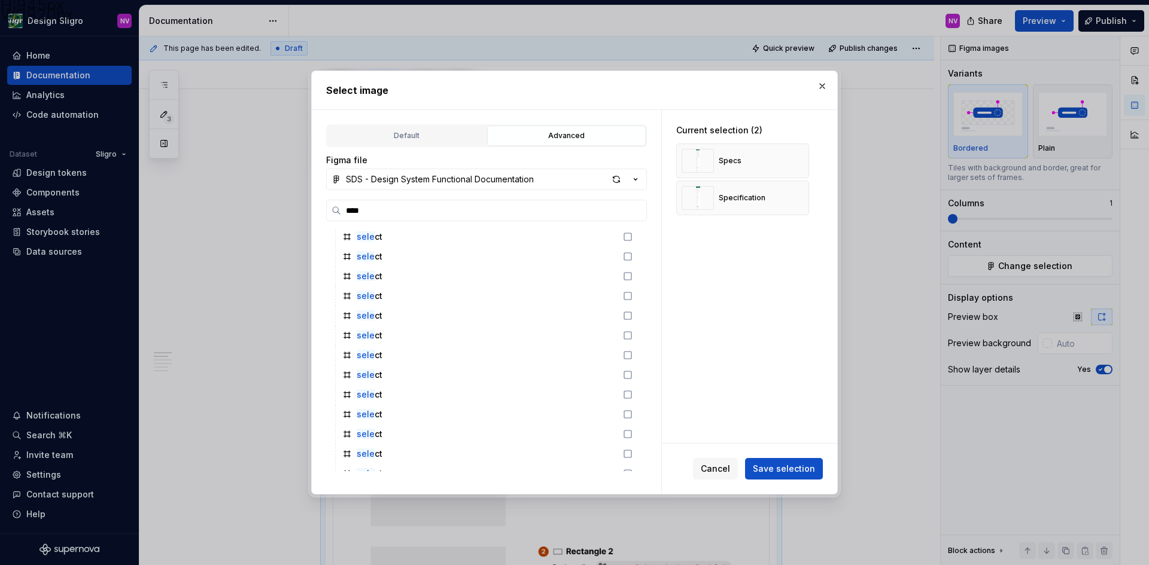
scroll to position [778, 0]
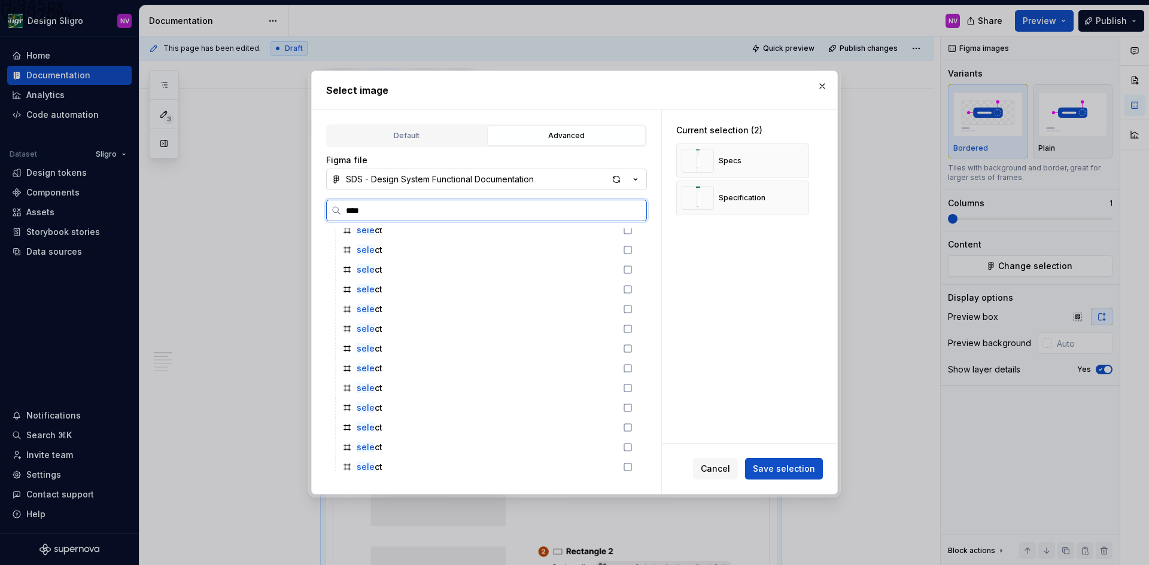
type textarea "*"
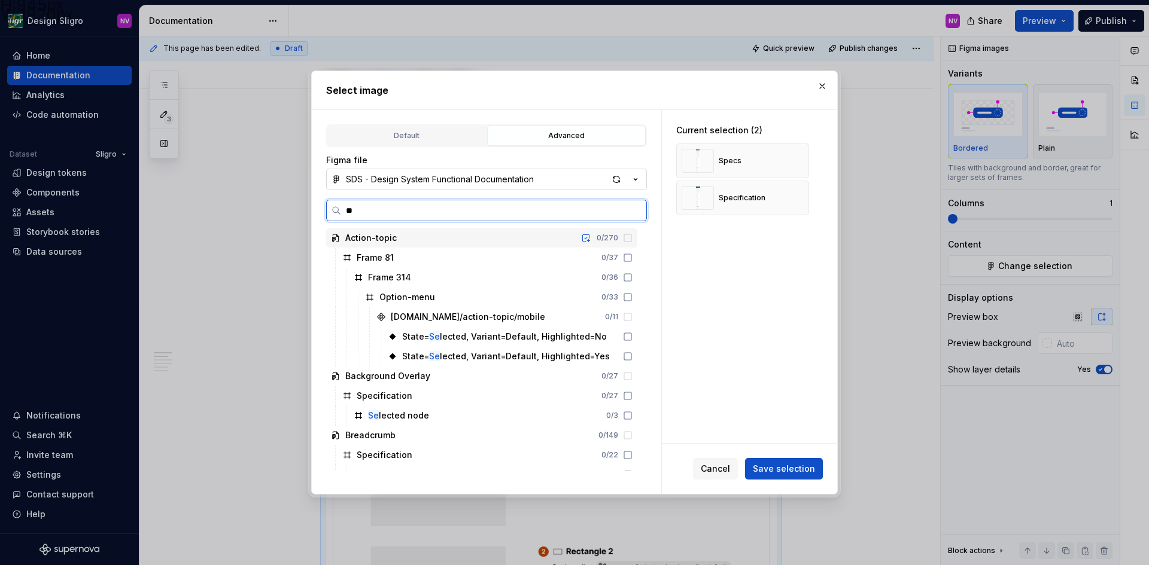
type input "*"
type input "*****"
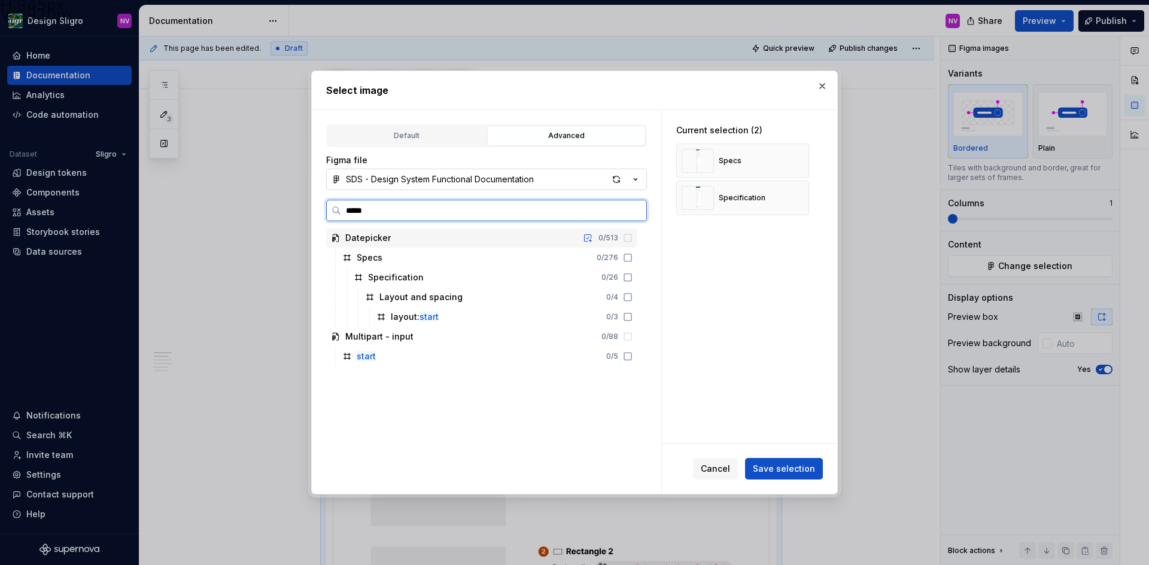
type textarea "*"
type input "*"
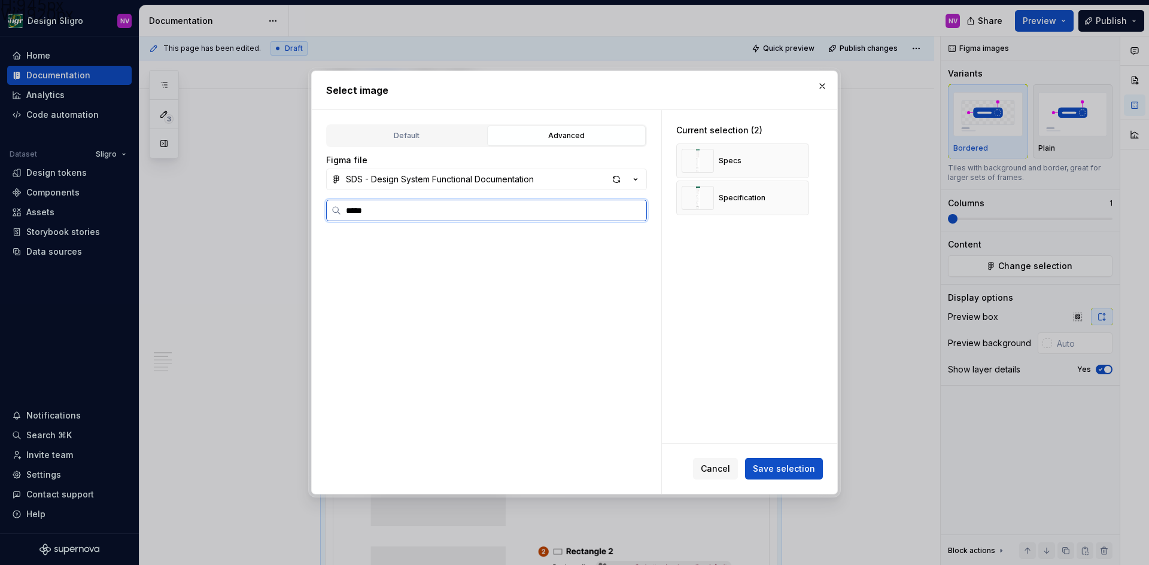
scroll to position [2190, 0]
type input "*"
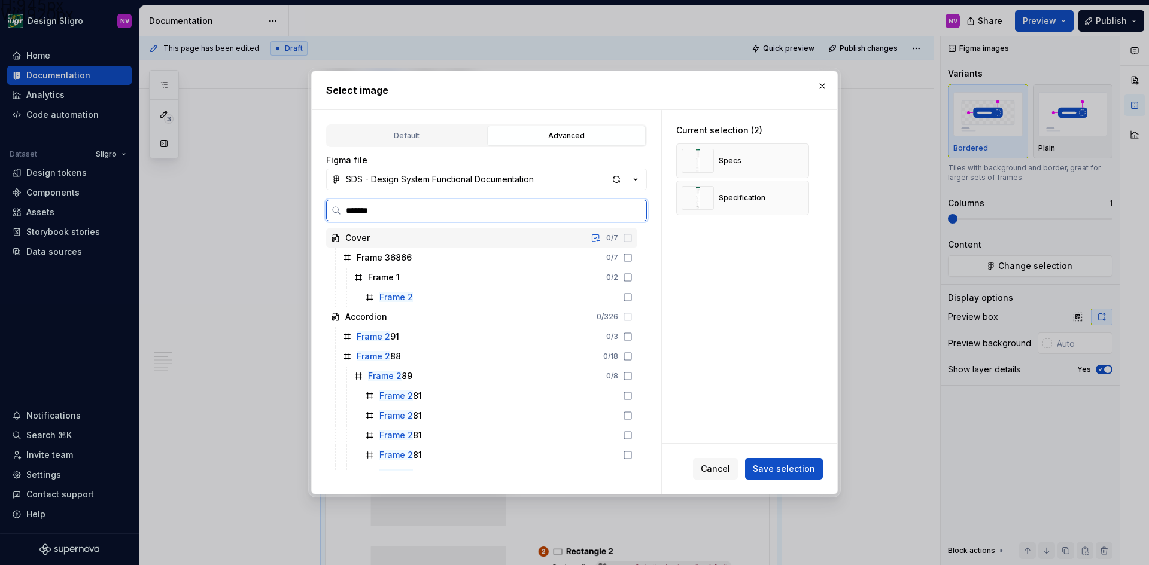
type input "********"
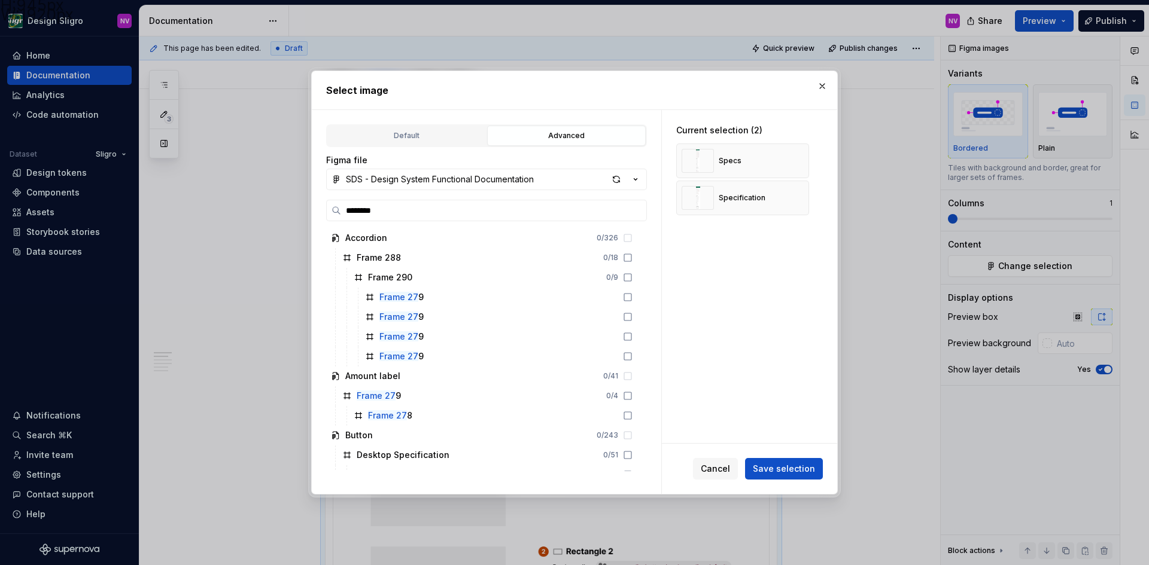
scroll to position [290, 0]
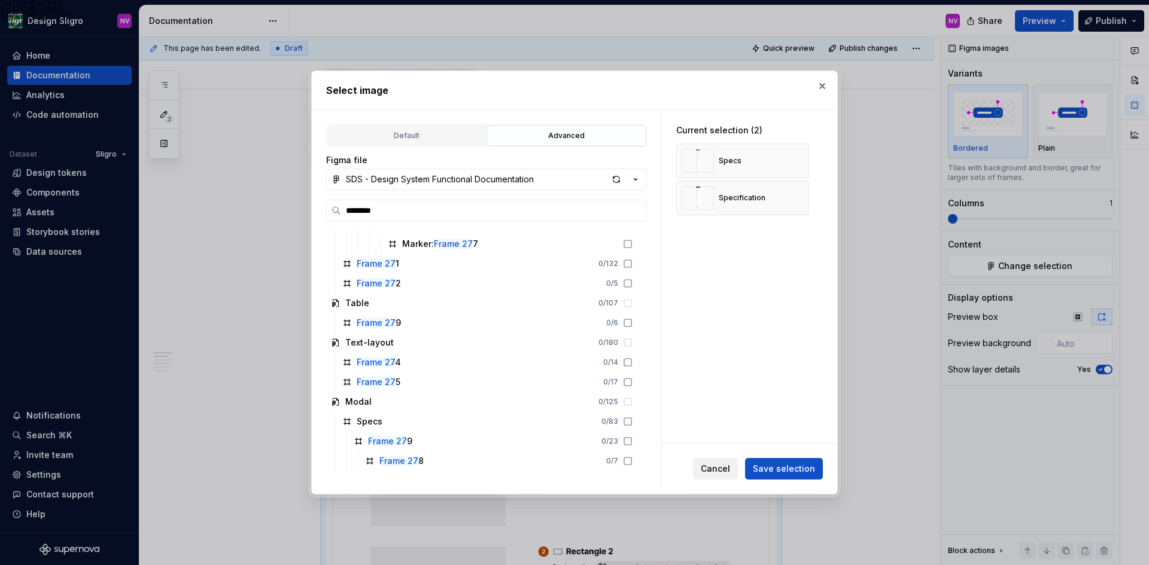
click at [718, 462] on button "Cancel" at bounding box center [715, 469] width 45 height 22
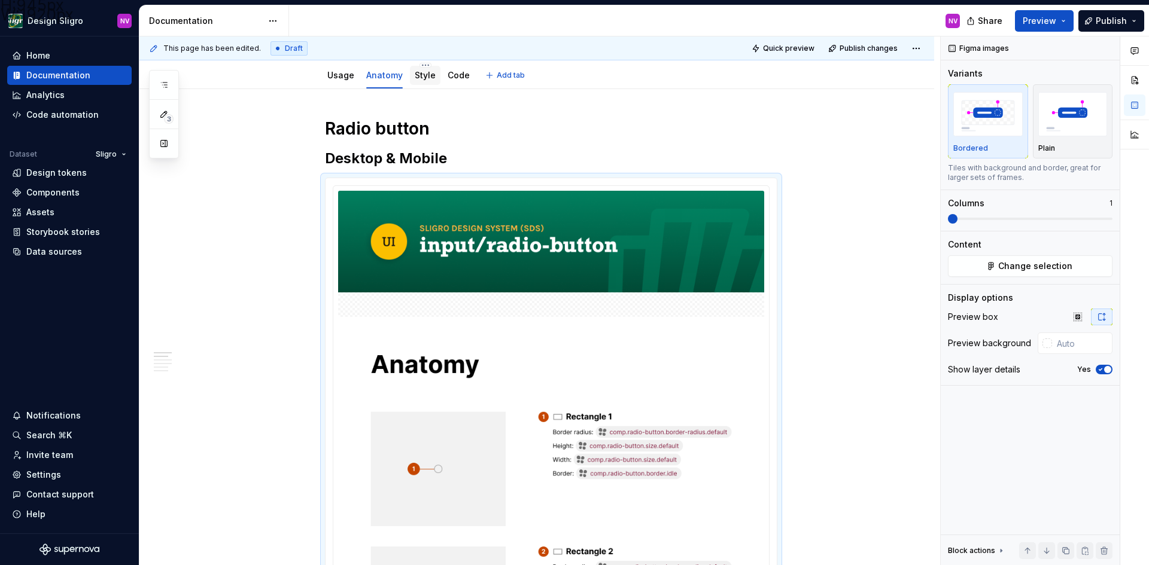
click at [416, 72] on link "Style" at bounding box center [425, 75] width 21 height 10
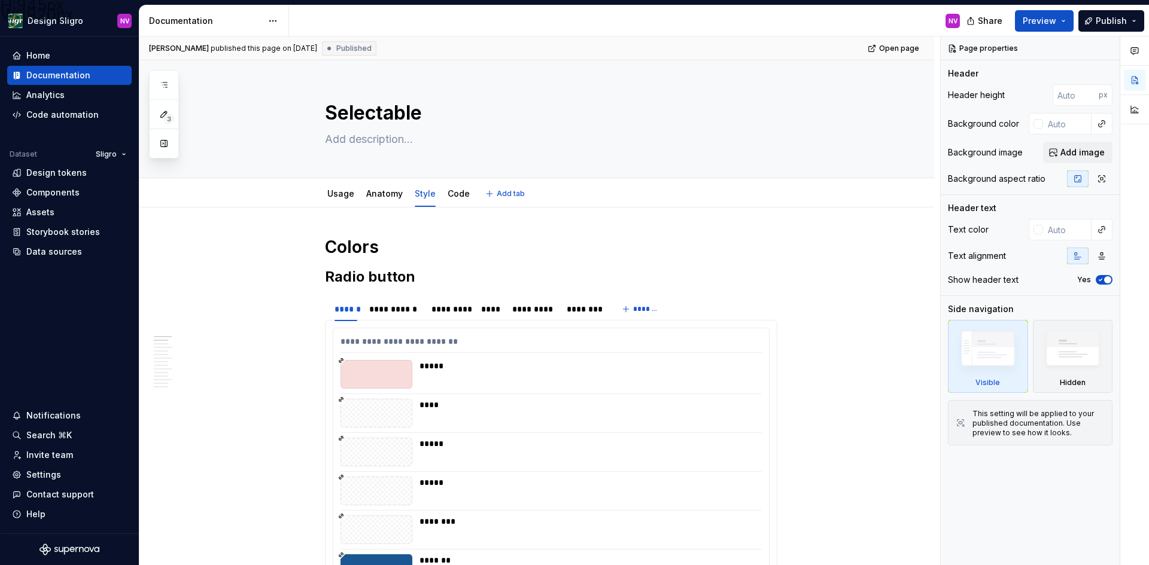
type textarea "*"
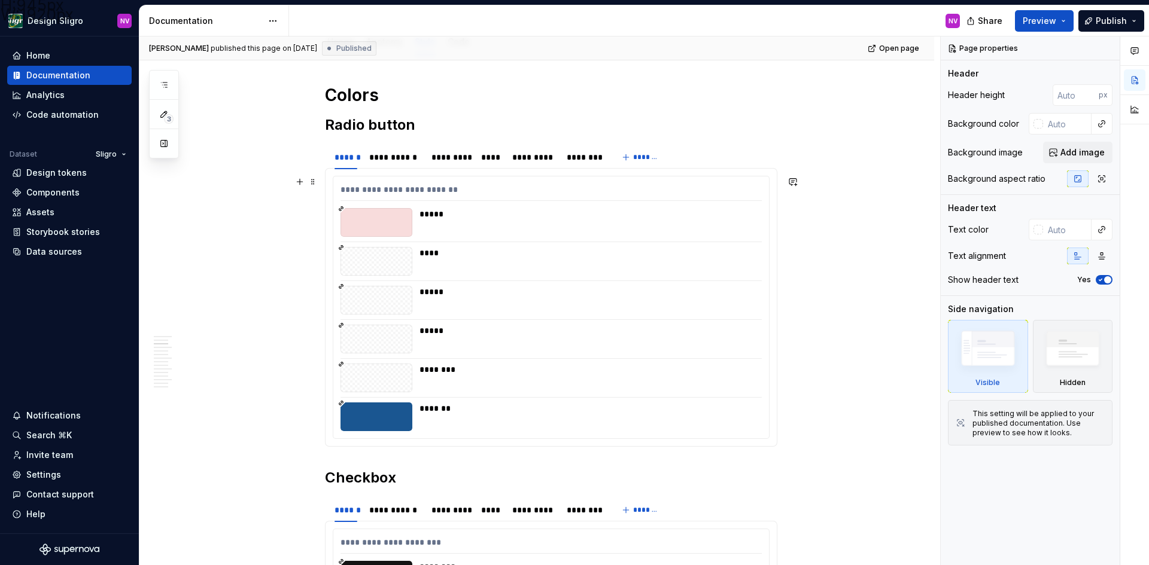
scroll to position [120, 0]
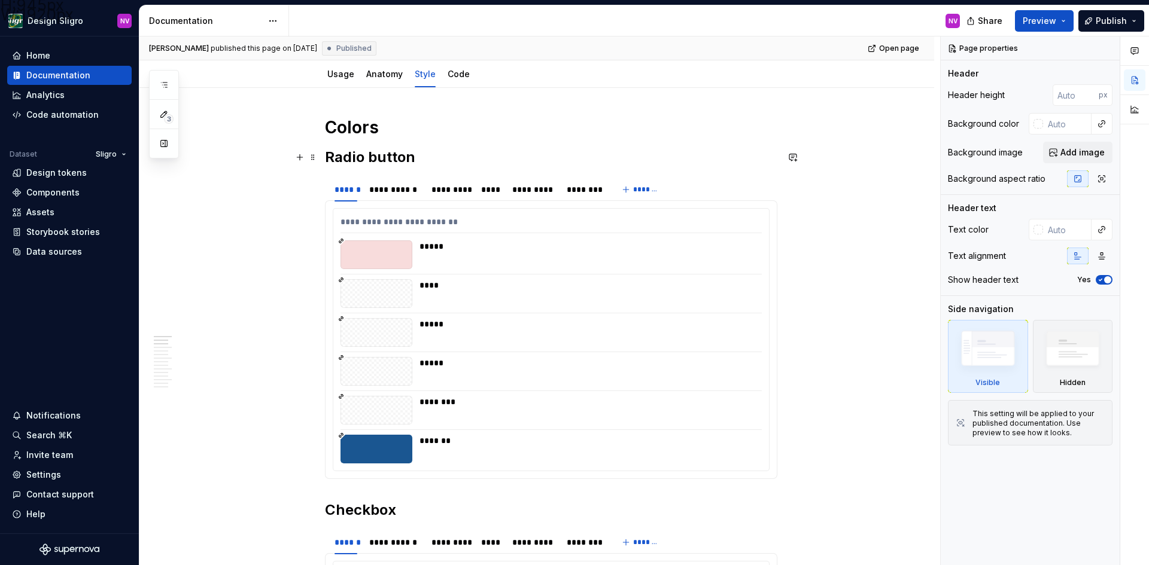
click at [329, 157] on h2 "Radio button" at bounding box center [551, 157] width 452 height 19
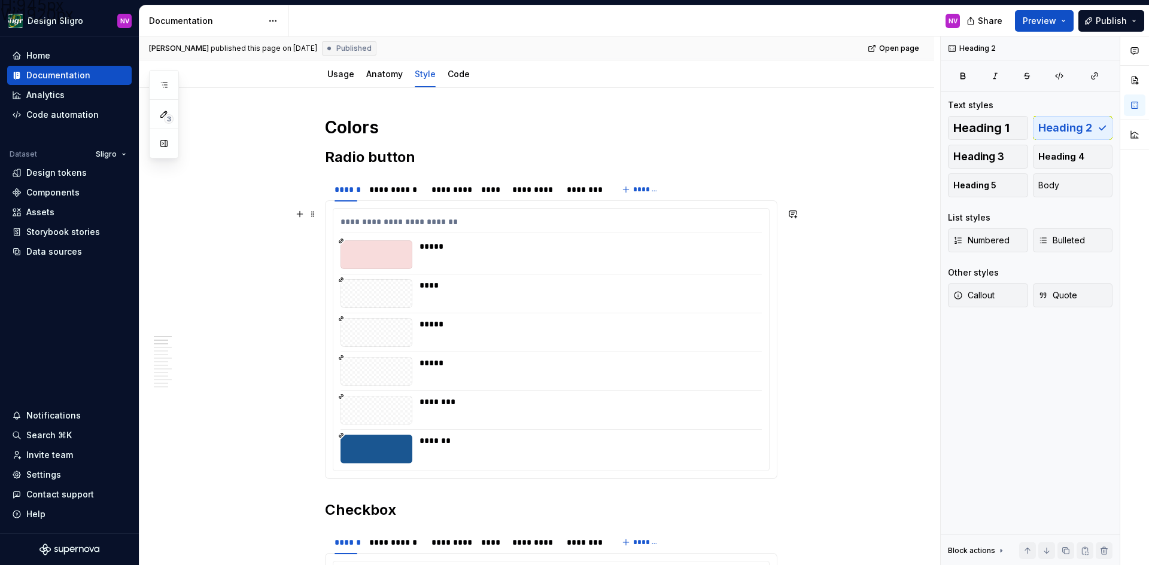
click at [518, 263] on div "*****" at bounding box center [586, 255] width 335 height 29
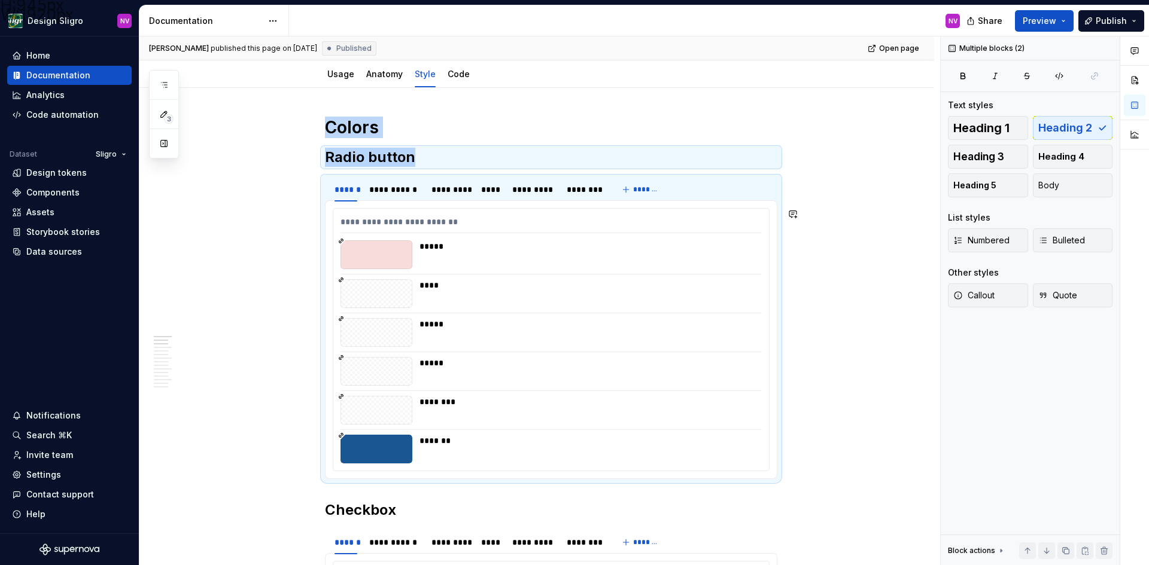
copy div "Colors Radio button"
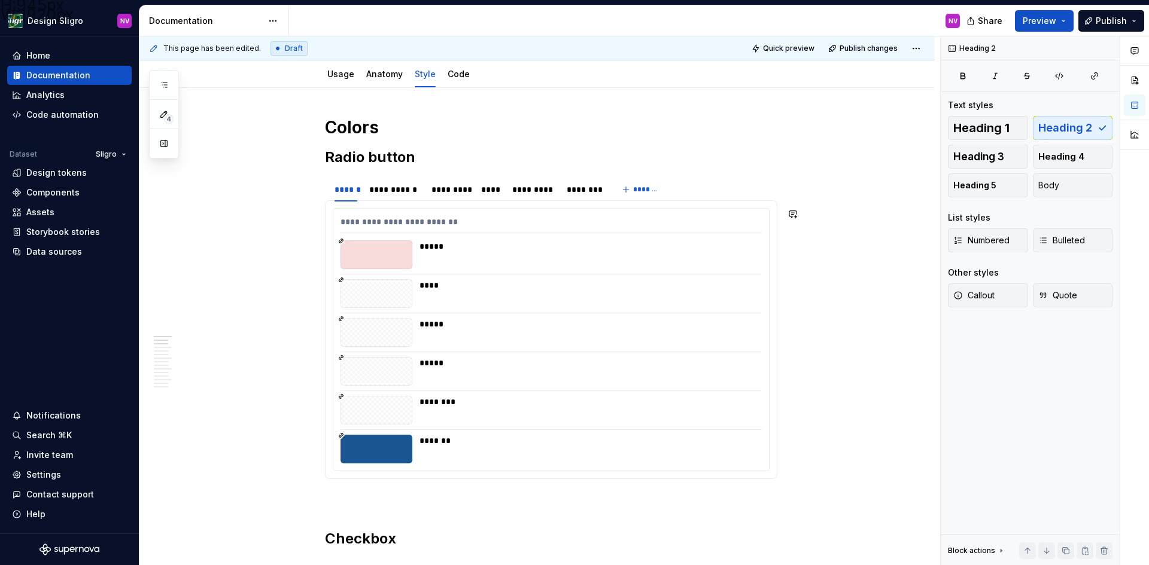
paste div
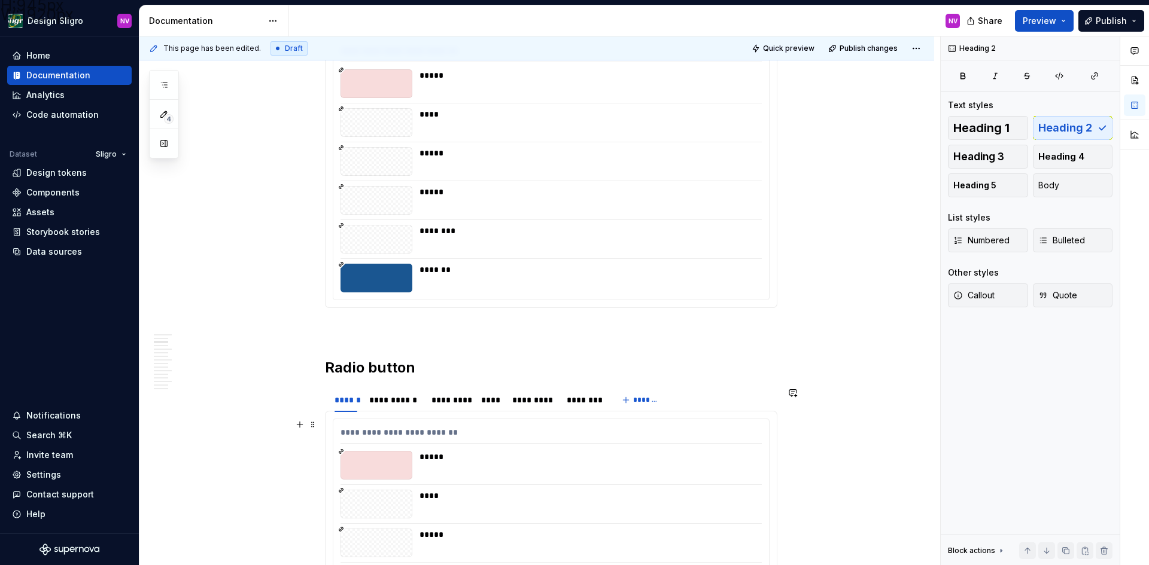
scroll to position [359, 0]
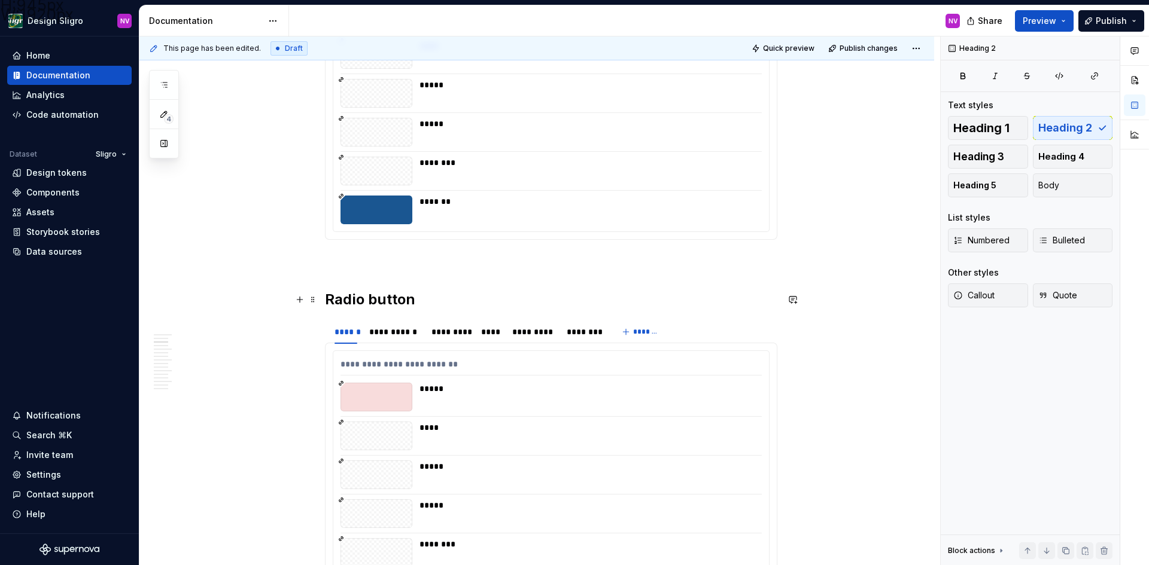
click at [448, 299] on h2 "Radio button" at bounding box center [551, 299] width 452 height 19
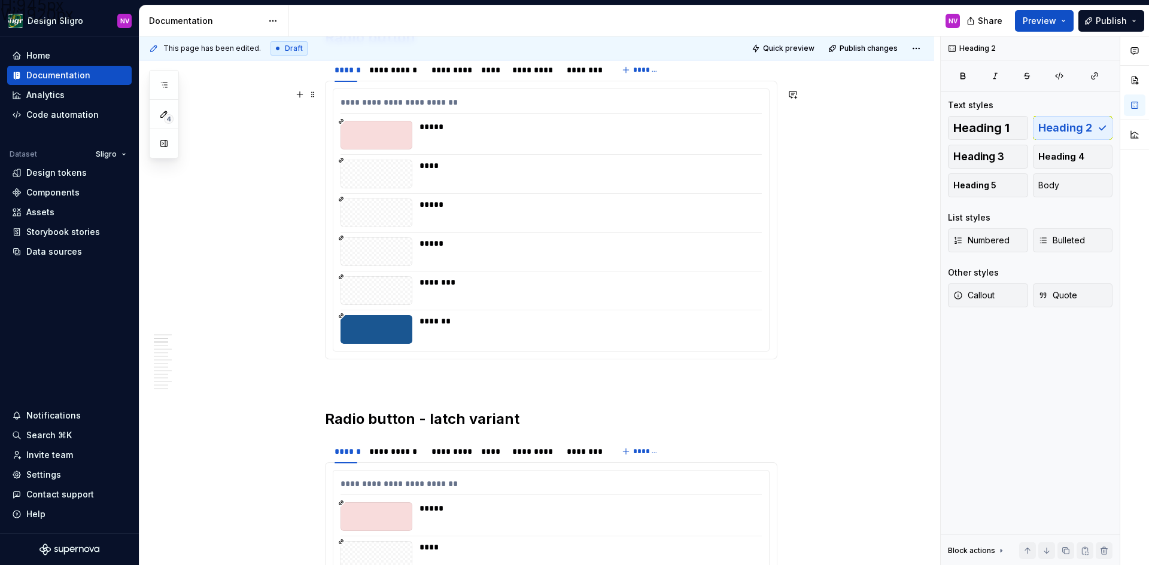
scroll to position [479, 0]
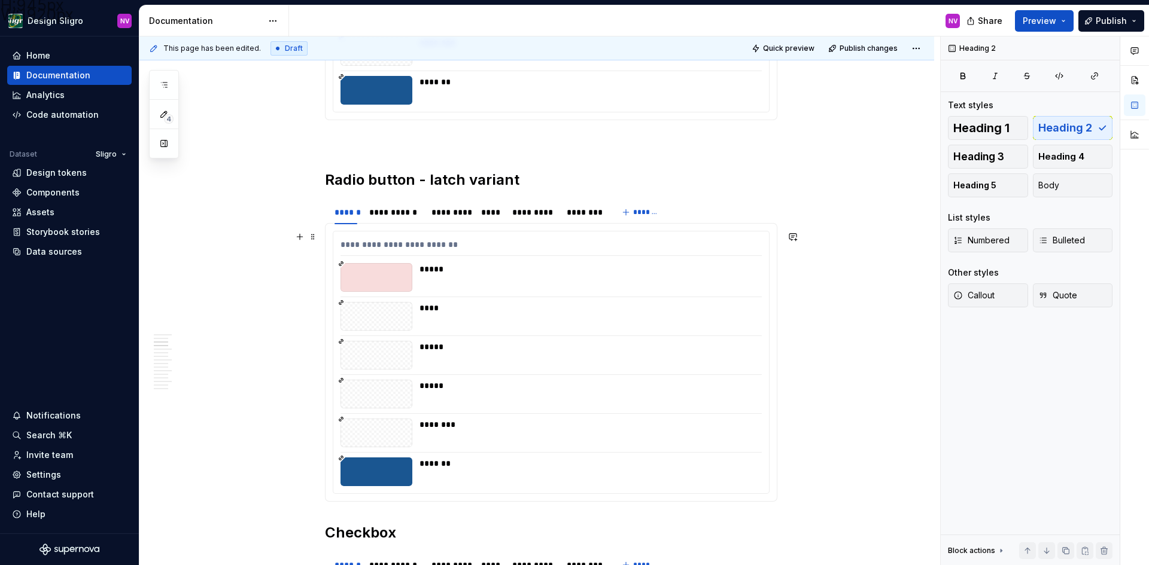
click at [509, 319] on div "****" at bounding box center [586, 316] width 335 height 29
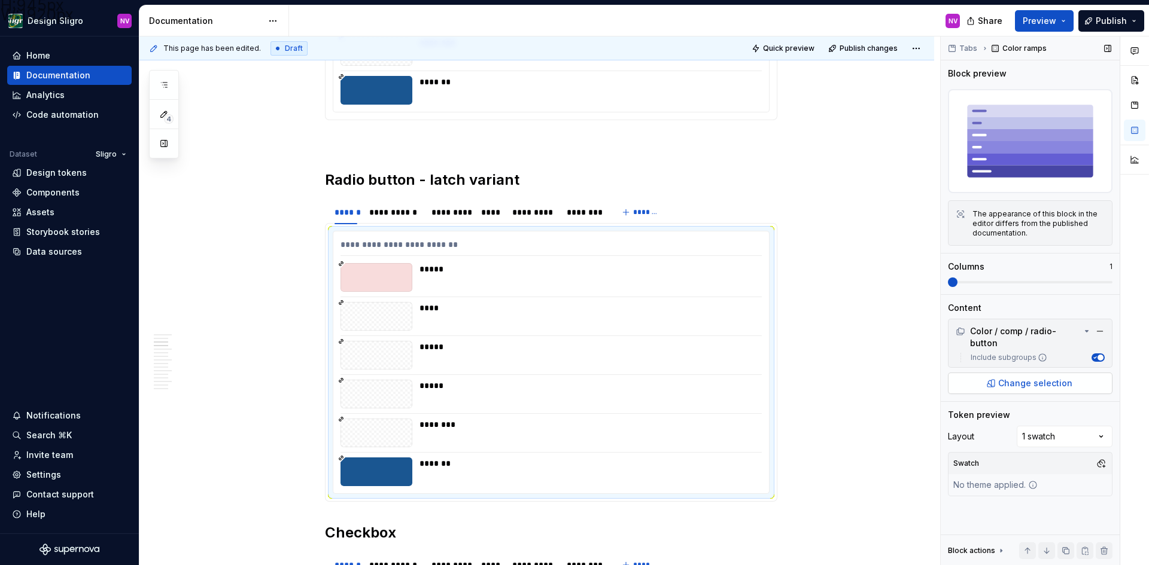
click at [990, 373] on button "Change selection" at bounding box center [1030, 384] width 165 height 22
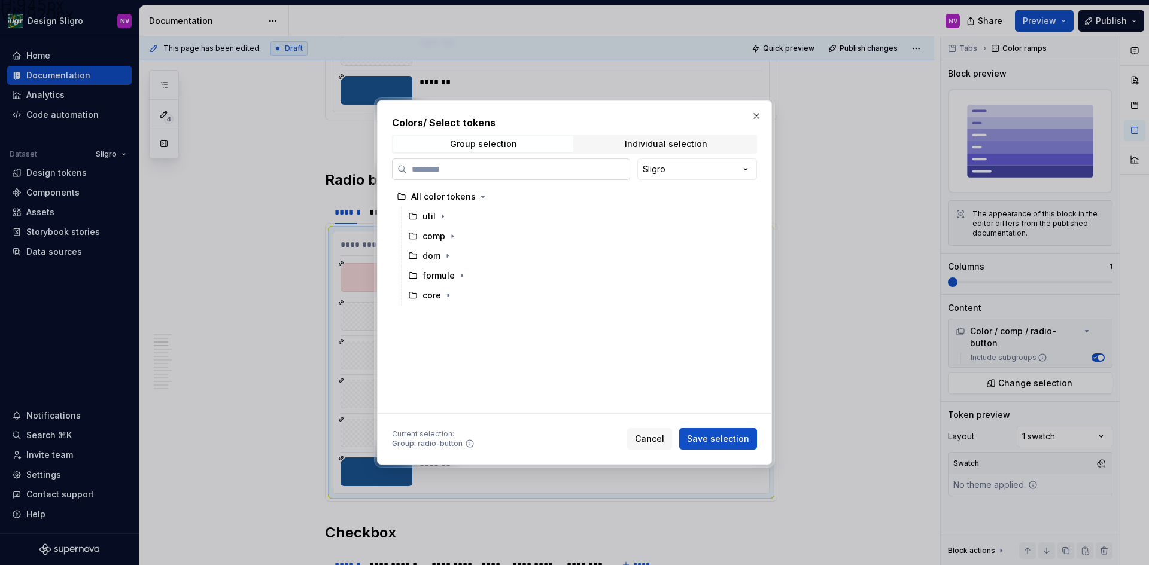
click at [490, 168] on input "search" at bounding box center [518, 169] width 223 height 12
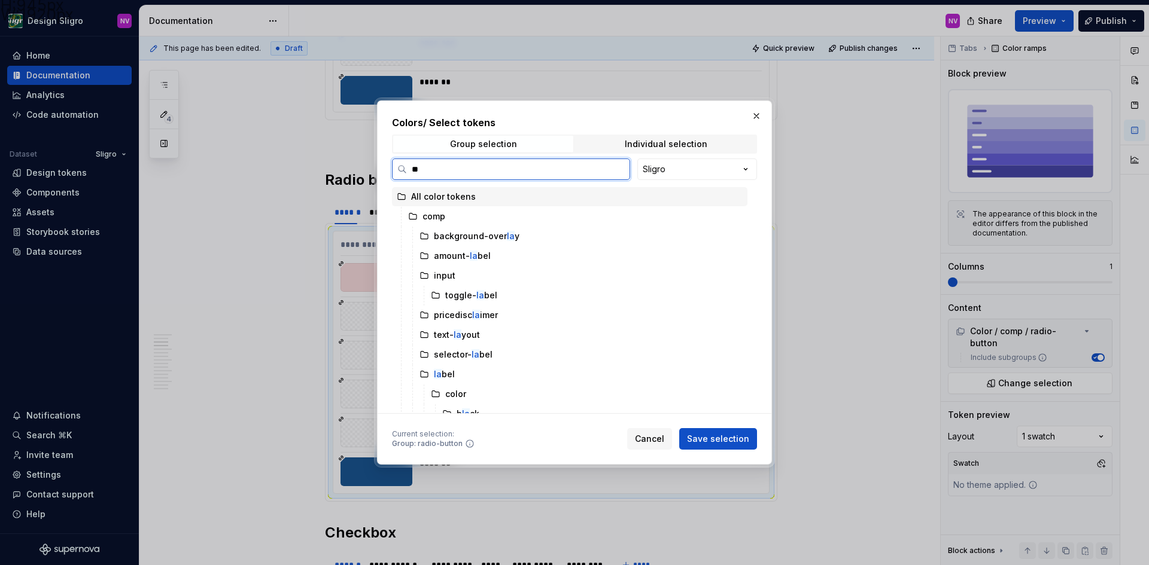
type input "*"
type input "******"
type textarea "*"
drag, startPoint x: 445, startPoint y: 165, endPoint x: 386, endPoint y: 168, distance: 58.7
click at [386, 168] on div "Colors / Select tokens Group selection Individual selection ****** Sligro All c…" at bounding box center [574, 283] width 395 height 364
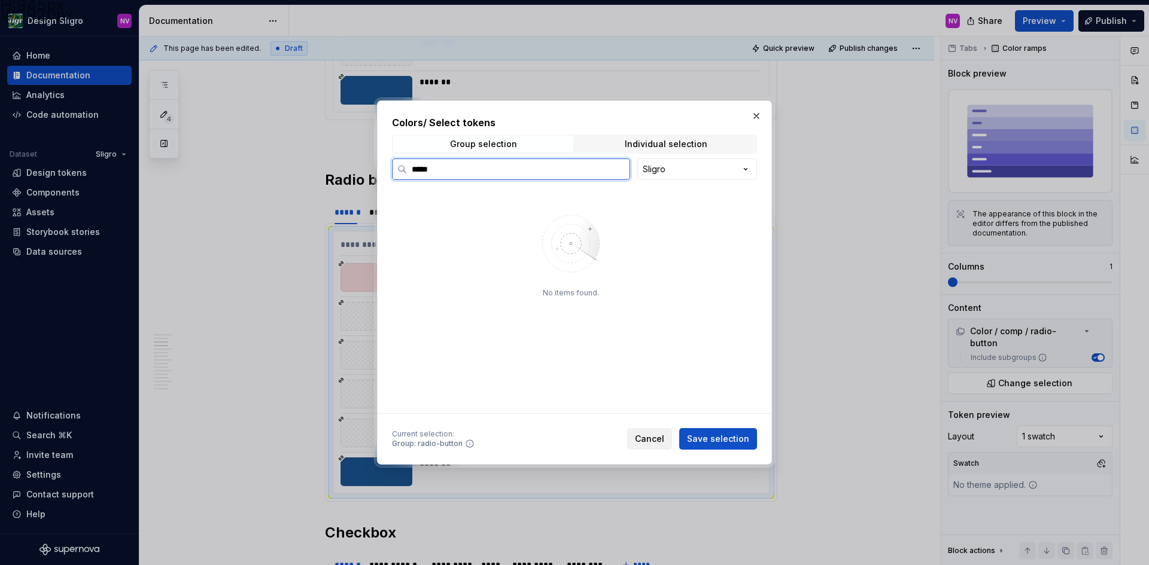
type input "*****"
click at [654, 440] on span "Cancel" at bounding box center [649, 439] width 29 height 12
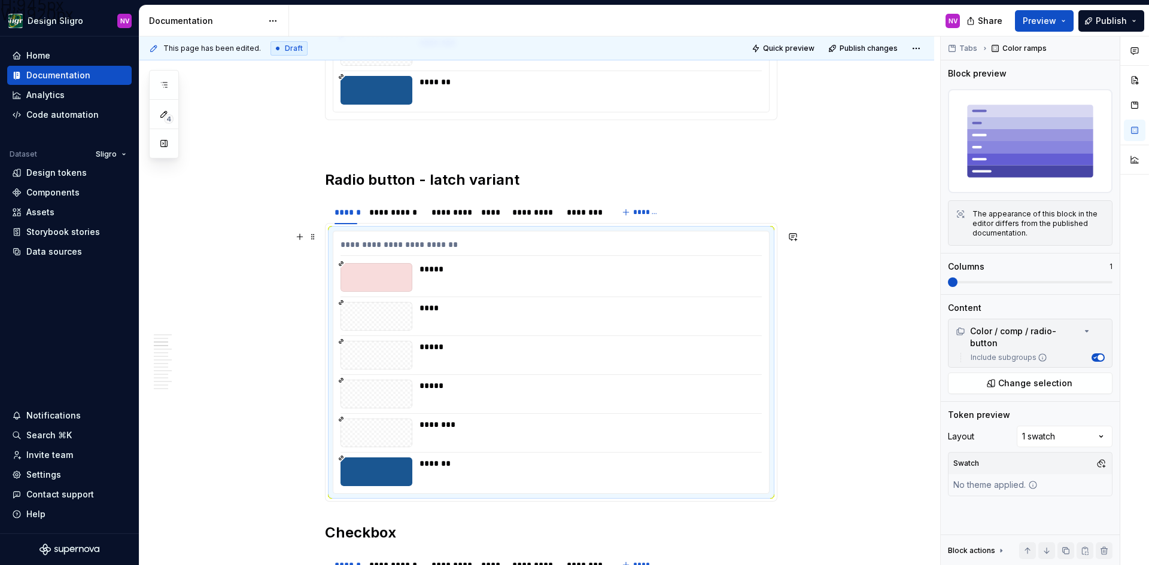
click at [543, 327] on div "****" at bounding box center [586, 316] width 335 height 29
click at [523, 179] on h2 "Radio button - latch variant" at bounding box center [551, 180] width 452 height 19
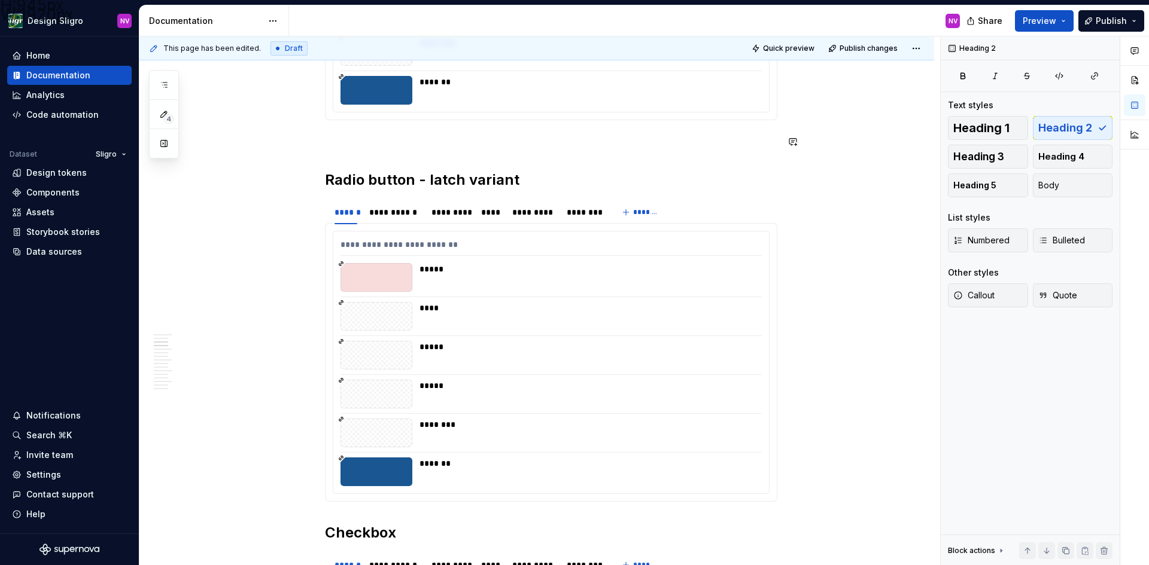
click at [329, 180] on h2 "Radio button - latch variant" at bounding box center [551, 180] width 452 height 19
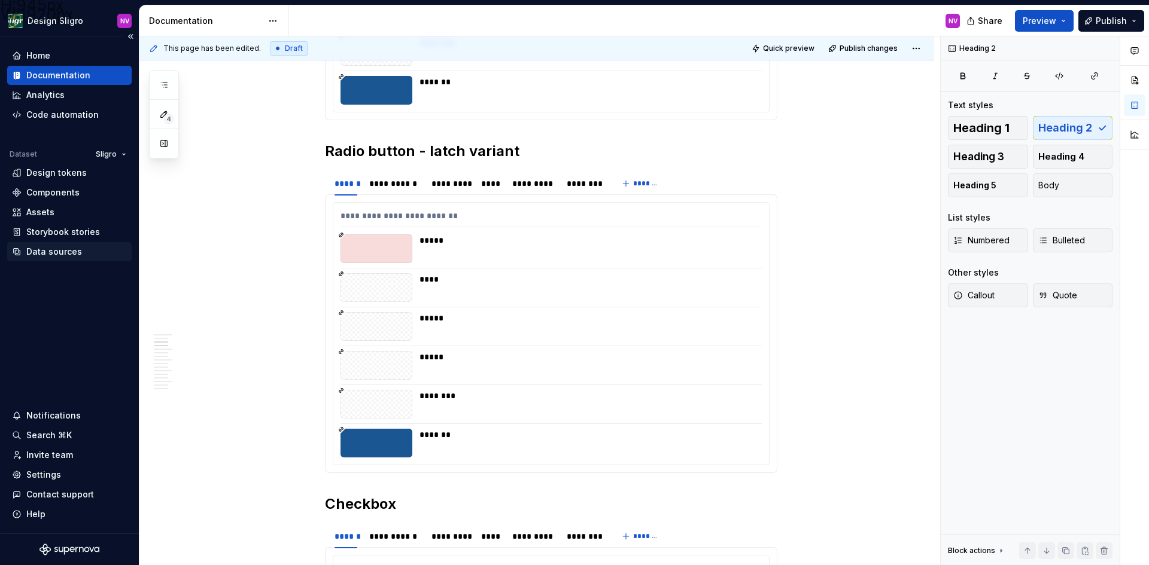
click at [89, 255] on div "Data sources" at bounding box center [69, 252] width 115 height 12
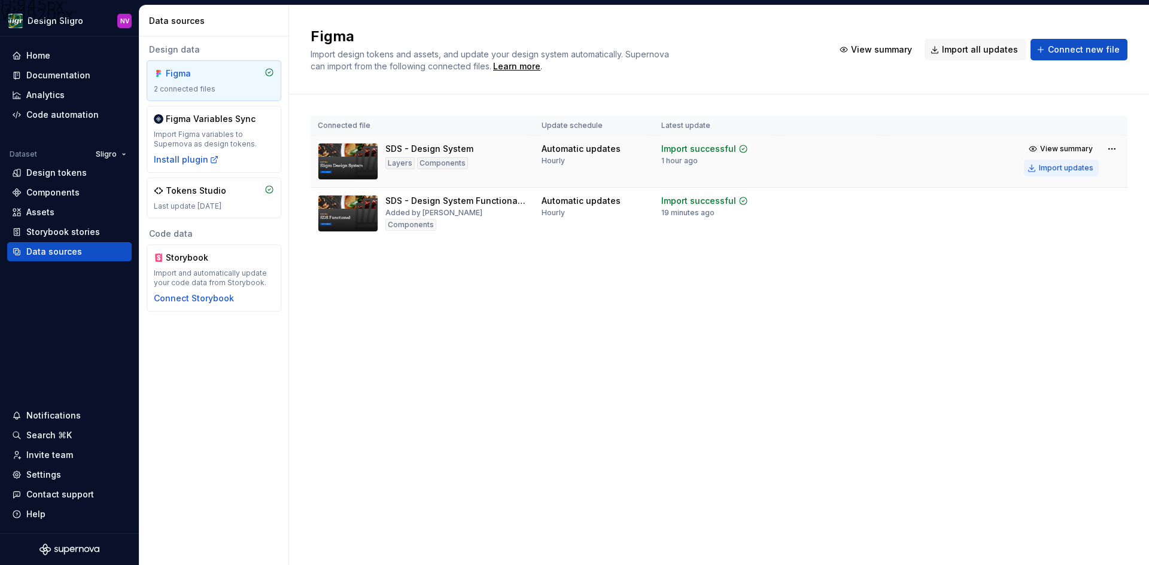
click at [1073, 172] on div "Import updates" at bounding box center [1066, 168] width 54 height 10
click at [1052, 222] on div "Import updates" at bounding box center [1066, 220] width 54 height 10
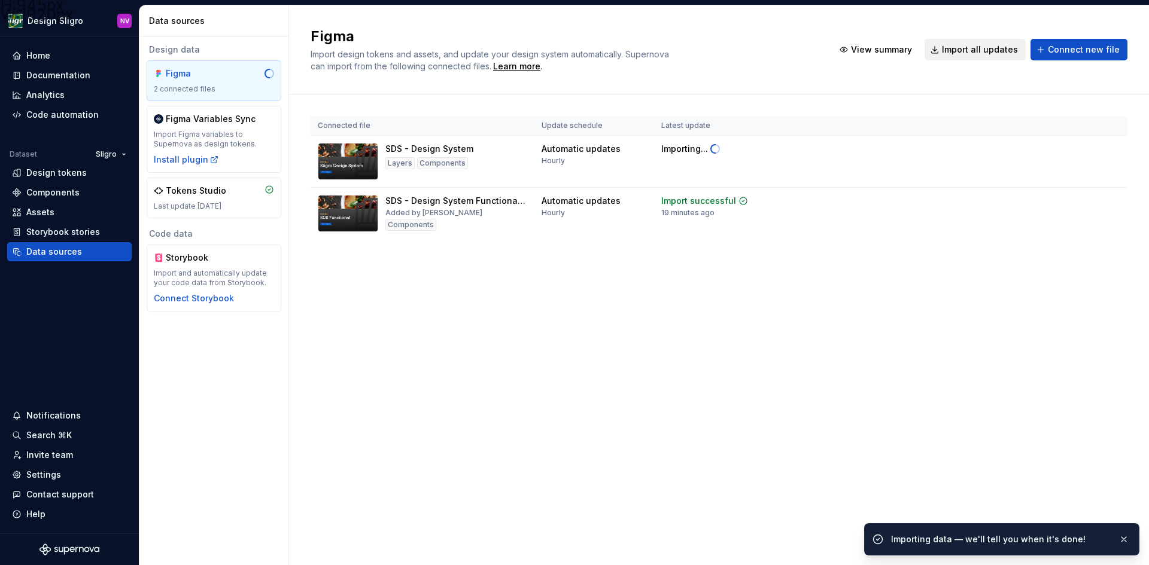
click at [972, 47] on span "Import all updates" at bounding box center [980, 50] width 76 height 12
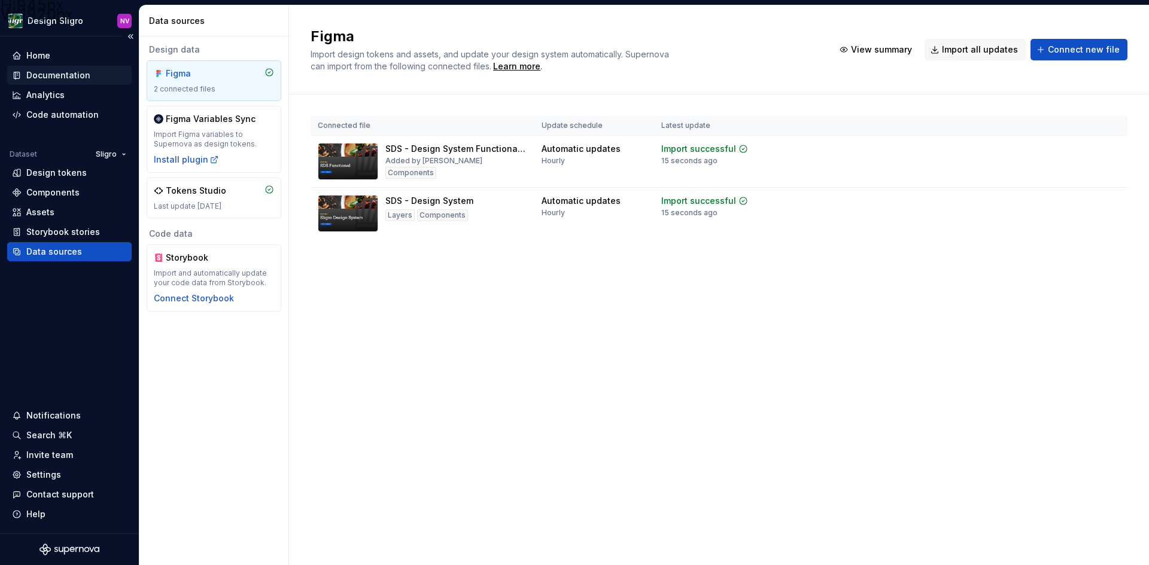
click at [63, 78] on div "Documentation" at bounding box center [58, 75] width 64 height 12
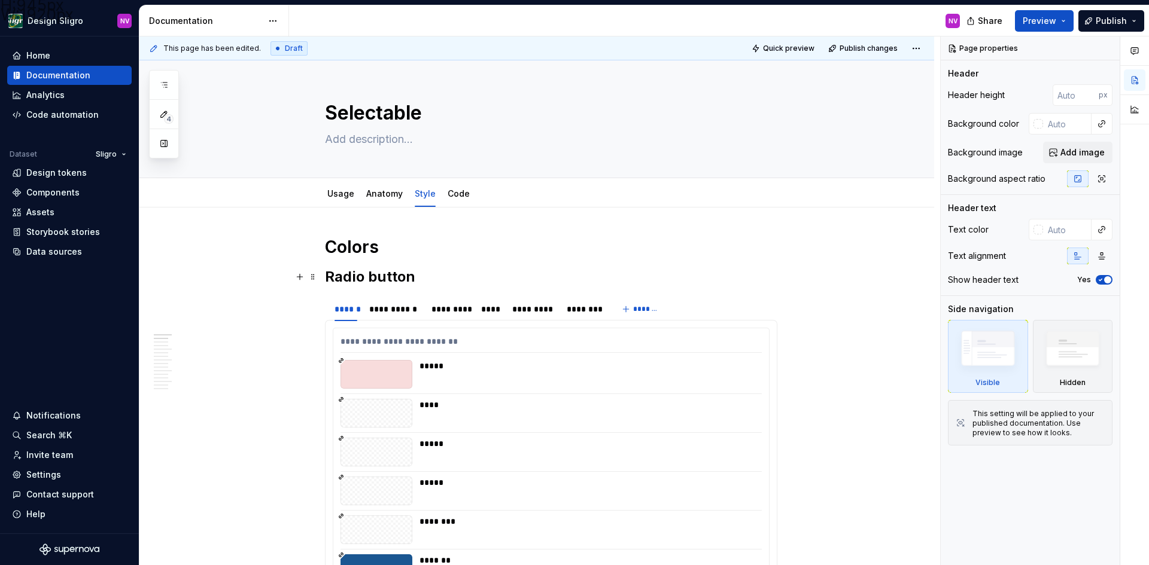
type textarea "*"
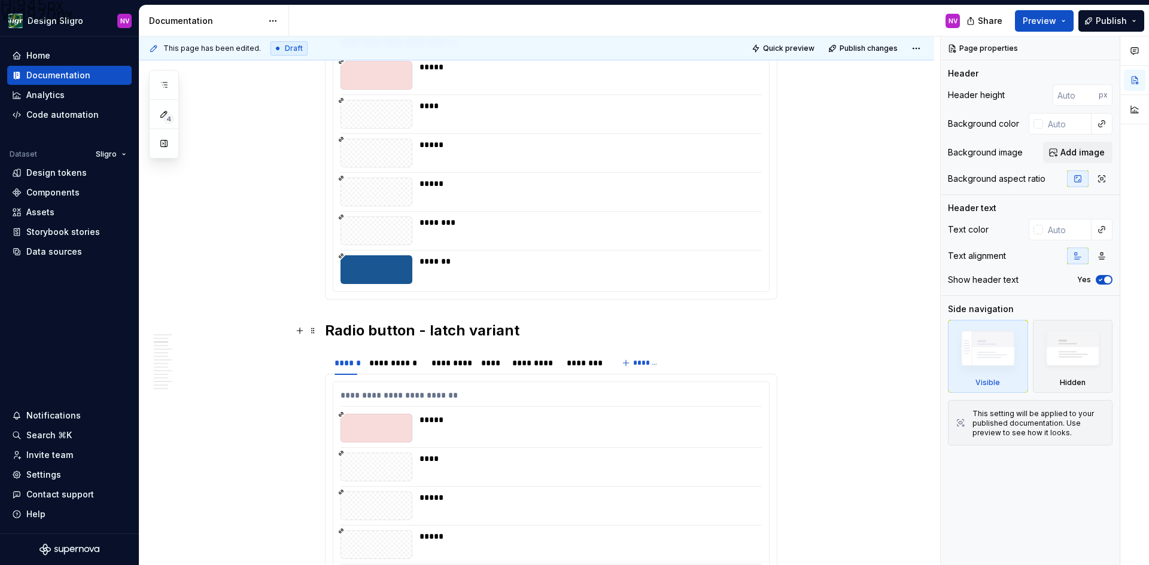
click at [414, 430] on div "*****" at bounding box center [550, 428] width 421 height 29
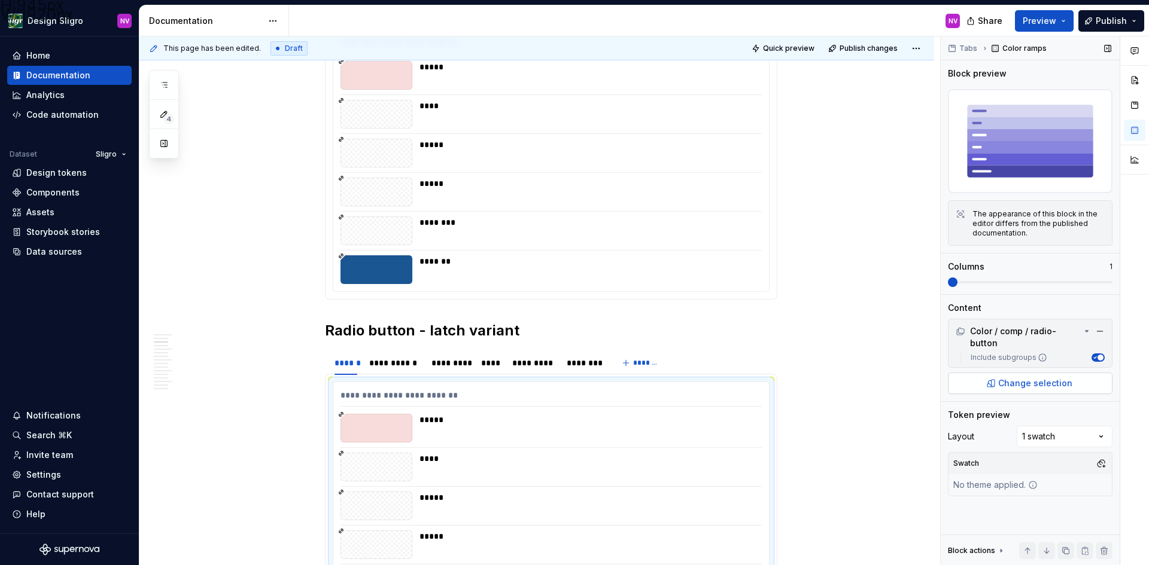
click at [995, 373] on button "Change selection" at bounding box center [1030, 384] width 165 height 22
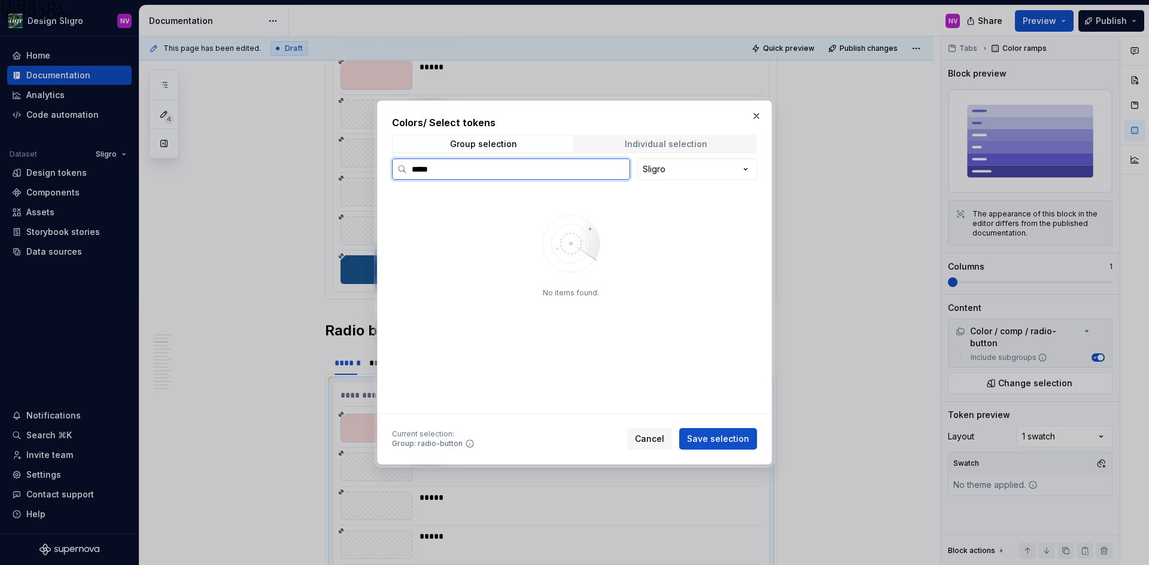
type input "*****"
click at [615, 136] on span "Individual selection" at bounding box center [666, 144] width 180 height 17
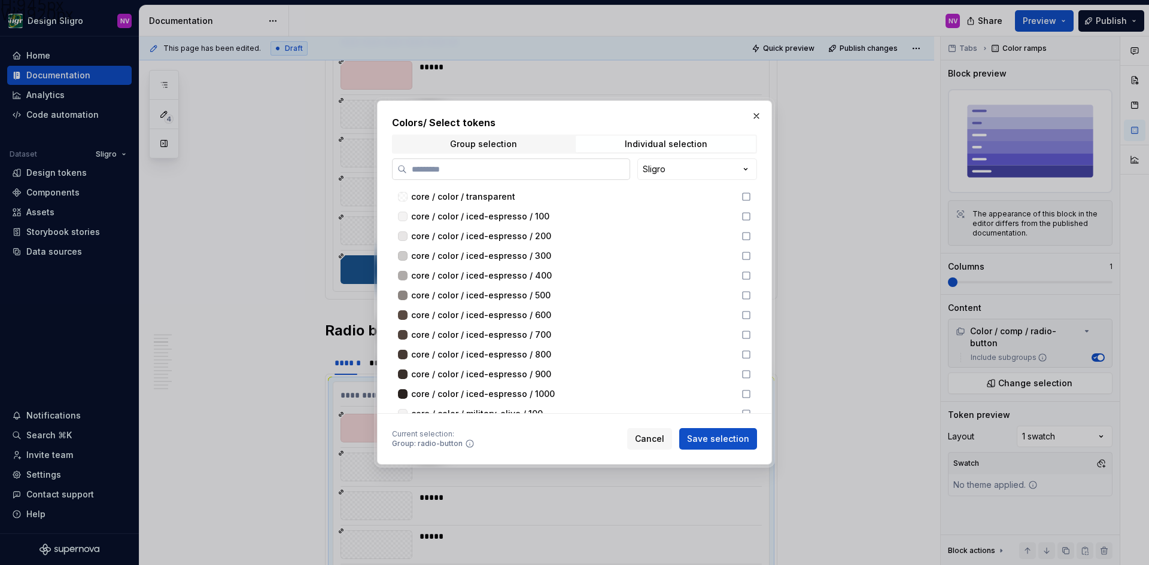
click at [489, 167] on input "search" at bounding box center [518, 169] width 223 height 12
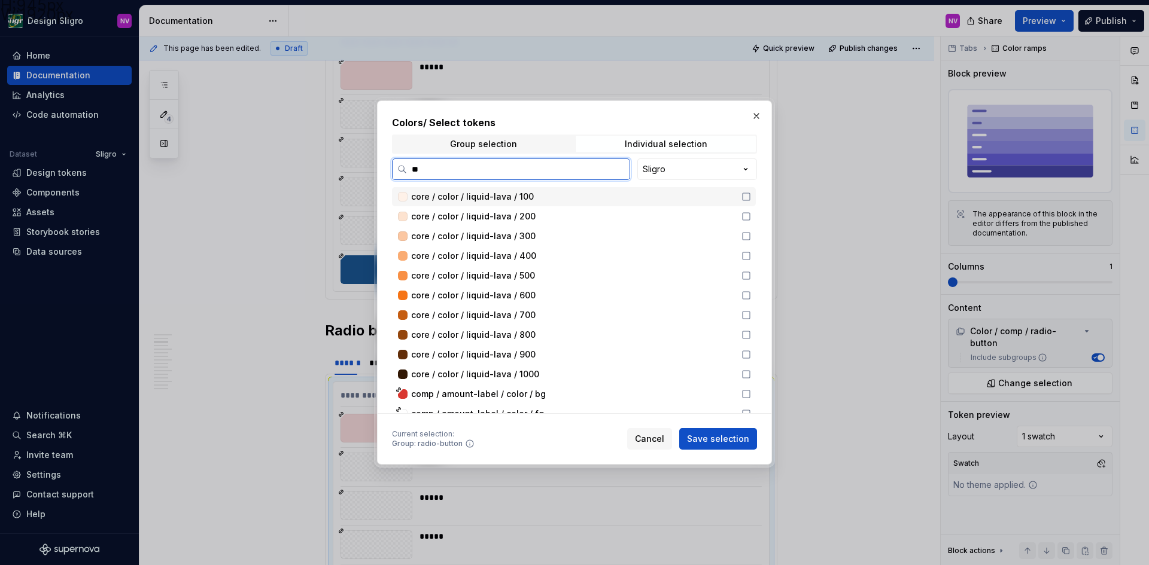
type input "*"
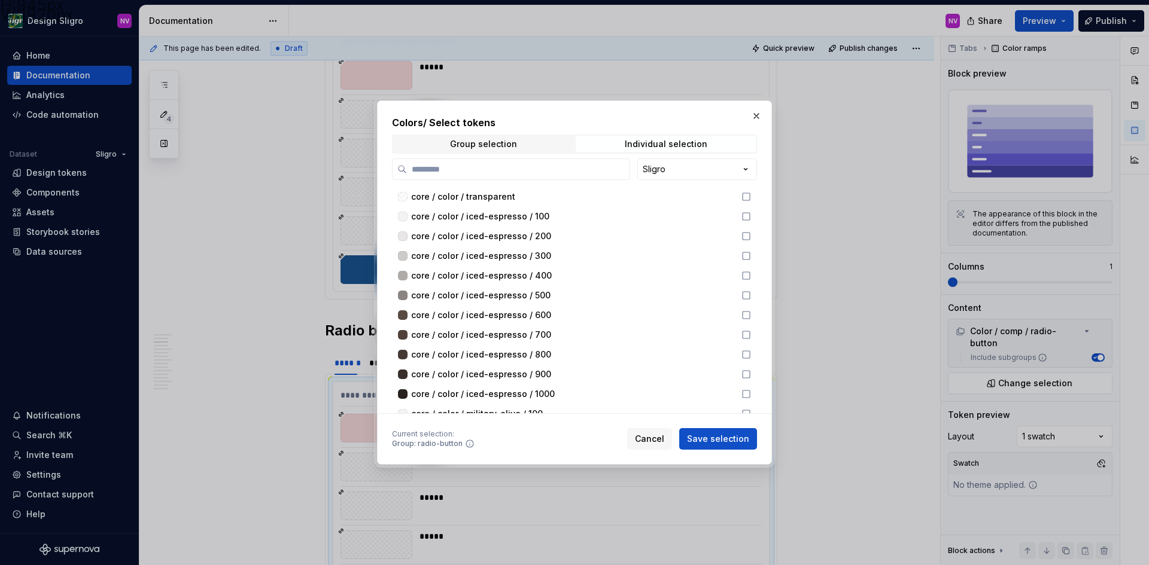
click at [629, 435] on div "Current selection : Group: radio-button Cancel Save selection" at bounding box center [574, 437] width 365 height 26
click at [643, 436] on span "Cancel" at bounding box center [649, 439] width 29 height 12
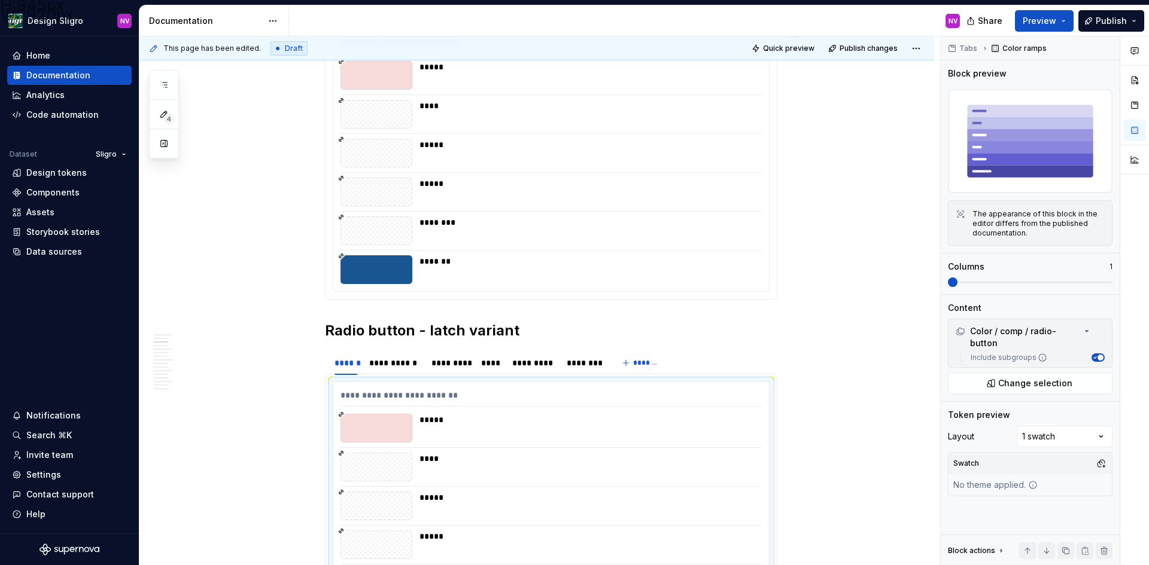
type textarea "*"
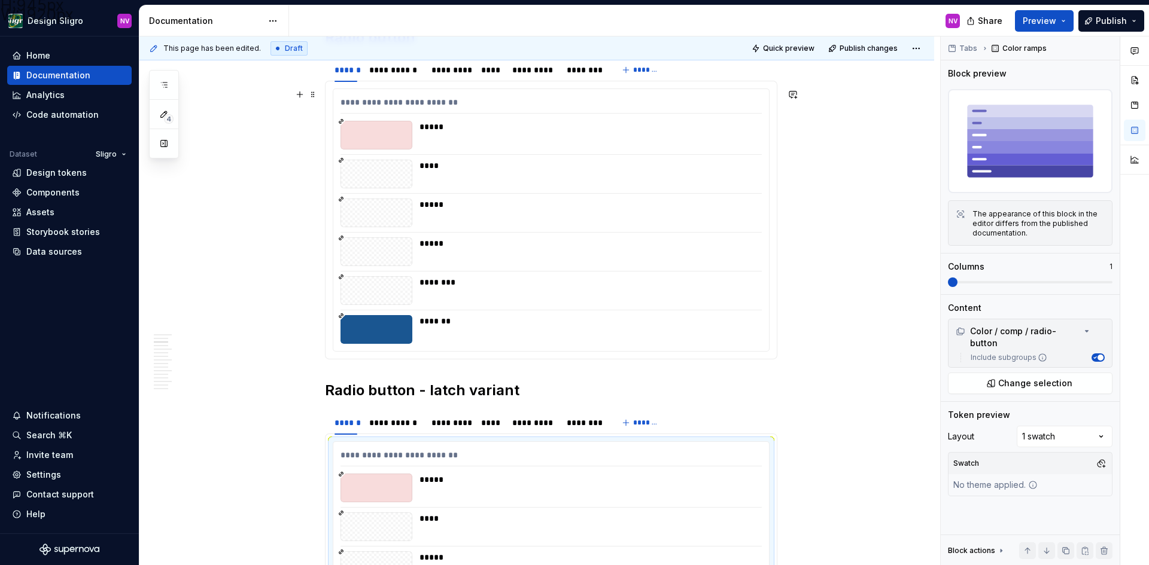
scroll to position [419, 0]
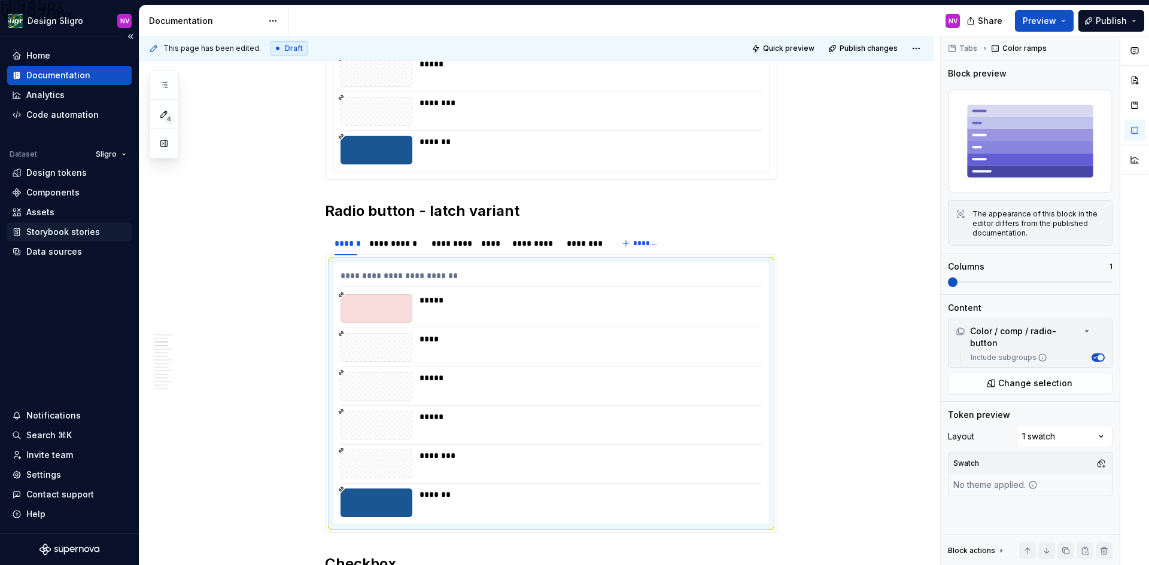
click at [78, 234] on div "Storybook stories" at bounding box center [63, 232] width 74 height 12
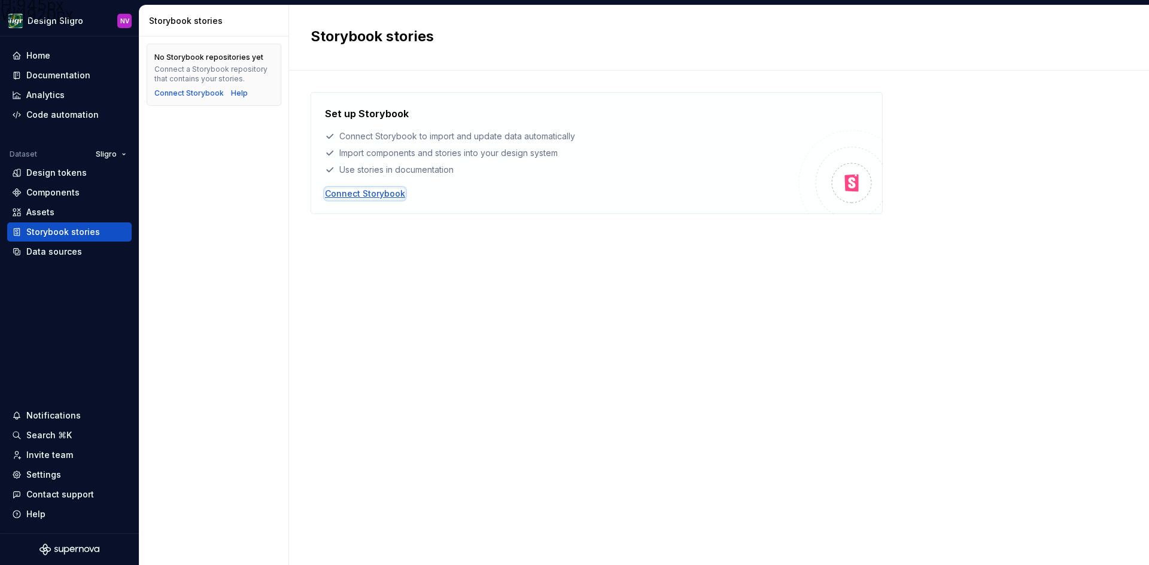
click at [397, 196] on div "Connect Storybook" at bounding box center [365, 194] width 80 height 12
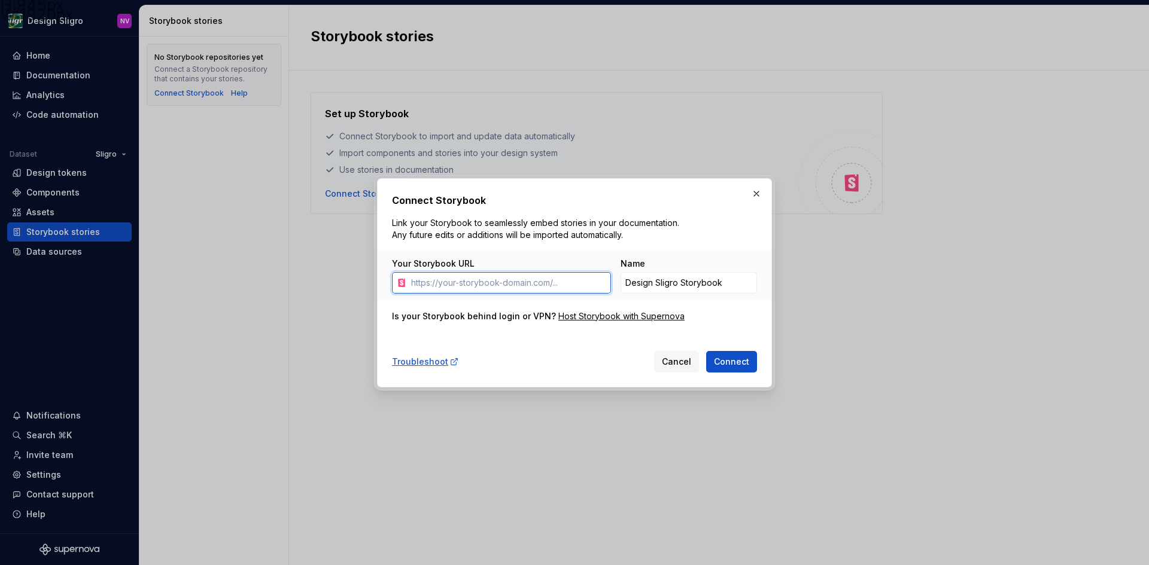
click at [549, 281] on input "Your Storybook URL" at bounding box center [508, 283] width 205 height 22
paste input "[URL][DOMAIN_NAME]"
type input "[URL][DOMAIN_NAME]"
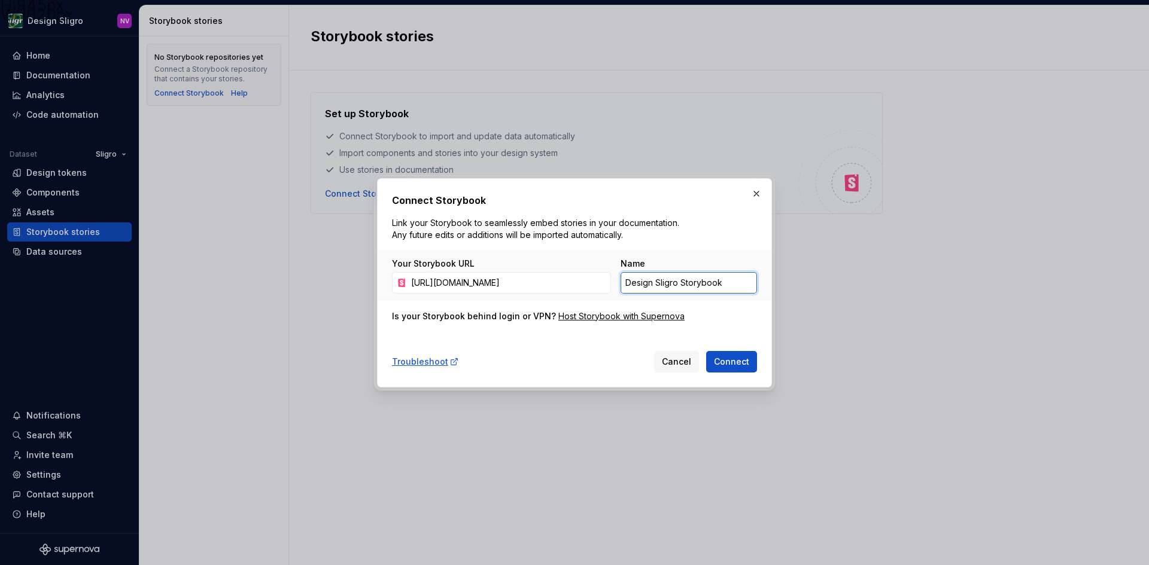
drag, startPoint x: 723, startPoint y: 286, endPoint x: 625, endPoint y: 284, distance: 98.7
click at [625, 284] on input "Design Sligro Storybook" at bounding box center [688, 283] width 136 height 22
click at [654, 284] on input "Sligro Storybook" at bounding box center [688, 283] width 136 height 22
type input "Sligro Storybook"
click at [728, 365] on span "Connect" at bounding box center [731, 362] width 35 height 12
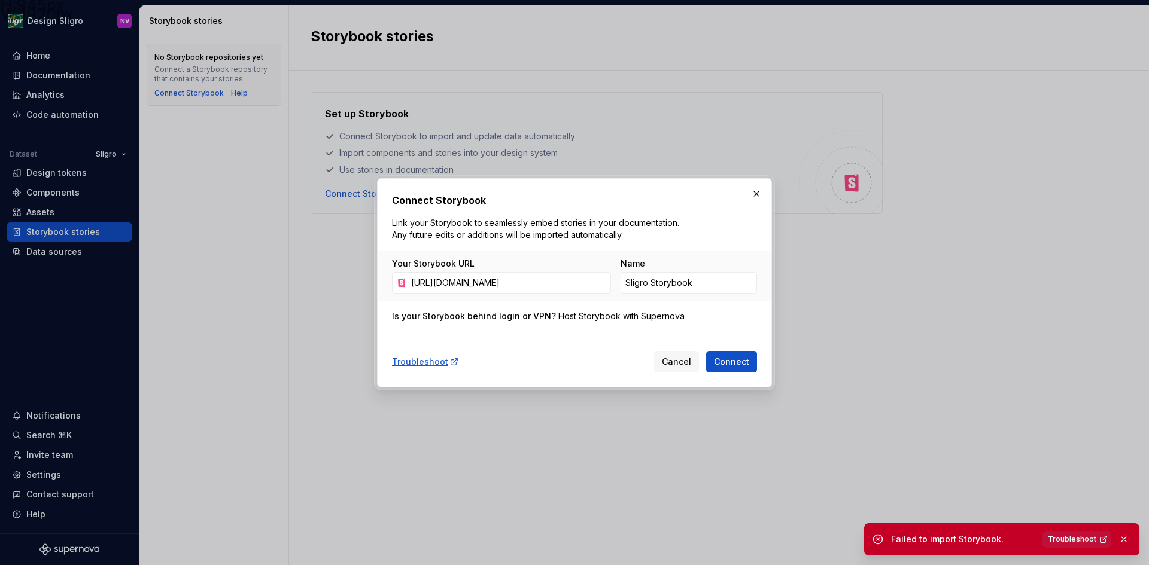
click at [1079, 535] on span "Troubleshoot" at bounding box center [1072, 540] width 48 height 10
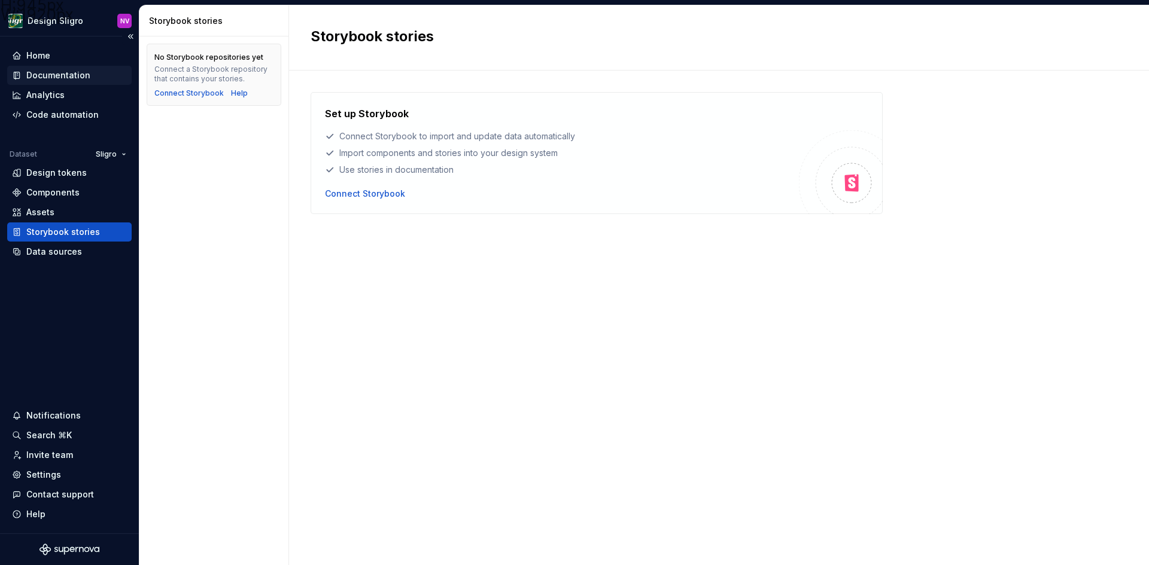
click at [56, 72] on div "Documentation" at bounding box center [58, 75] width 64 height 12
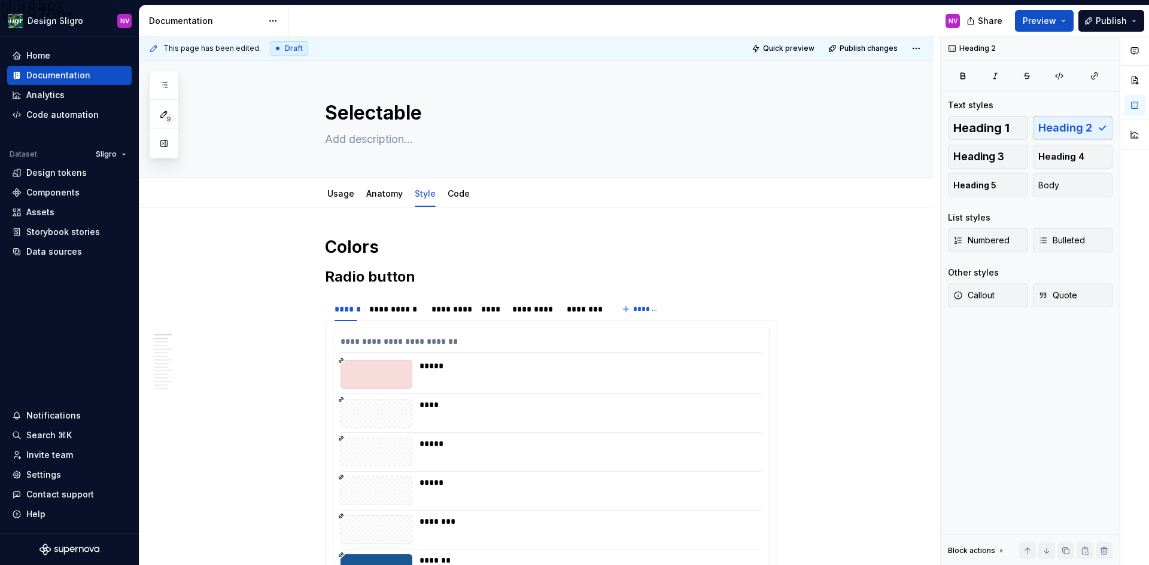
type textarea "*"
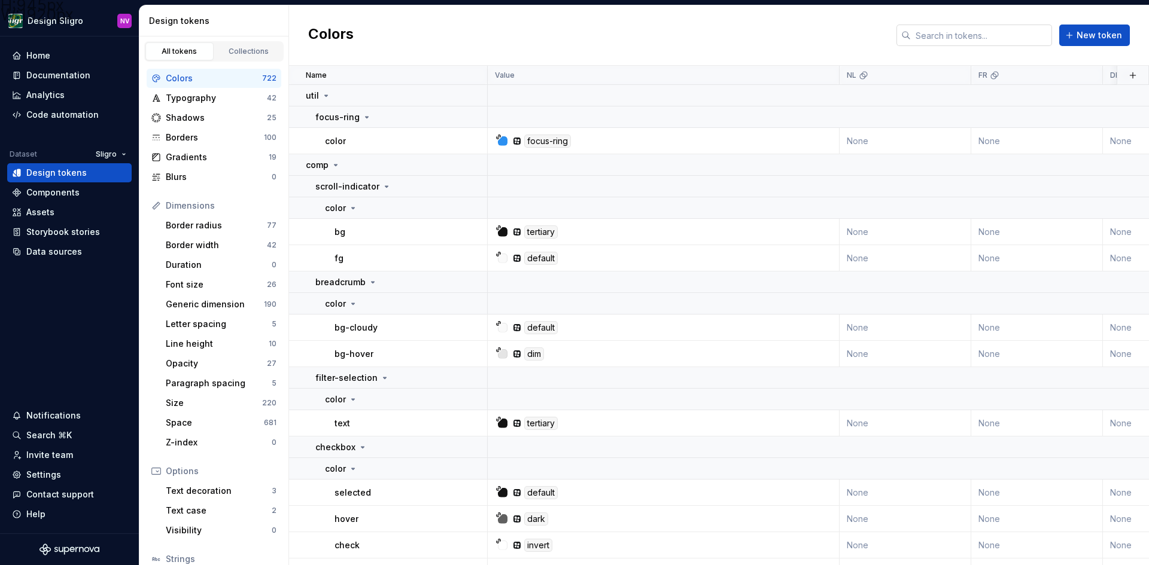
click at [940, 34] on input "text" at bounding box center [981, 36] width 141 height 22
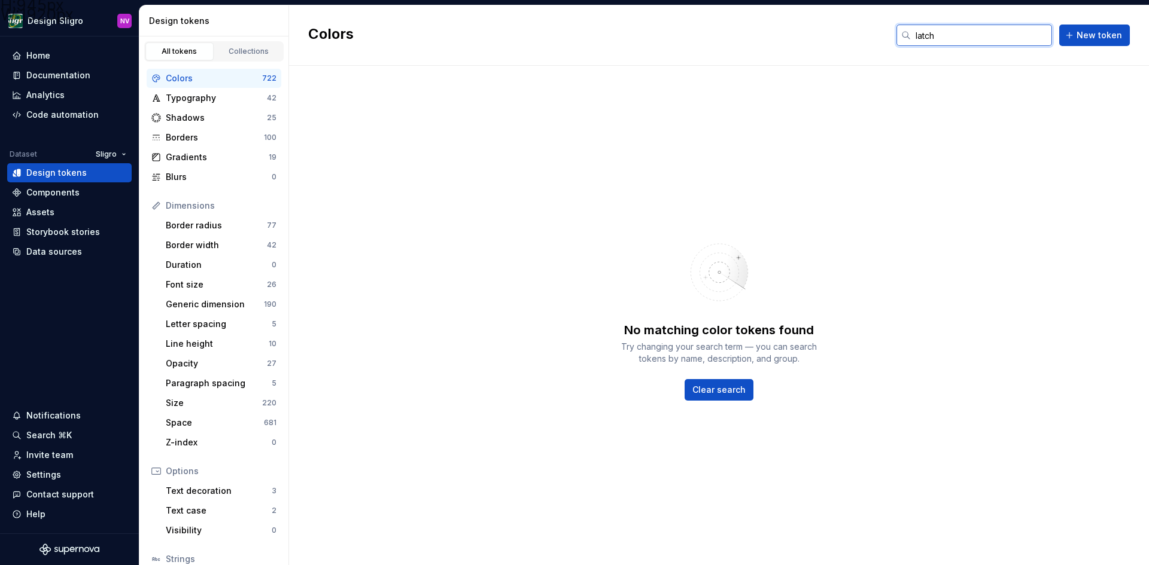
type input "latch"
